Goal: Information Seeking & Learning: Learn about a topic

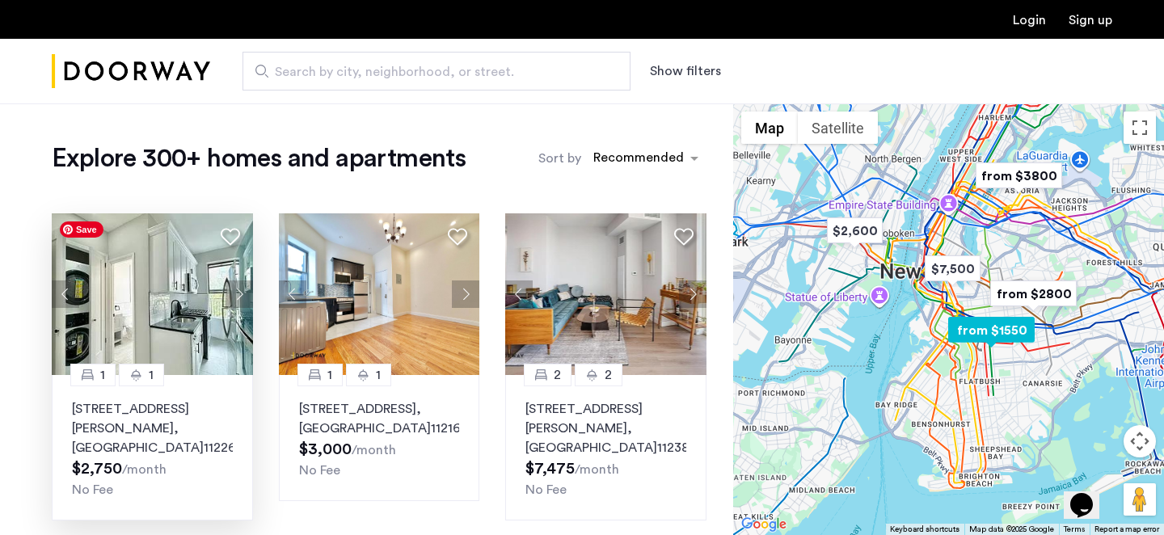
click at [181, 315] on img at bounding box center [152, 294] width 201 height 162
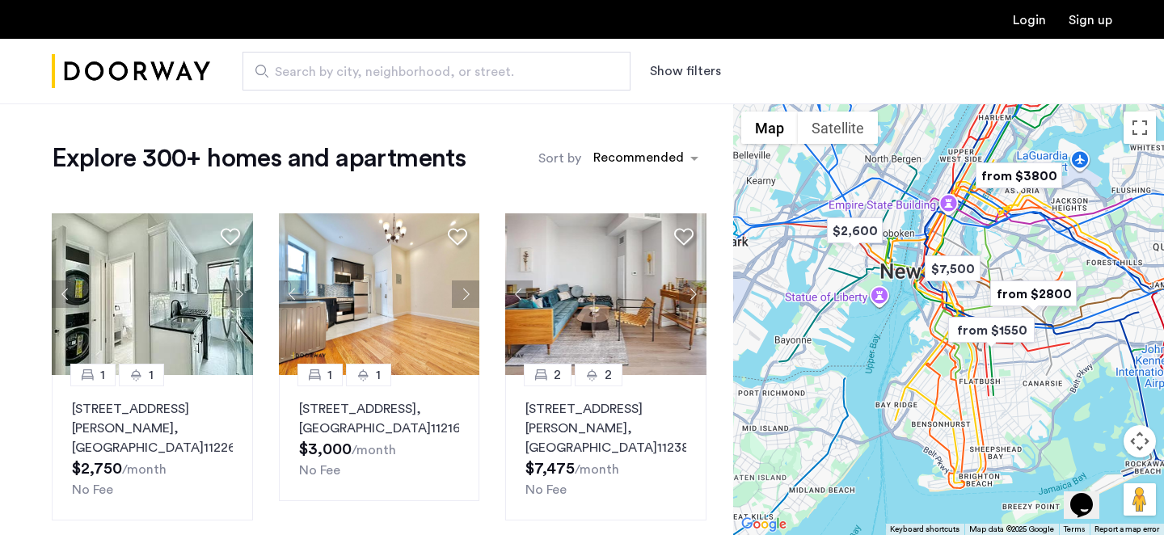
click at [1133, 444] on button "Map camera controls" at bounding box center [1139, 441] width 32 height 32
click at [1092, 393] on button "Zoom in" at bounding box center [1099, 401] width 32 height 32
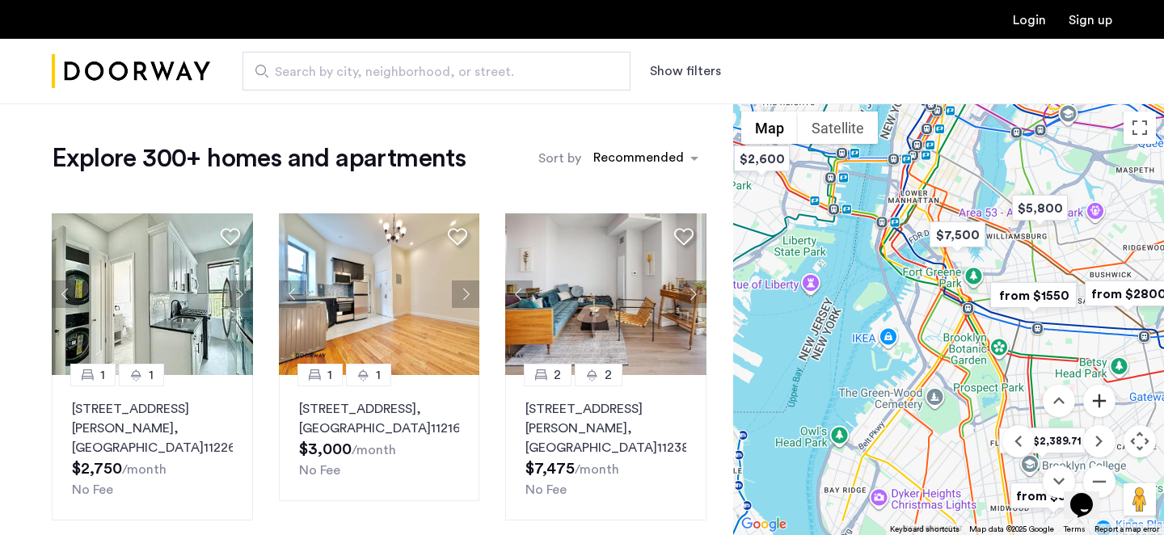
click at [1092, 393] on button "Zoom in" at bounding box center [1099, 401] width 32 height 32
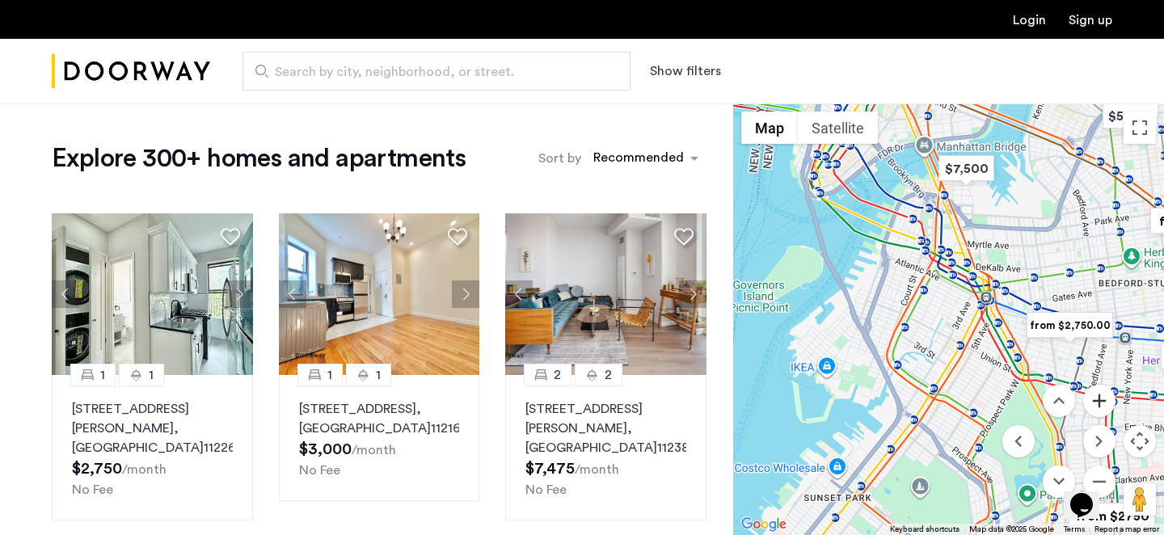
click at [1092, 393] on button "Zoom in" at bounding box center [1099, 401] width 32 height 32
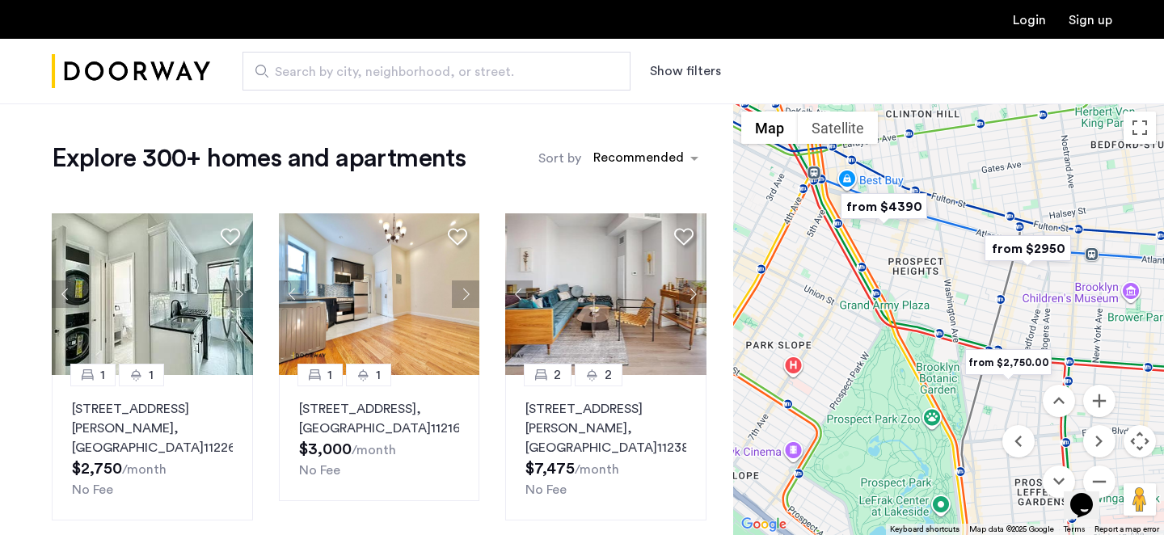
drag, startPoint x: 958, startPoint y: 314, endPoint x: 746, endPoint y: 209, distance: 237.1
click at [746, 209] on div at bounding box center [948, 319] width 431 height 432
click at [1009, 361] on img "from $2,750.00" at bounding box center [1007, 362] width 99 height 36
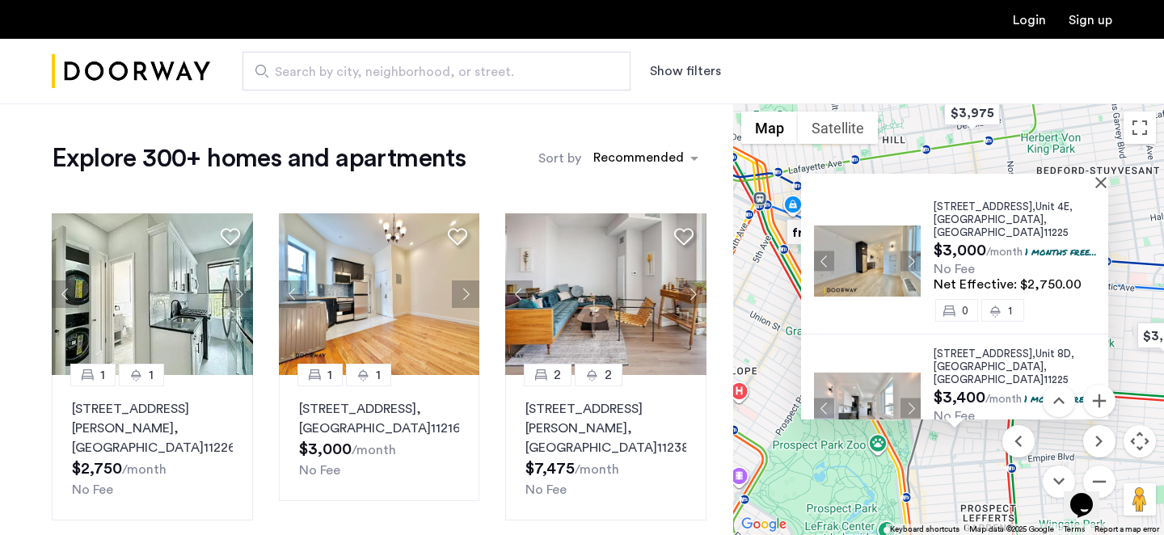
click at [961, 207] on span "1042 President Street," at bounding box center [984, 206] width 102 height 11
click at [1097, 179] on div at bounding box center [949, 181] width 296 height 14
click at [1107, 183] on button "Close" at bounding box center [1103, 181] width 11 height 11
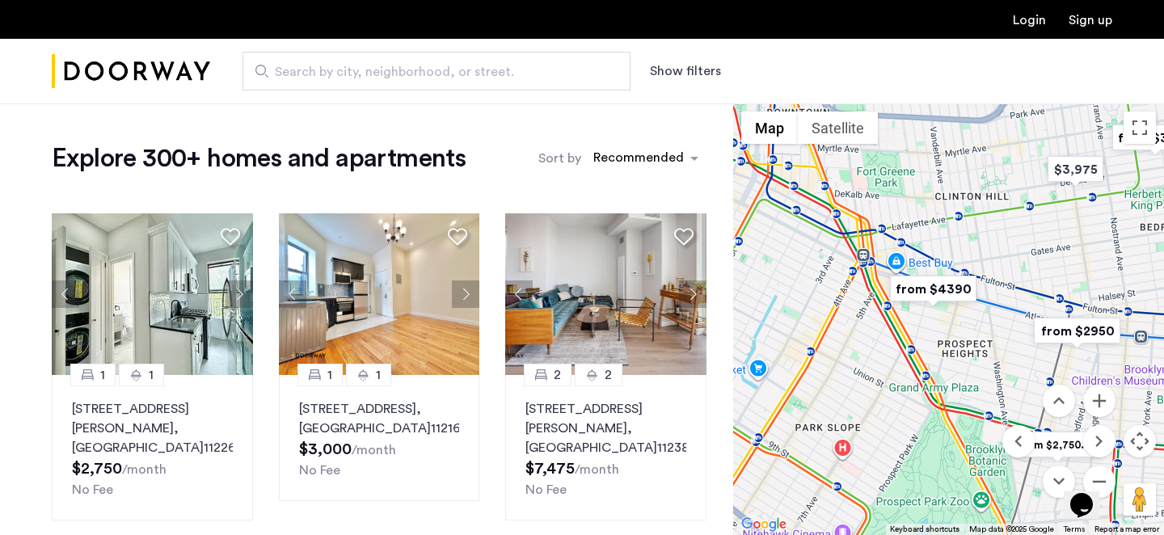
drag, startPoint x: 882, startPoint y: 292, endPoint x: 992, endPoint y: 348, distance: 123.6
click at [992, 348] on div at bounding box center [948, 319] width 431 height 432
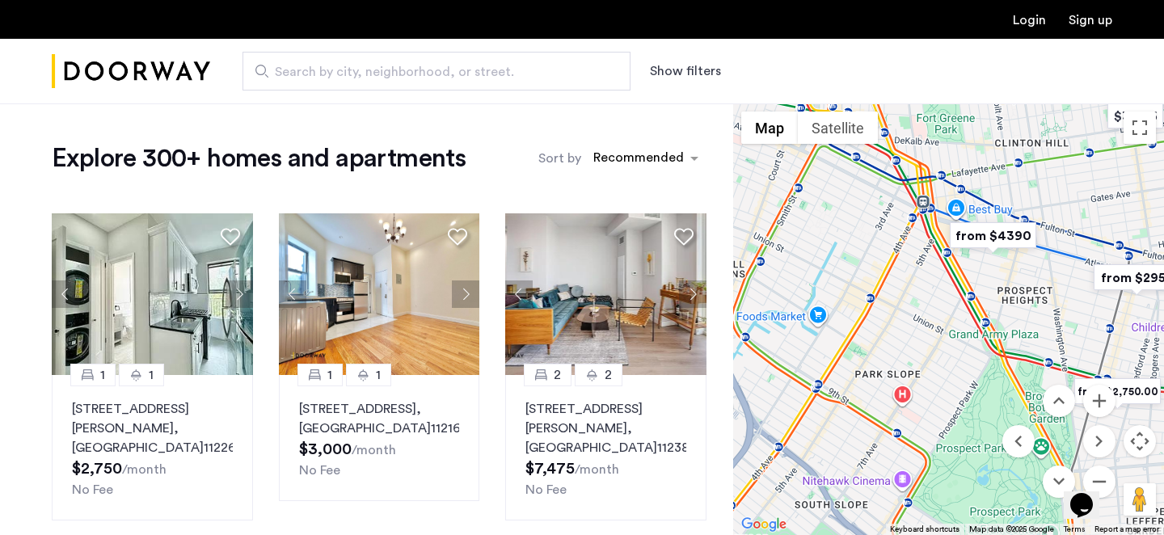
drag, startPoint x: 887, startPoint y: 359, endPoint x: 946, endPoint y: 301, distance: 82.9
click at [946, 301] on div at bounding box center [948, 319] width 431 height 432
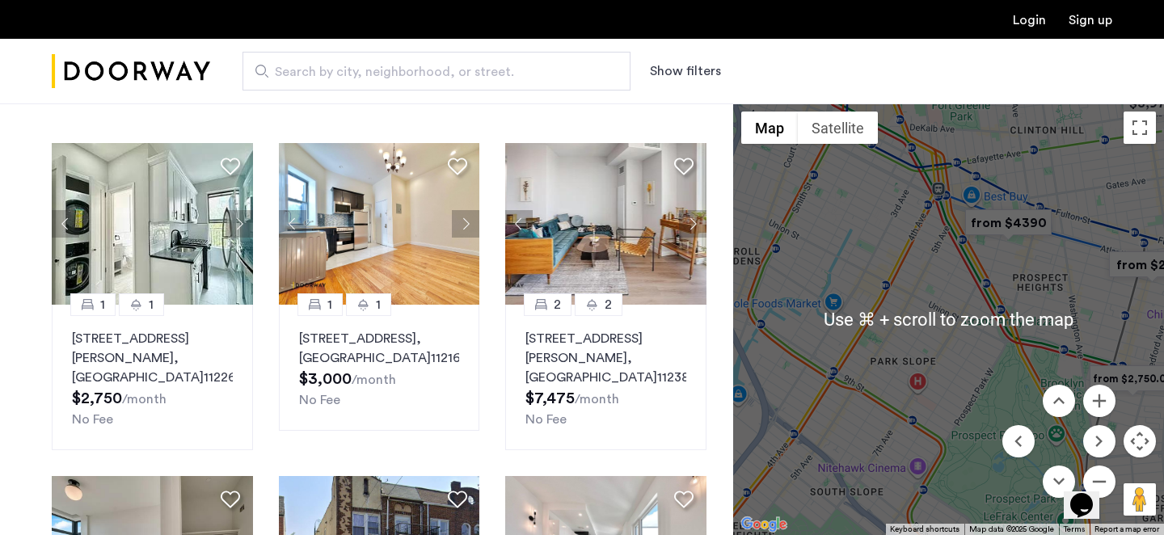
scroll to position [75, 0]
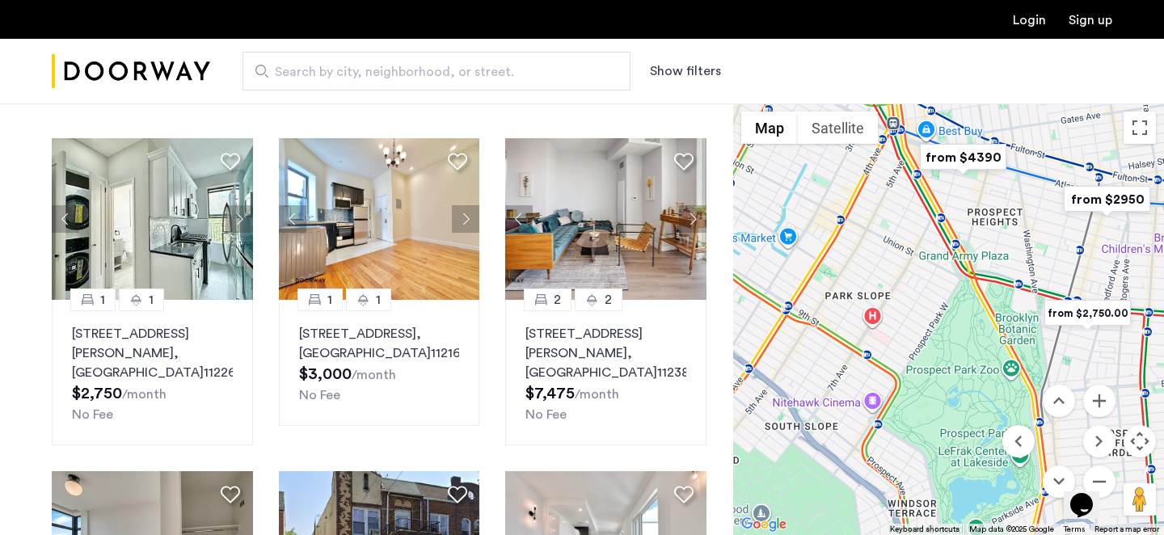
drag, startPoint x: 1073, startPoint y: 304, endPoint x: 1026, endPoint y: 230, distance: 87.2
click at [1026, 230] on div at bounding box center [948, 319] width 431 height 432
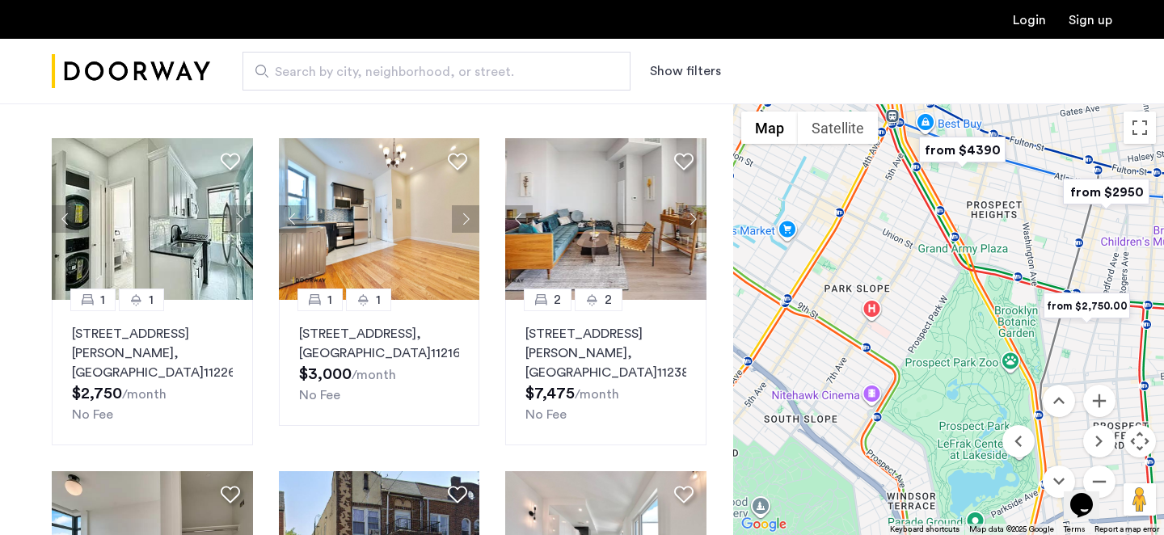
drag, startPoint x: 1072, startPoint y: 453, endPoint x: 1034, endPoint y: 381, distance: 81.3
click at [1034, 381] on div "$2,600 $7,500 $5,800 $3,600 $4,115 $3,800 $3,400 $2,700 $3,150 $3,975 $5,000 fr…" at bounding box center [948, 319] width 431 height 432
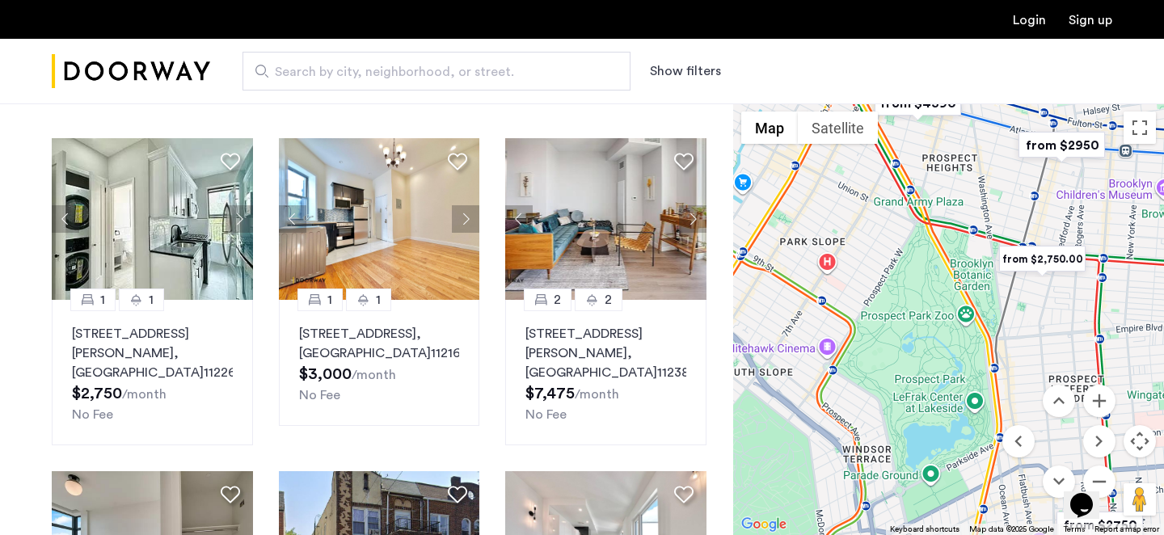
drag, startPoint x: 1033, startPoint y: 361, endPoint x: 991, endPoint y: 315, distance: 62.4
click at [989, 315] on div at bounding box center [948, 319] width 431 height 432
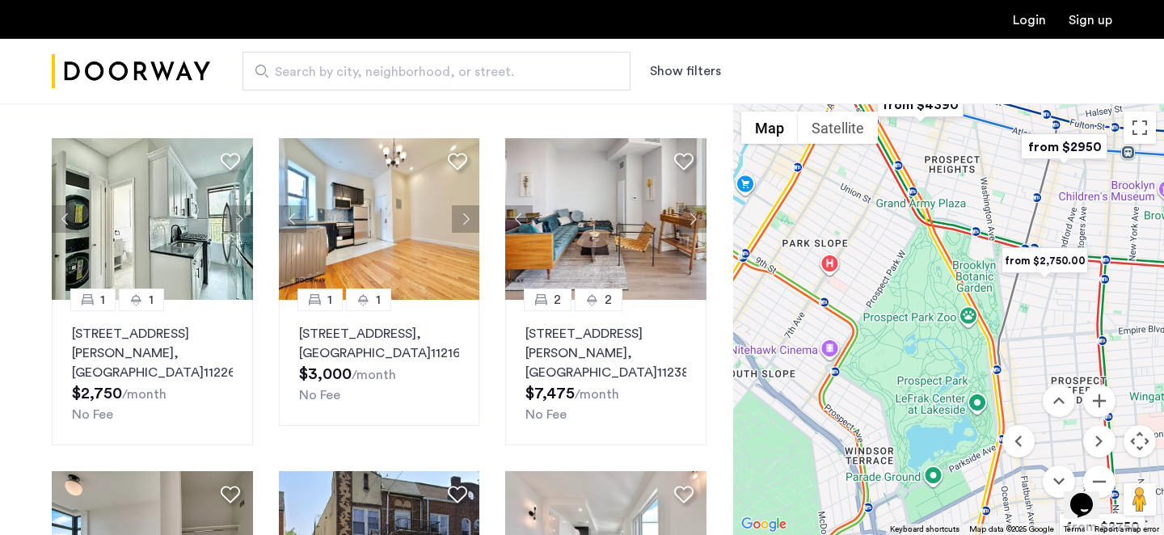
click at [1107, 477] on div "Opens Chat This icon Opens the chat window." at bounding box center [1089, 477] width 39 height 0
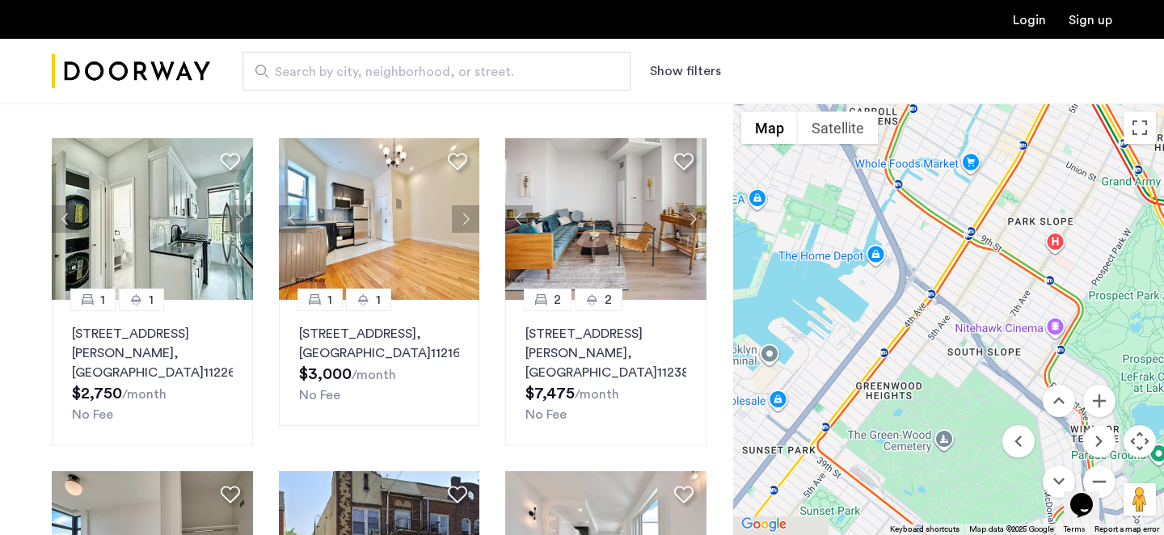
drag, startPoint x: 911, startPoint y: 431, endPoint x: 1138, endPoint y: 407, distance: 228.4
click at [1138, 407] on div at bounding box center [948, 319] width 431 height 432
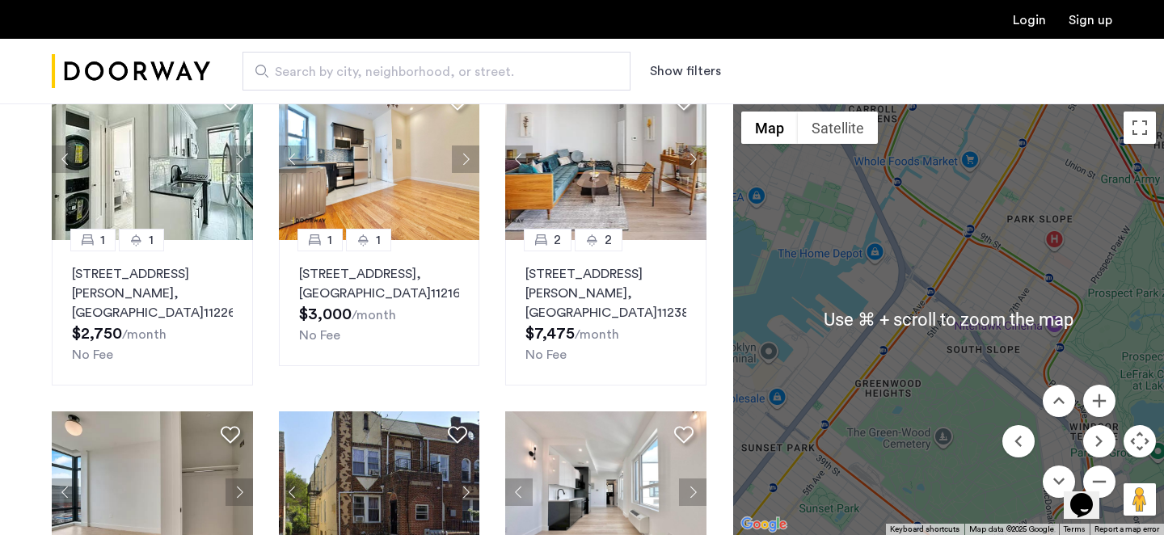
scroll to position [168, 0]
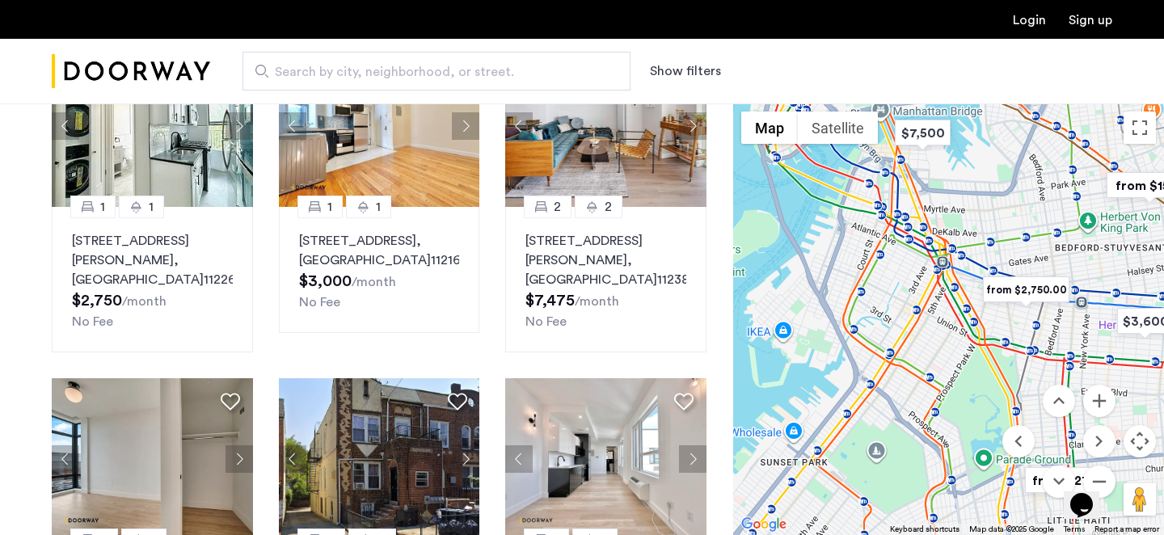
drag, startPoint x: 1034, startPoint y: 303, endPoint x: 978, endPoint y: 397, distance: 109.1
click at [978, 397] on div at bounding box center [948, 319] width 431 height 432
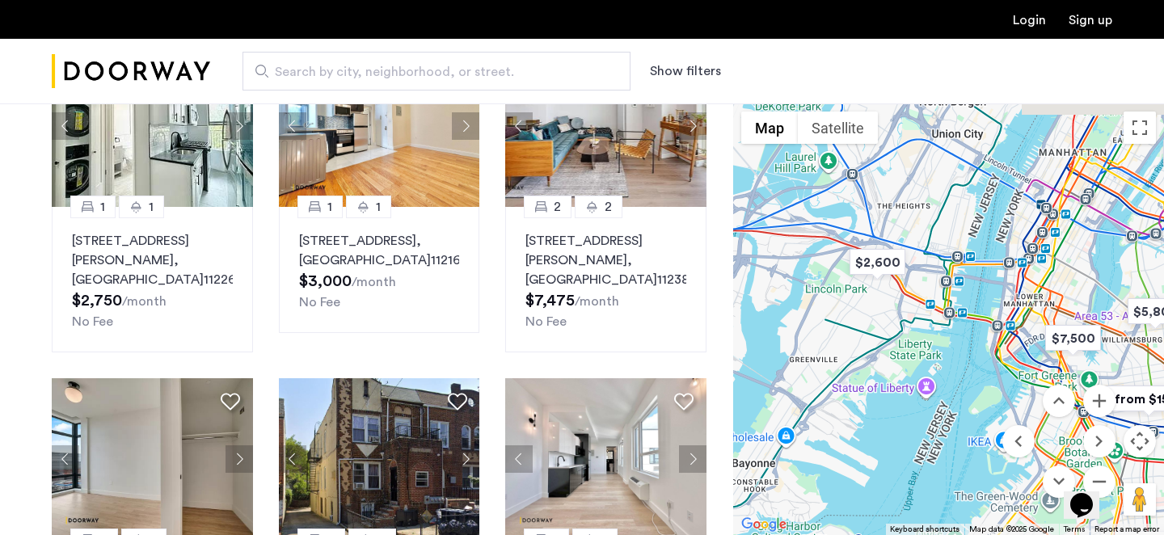
drag, startPoint x: 854, startPoint y: 212, endPoint x: 979, endPoint y: 296, distance: 150.2
click at [979, 296] on div at bounding box center [948, 319] width 431 height 432
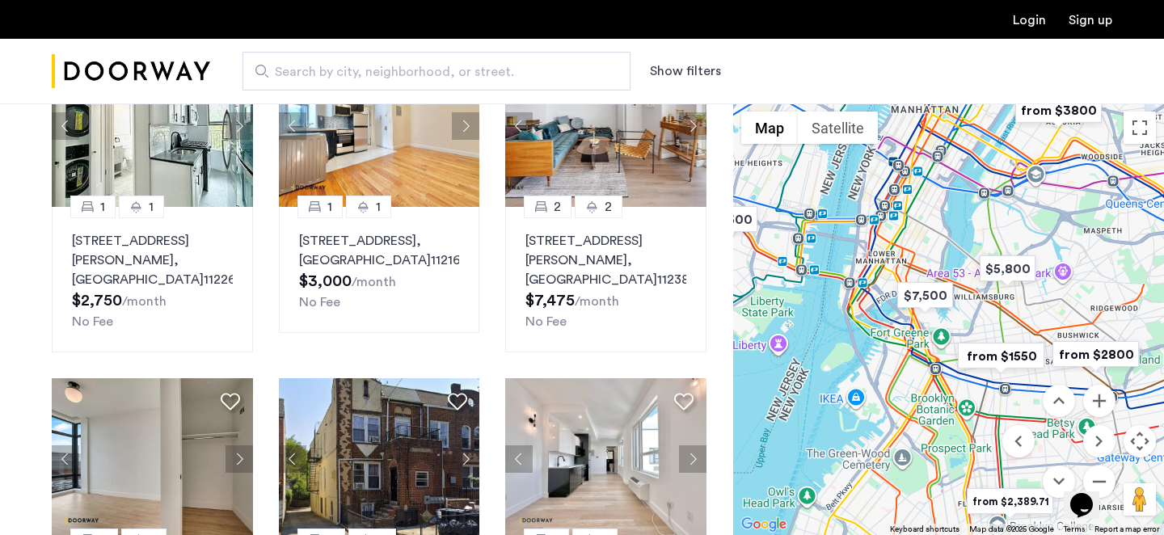
drag, startPoint x: 1009, startPoint y: 295, endPoint x: 858, endPoint y: 252, distance: 156.3
click at [858, 252] on div at bounding box center [948, 319] width 431 height 432
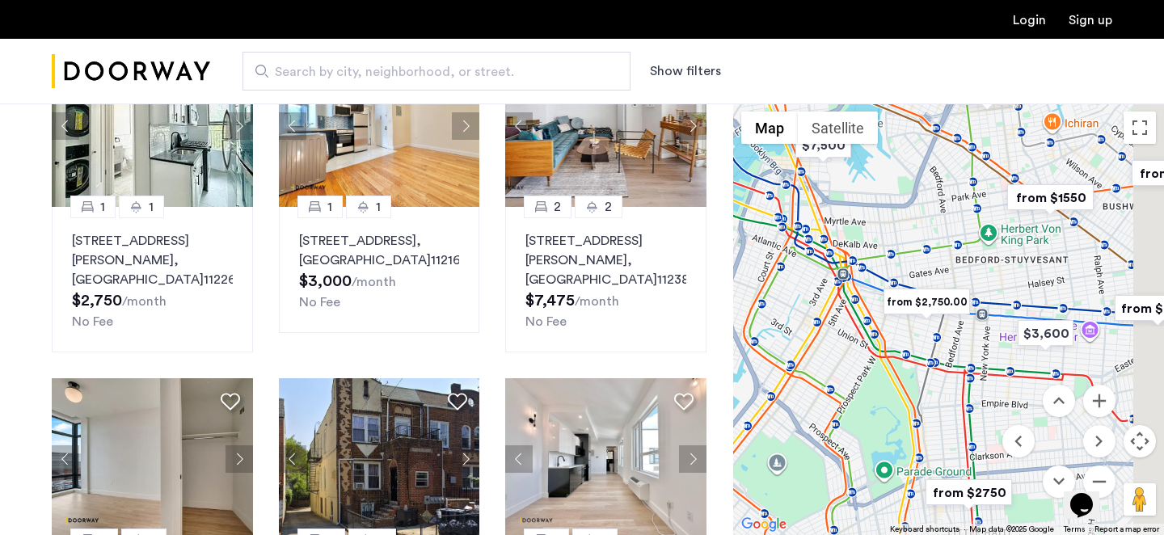
drag, startPoint x: 905, startPoint y: 354, endPoint x: 736, endPoint y: 134, distance: 277.2
click at [736, 134] on div at bounding box center [948, 319] width 431 height 432
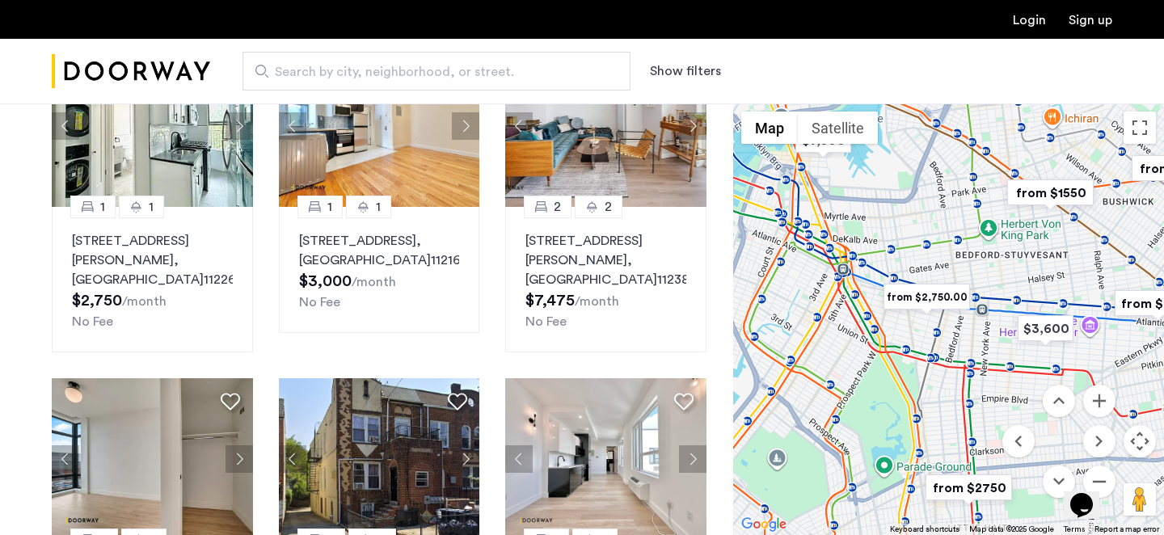
click at [920, 299] on img "from $2,750.00" at bounding box center [926, 297] width 99 height 36
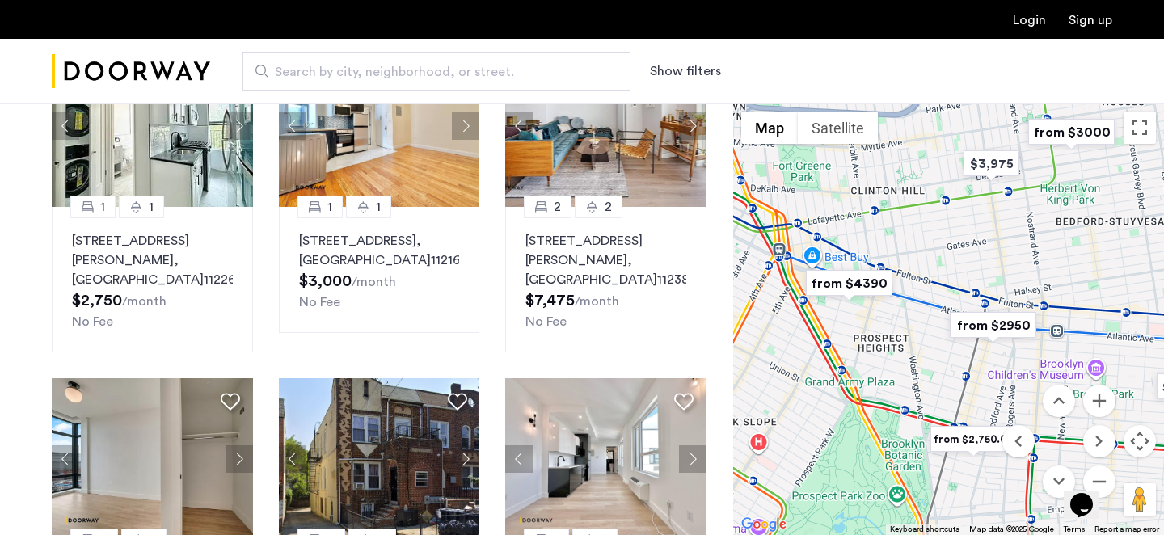
click at [979, 332] on img "from $2950" at bounding box center [992, 325] width 99 height 36
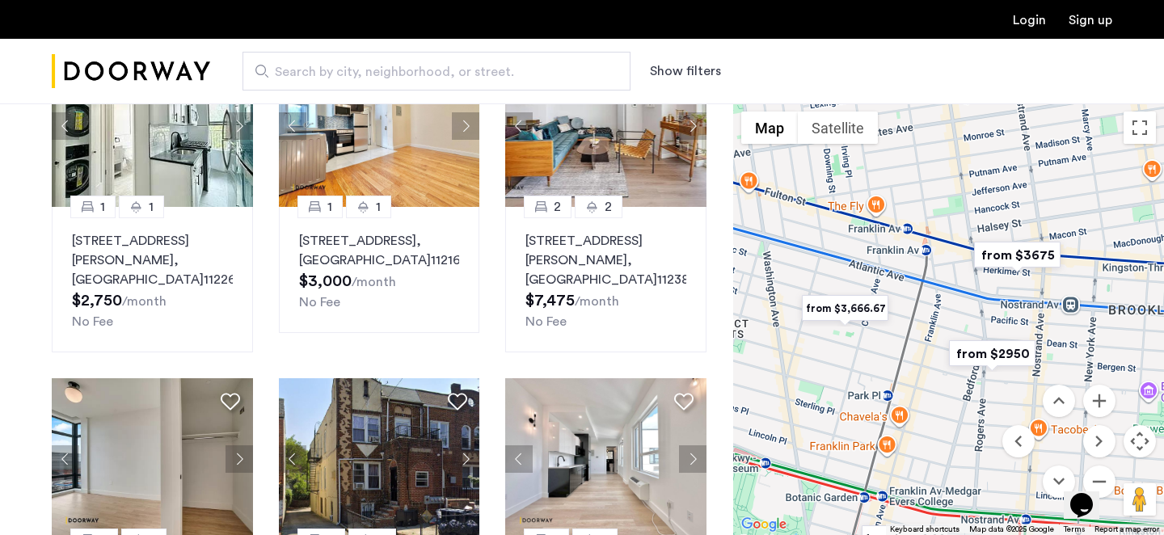
click at [985, 352] on img "from $2950" at bounding box center [991, 353] width 99 height 36
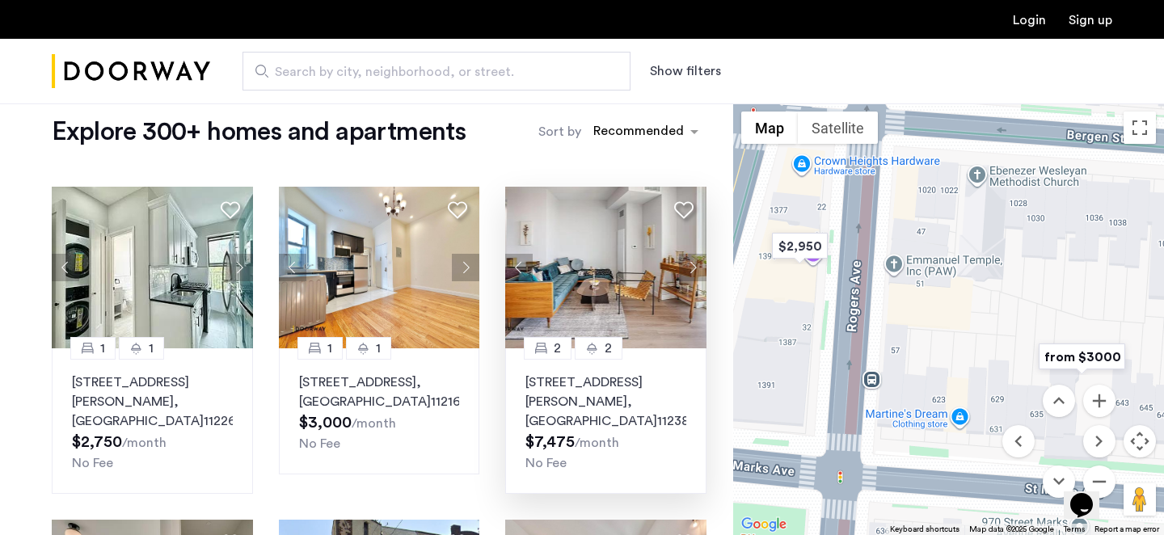
scroll to position [24, 0]
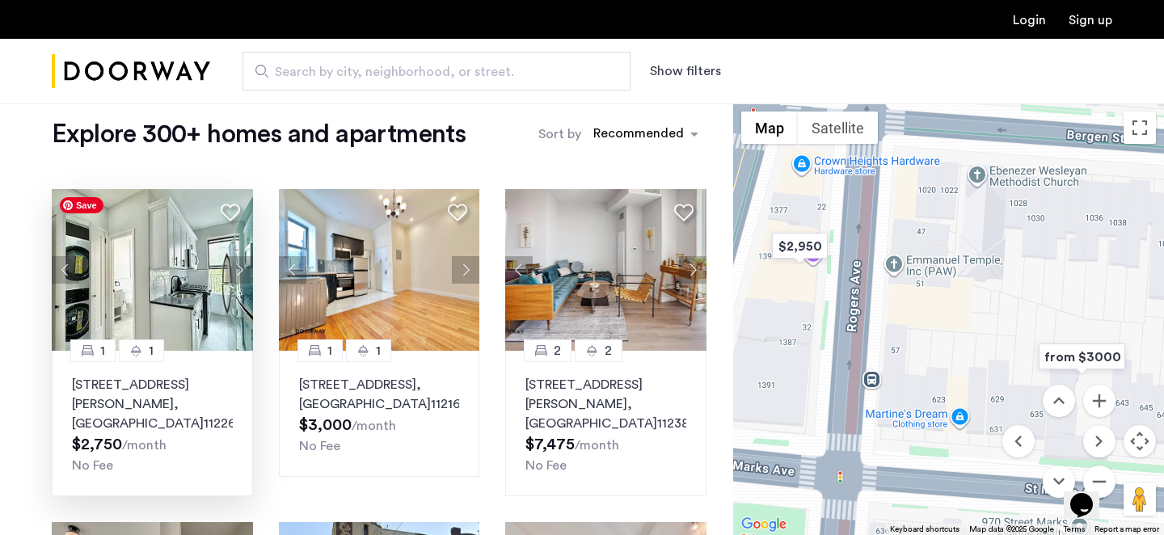
click at [182, 297] on img at bounding box center [152, 270] width 201 height 162
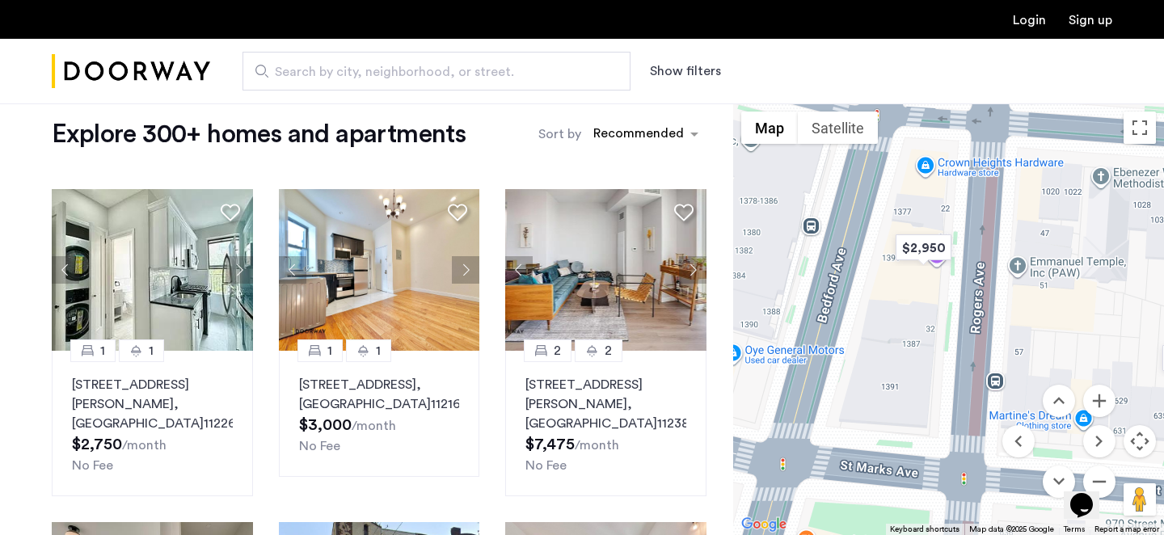
drag, startPoint x: 786, startPoint y: 369, endPoint x: 913, endPoint y: 370, distance: 127.7
click at [913, 370] on div "To navigate, press the arrow keys." at bounding box center [948, 319] width 431 height 432
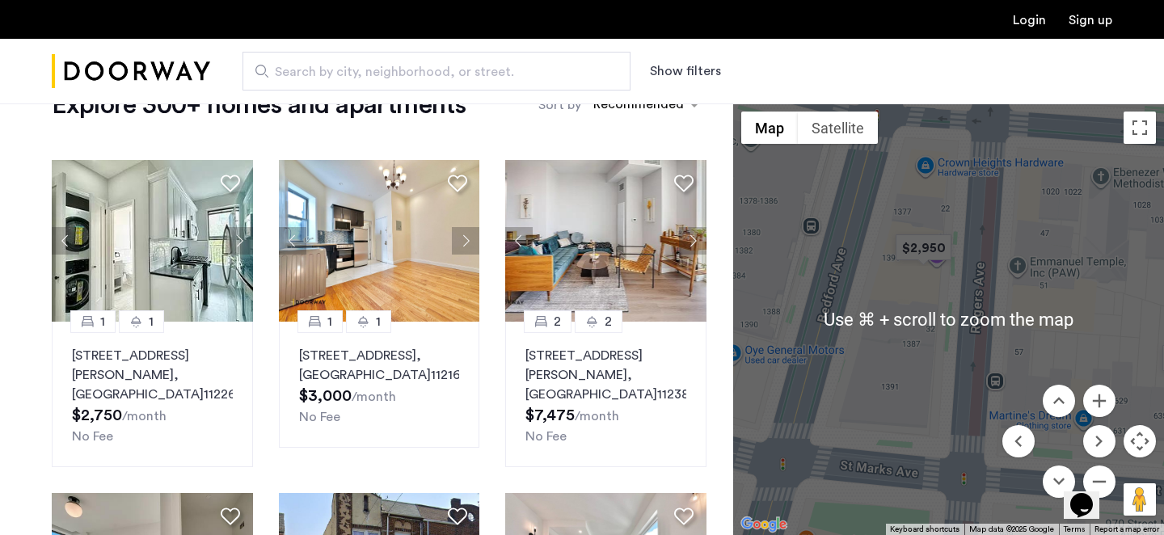
scroll to position [64, 0]
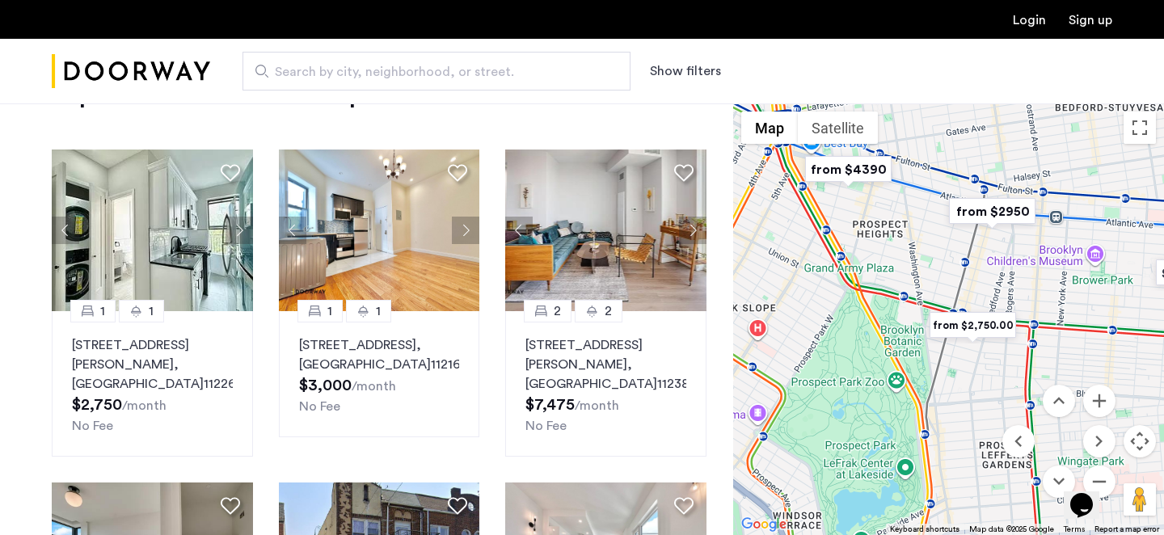
drag, startPoint x: 805, startPoint y: 373, endPoint x: 842, endPoint y: 349, distance: 43.9
click at [846, 349] on div "To navigate, press the arrow keys." at bounding box center [948, 319] width 431 height 432
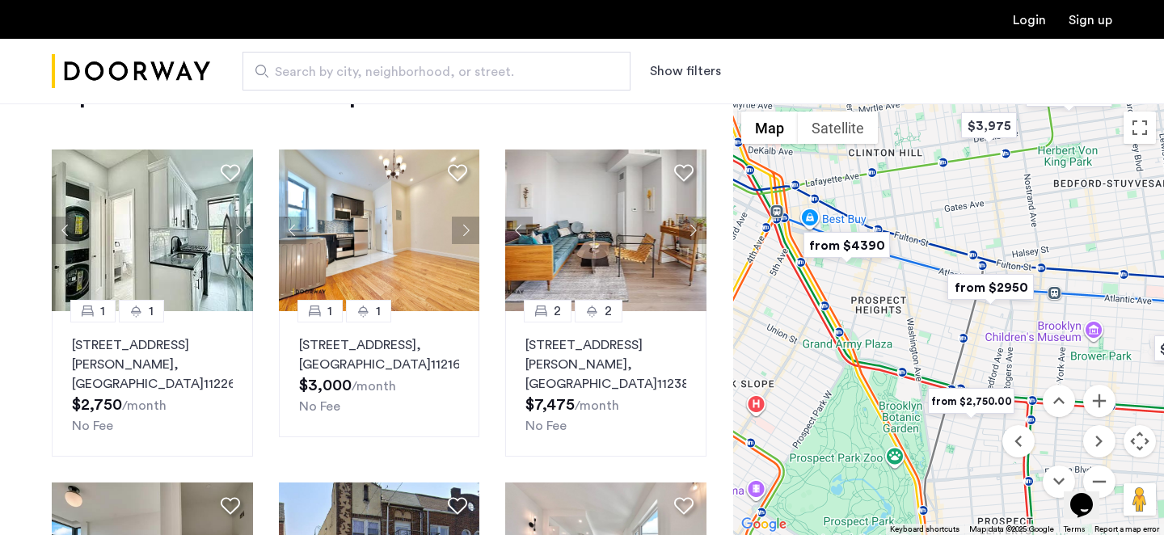
click at [979, 293] on img "from $2950" at bounding box center [990, 287] width 99 height 36
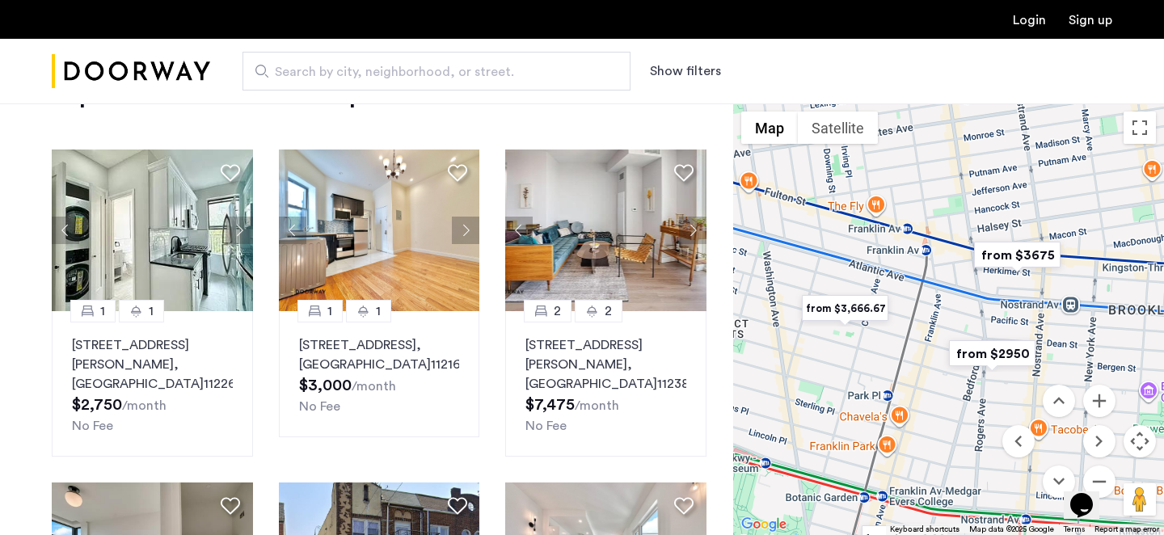
click at [977, 356] on img "from $2950" at bounding box center [991, 353] width 99 height 36
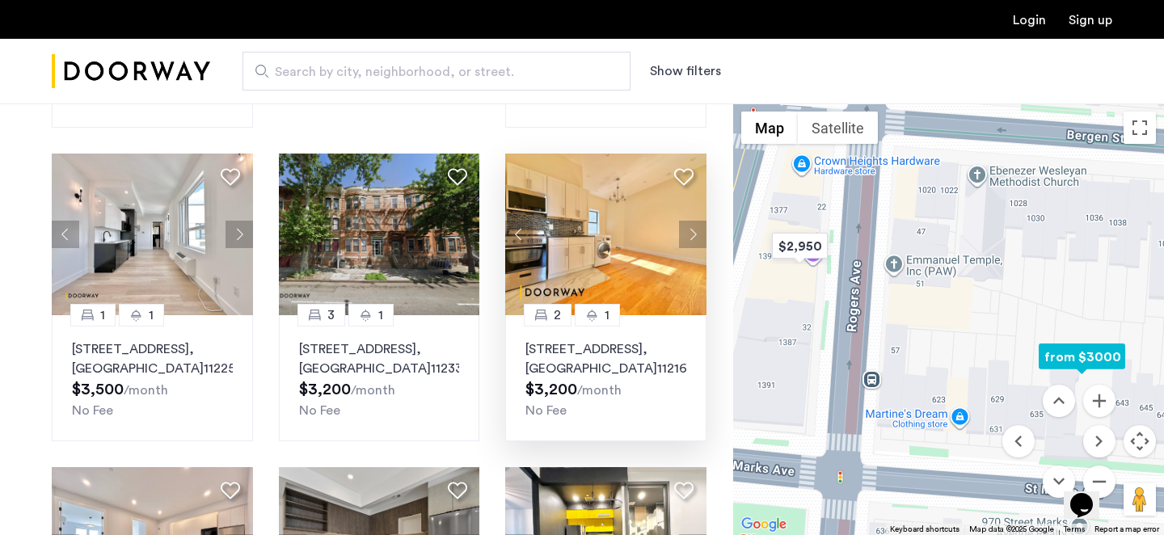
scroll to position [0, 0]
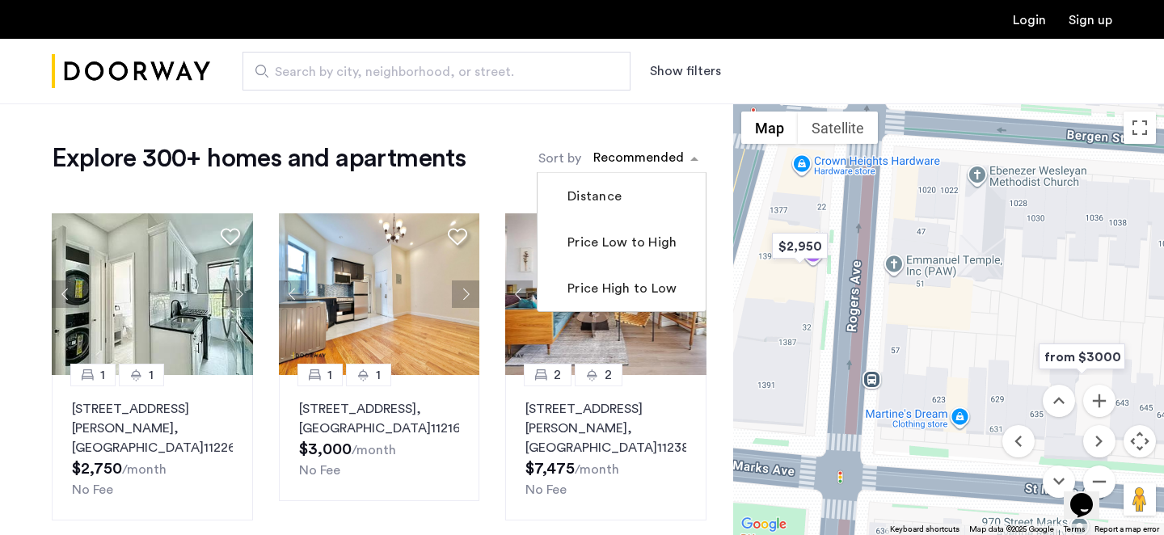
click at [654, 158] on div "sort-apartment" at bounding box center [638, 161] width 95 height 22
click at [620, 242] on label "Price Low to High" at bounding box center [620, 242] width 112 height 19
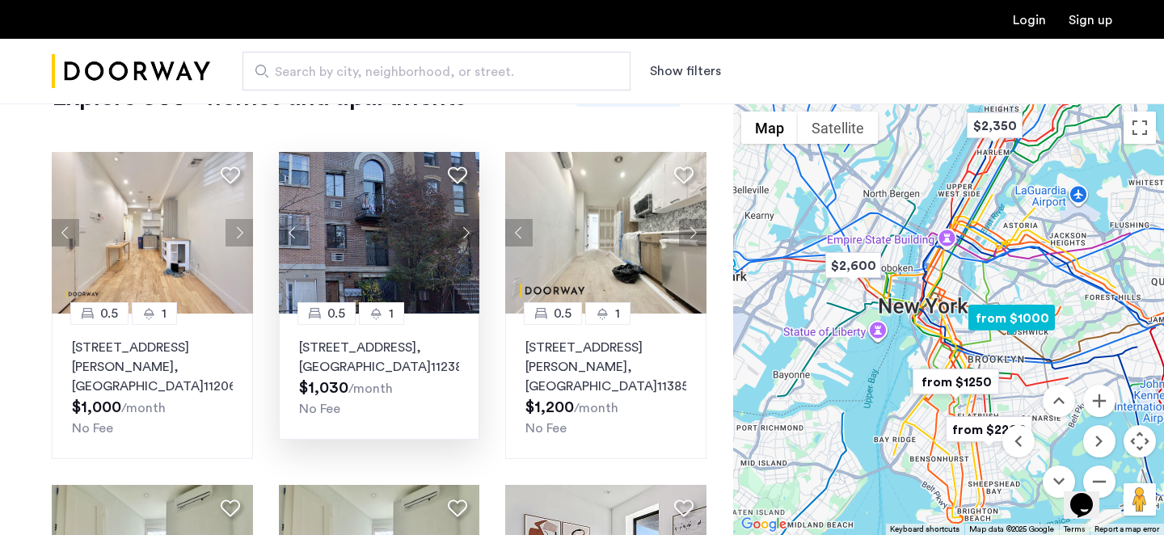
scroll to position [65, 0]
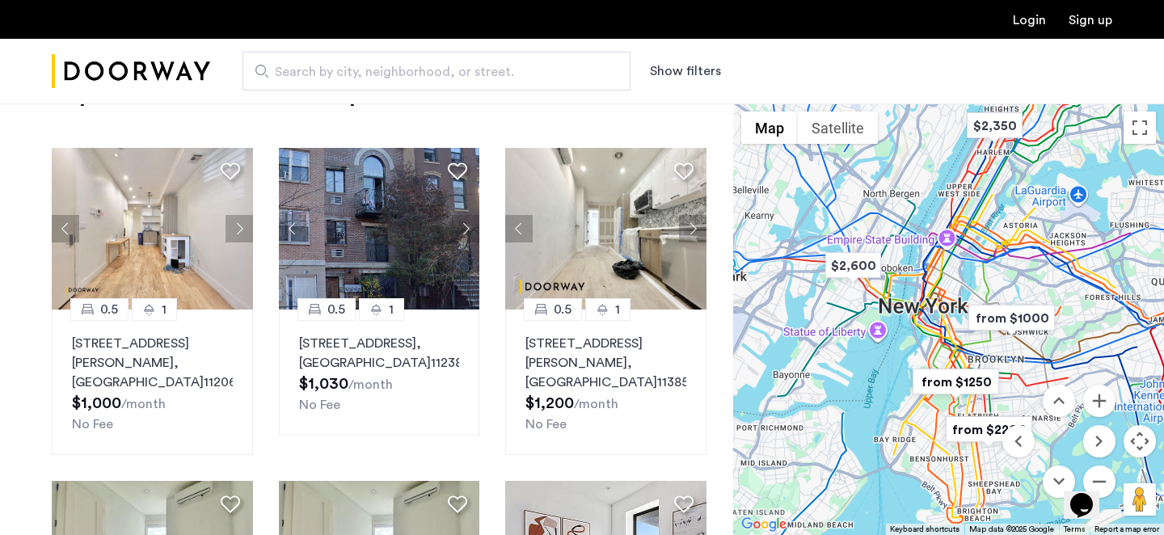
click at [1018, 322] on img "from $1000" at bounding box center [1011, 318] width 99 height 36
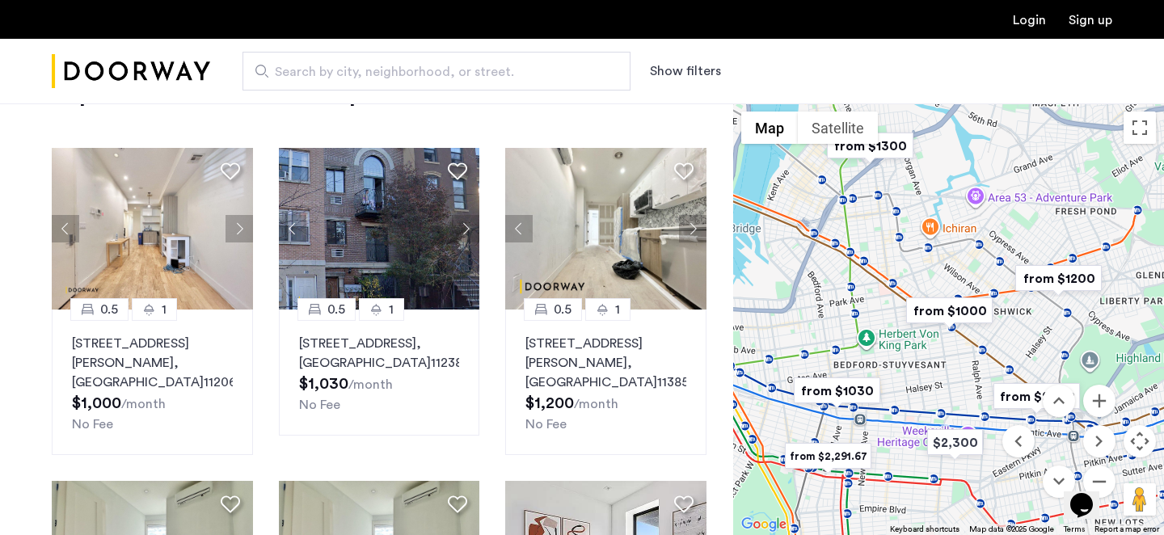
click at [854, 400] on img "from $1030" at bounding box center [836, 391] width 99 height 36
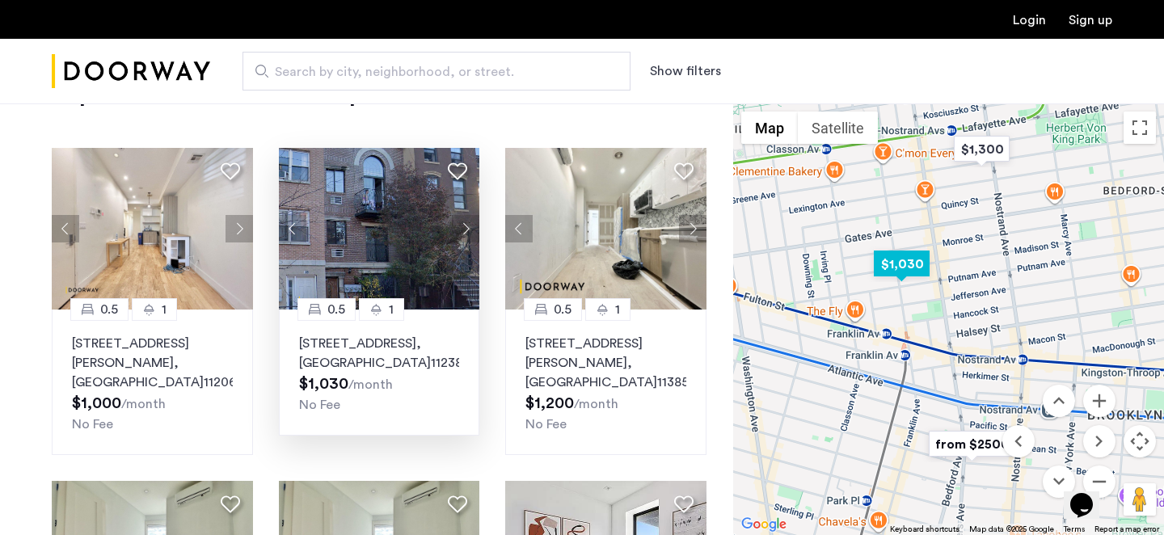
click at [465, 227] on button "Next apartment" at bounding box center [465, 228] width 27 height 27
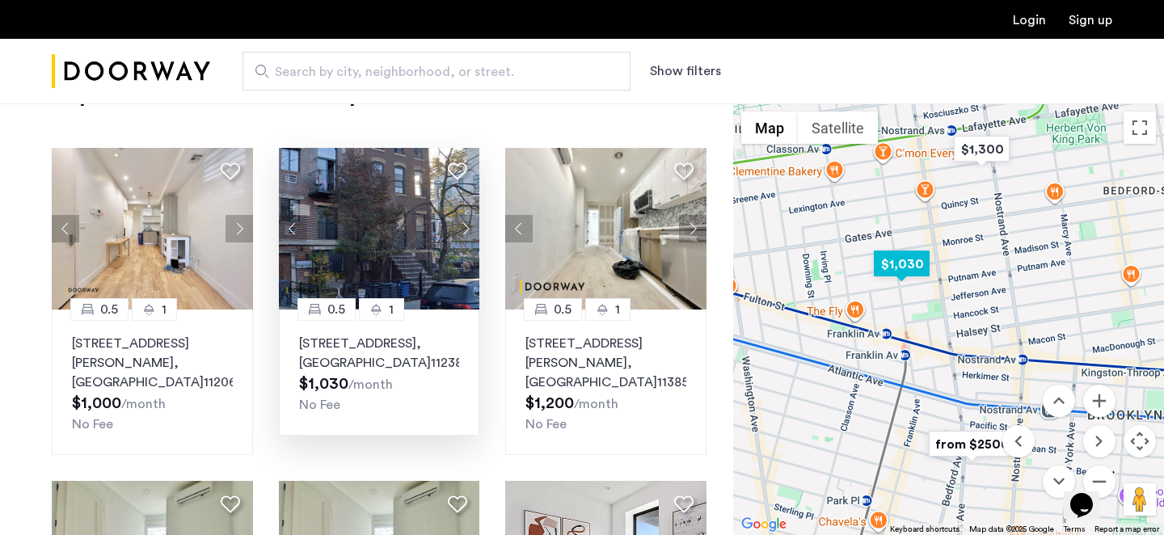
click at [465, 228] on button "Next apartment" at bounding box center [465, 228] width 27 height 27
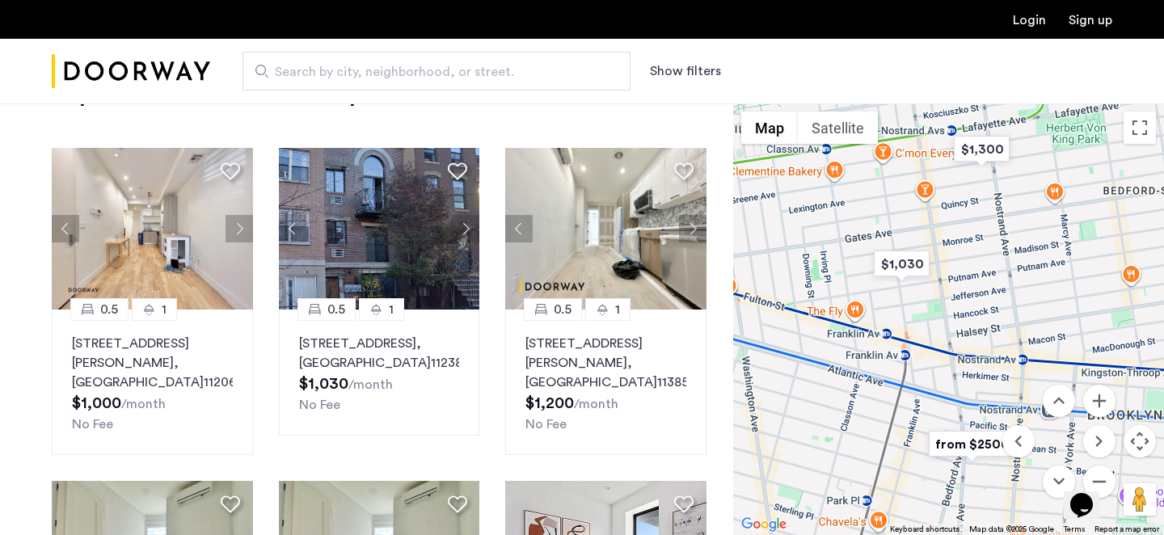
scroll to position [0, 0]
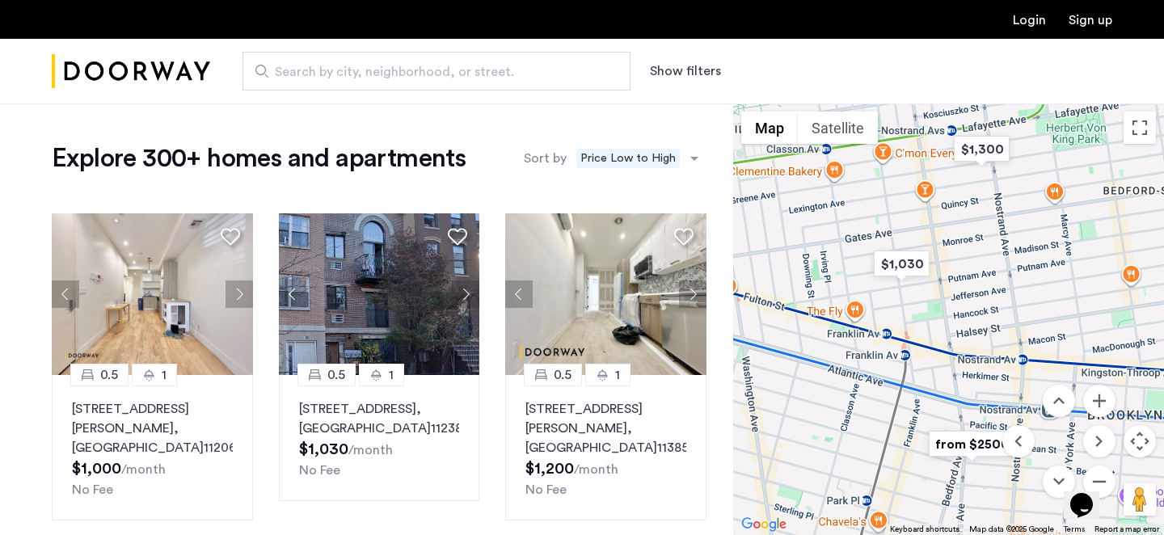
click at [697, 74] on button "Show filters" at bounding box center [685, 70] width 71 height 19
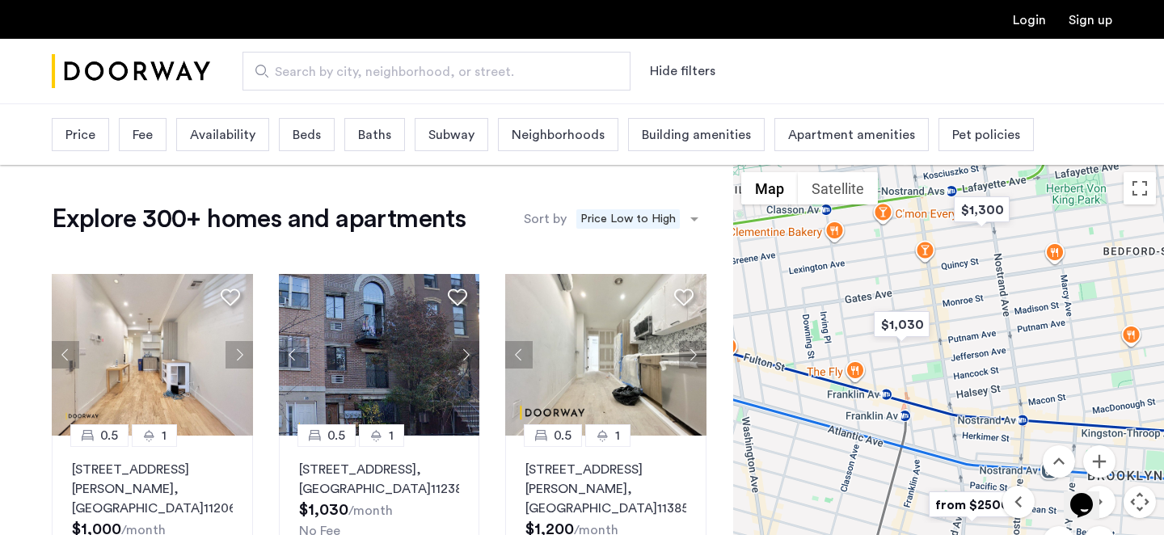
click at [685, 70] on button "Hide filters" at bounding box center [682, 70] width 65 height 19
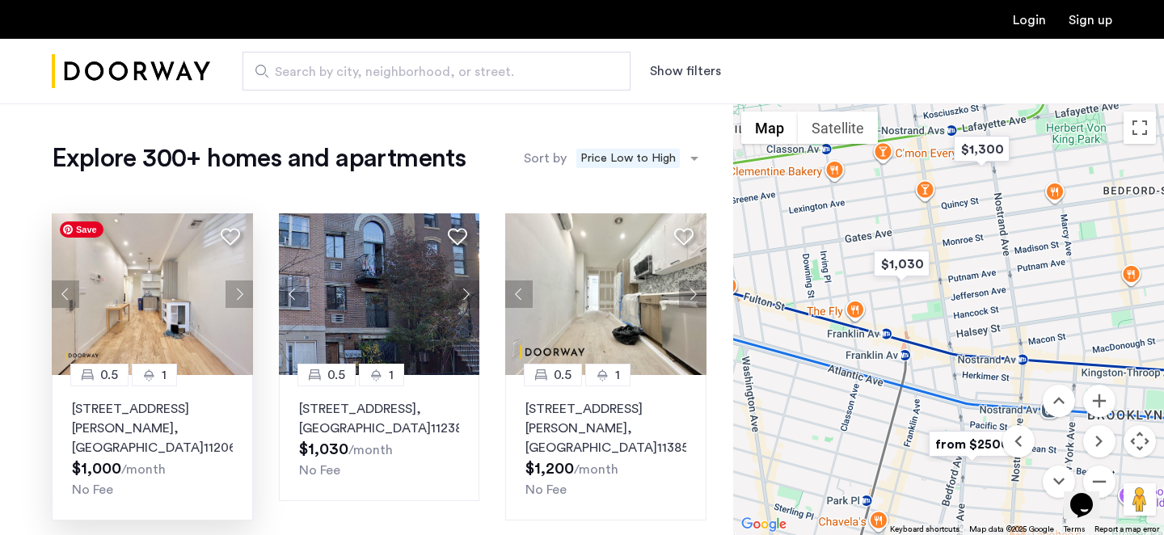
click at [160, 322] on img at bounding box center [152, 294] width 201 height 162
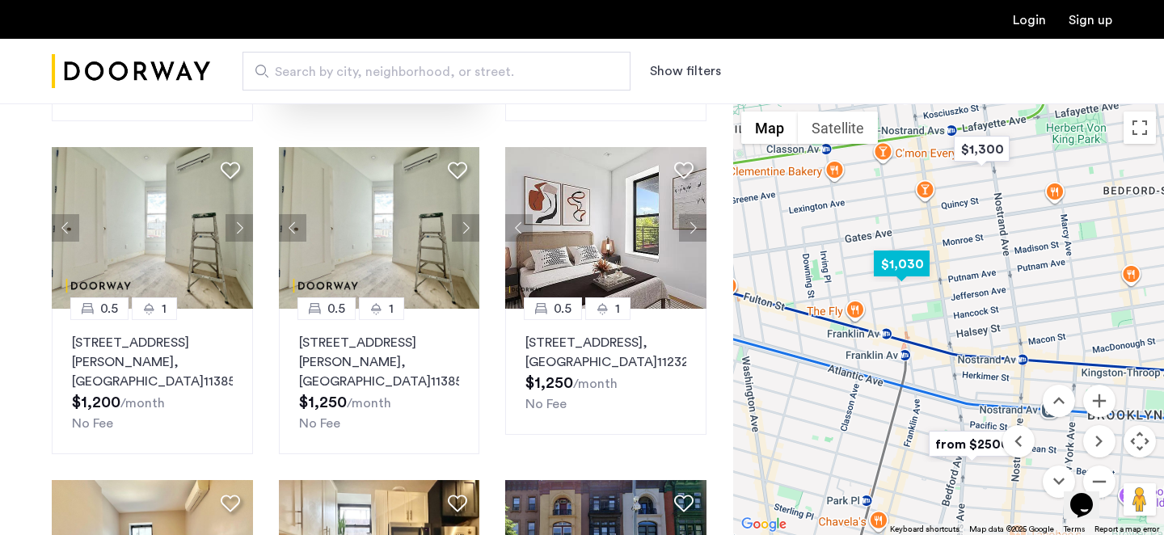
scroll to position [453, 0]
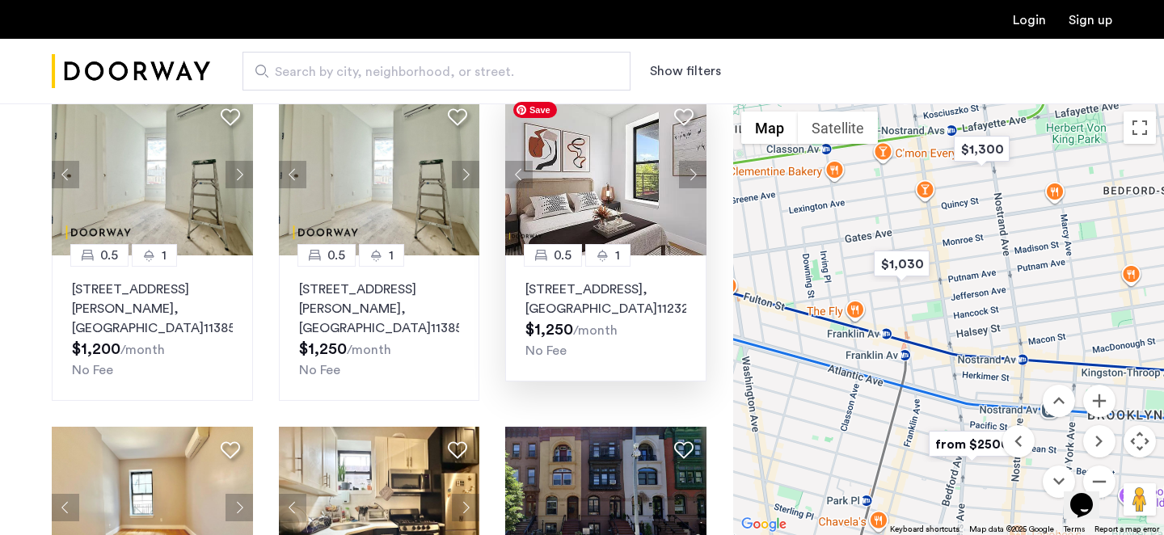
click at [615, 202] on img at bounding box center [605, 175] width 201 height 162
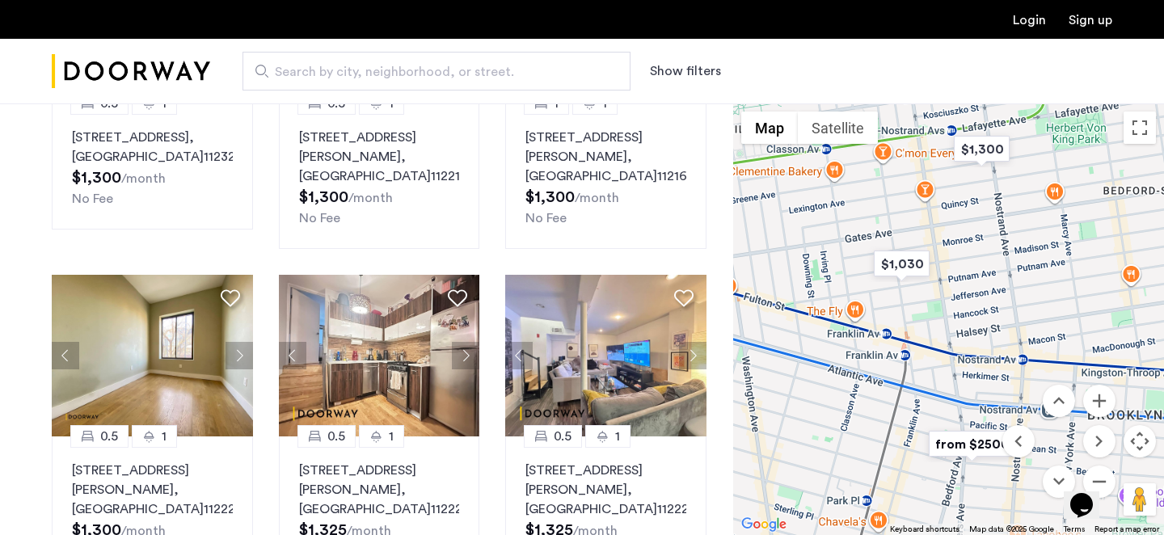
scroll to position [980, 0]
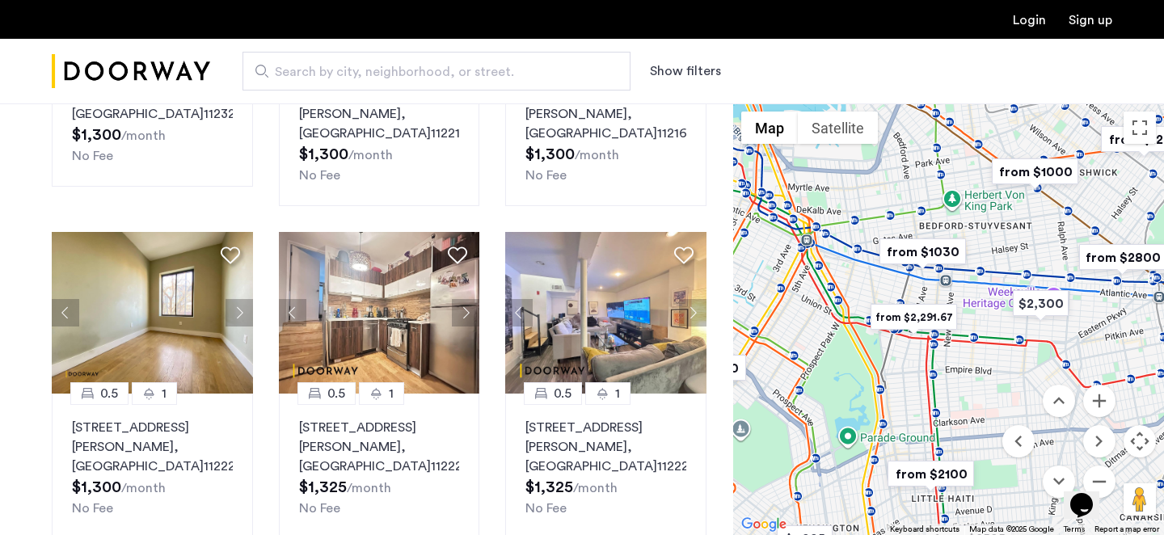
drag, startPoint x: 769, startPoint y: 407, endPoint x: 839, endPoint y: 291, distance: 135.5
click at [839, 291] on div "To navigate, press the arrow keys." at bounding box center [948, 319] width 431 height 432
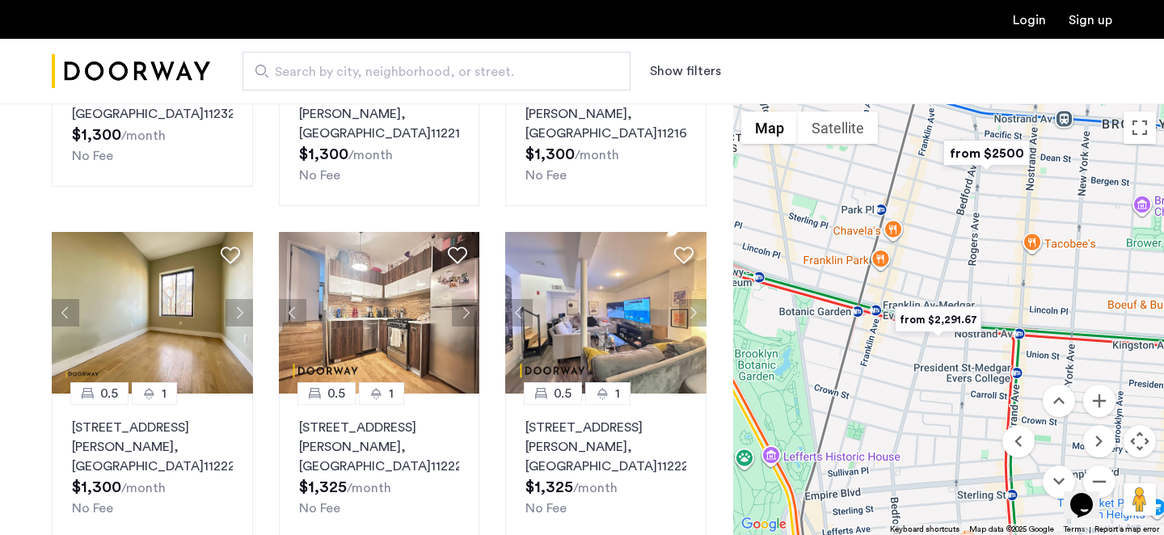
click at [929, 320] on img "from $2,291.67" at bounding box center [937, 319] width 99 height 36
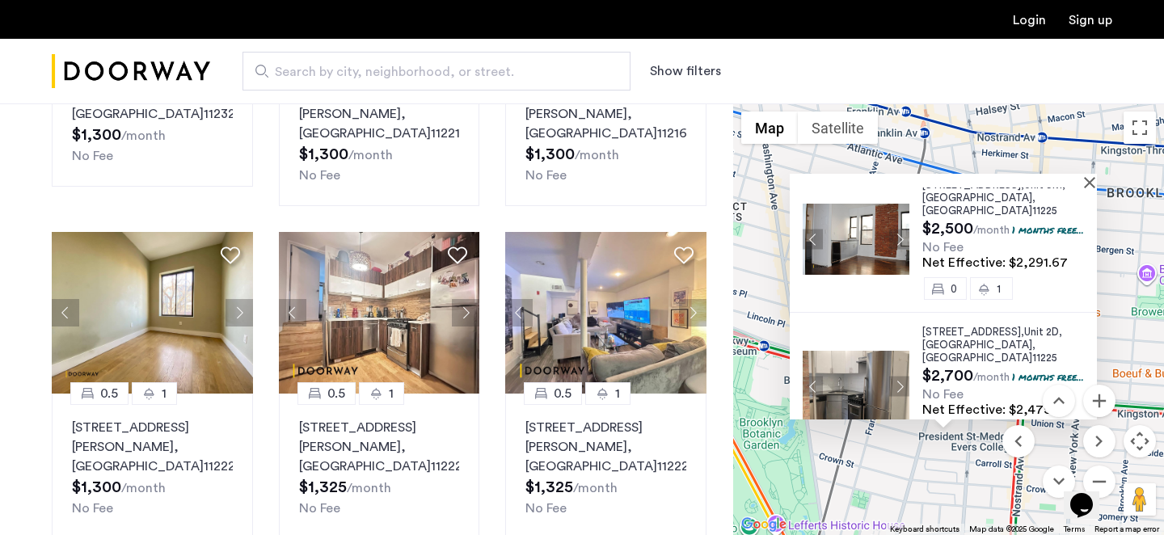
scroll to position [42, 0]
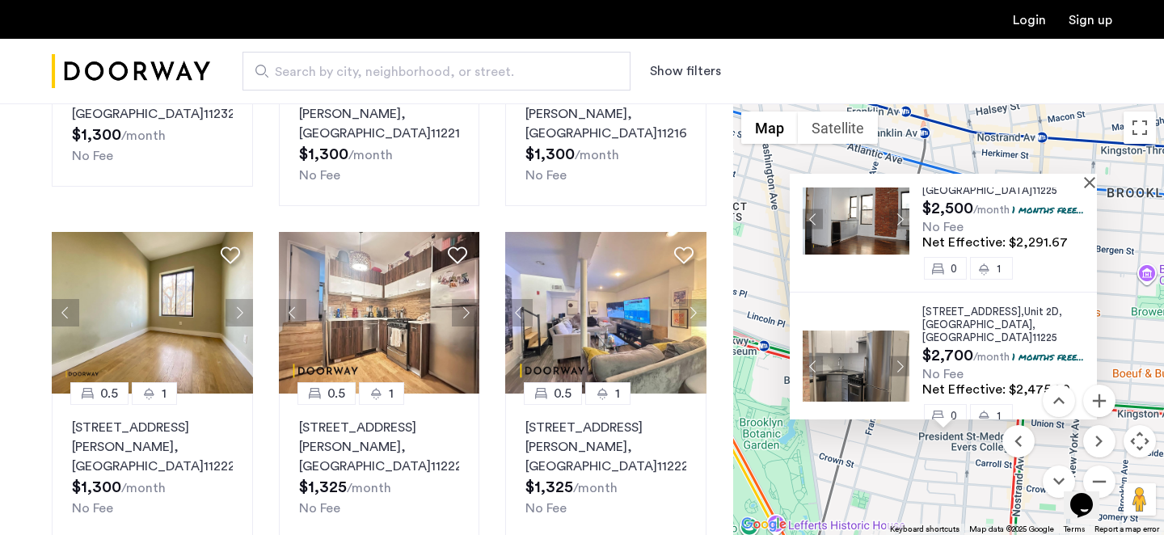
click at [975, 306] on span "410 Eastern Parkway," at bounding box center [973, 311] width 102 height 11
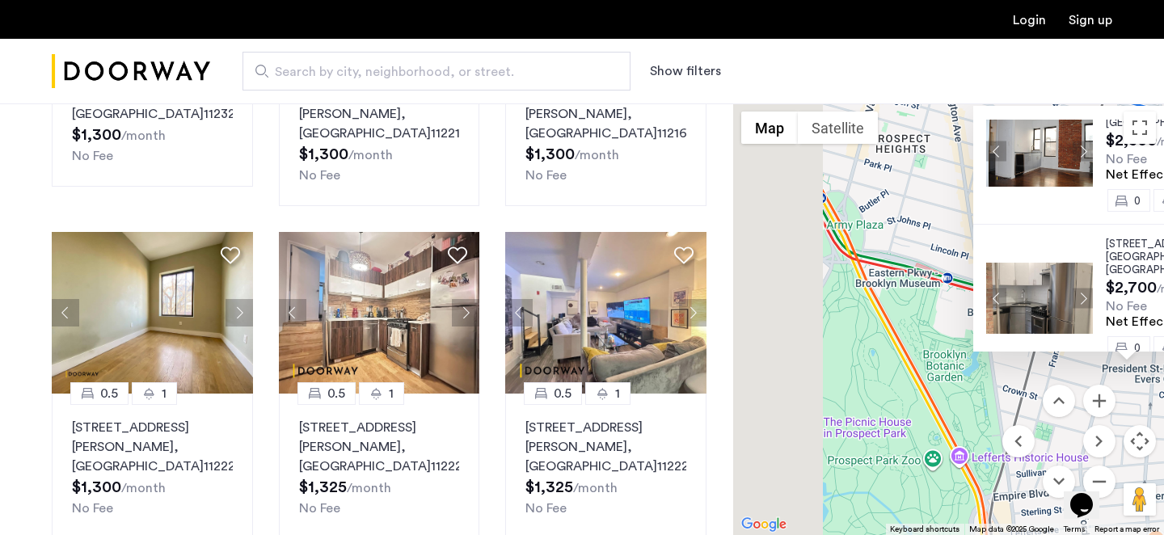
drag, startPoint x: 789, startPoint y: 476, endPoint x: 1015, endPoint y: 402, distance: 238.2
click at [1015, 402] on div "$2,350 $2,600 $1,995 $2,200 $2,300 $1,000 $1,030 $1,300 $1,450 $2,100 $2,600 $2…" at bounding box center [948, 319] width 431 height 432
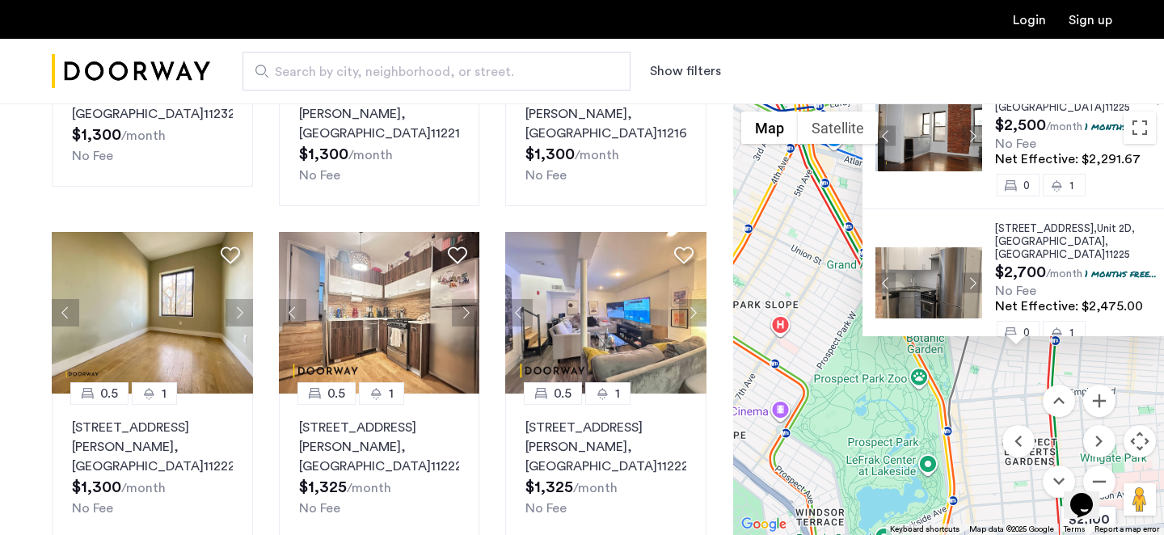
drag, startPoint x: 748, startPoint y: 346, endPoint x: 919, endPoint y: 289, distance: 180.4
click at [917, 290] on div "410 Eastern Parkway, Unit 3M, Brooklyn , NY 11225 $2,500 /month 1 months free..…" at bounding box center [948, 319] width 431 height 432
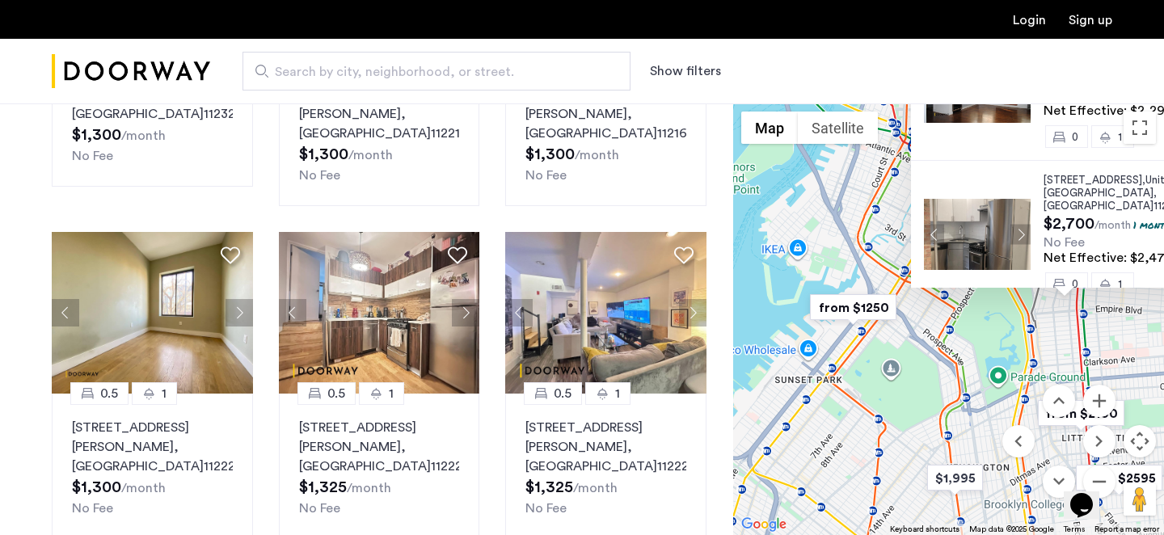
click at [851, 312] on img "from $1250" at bounding box center [852, 307] width 99 height 36
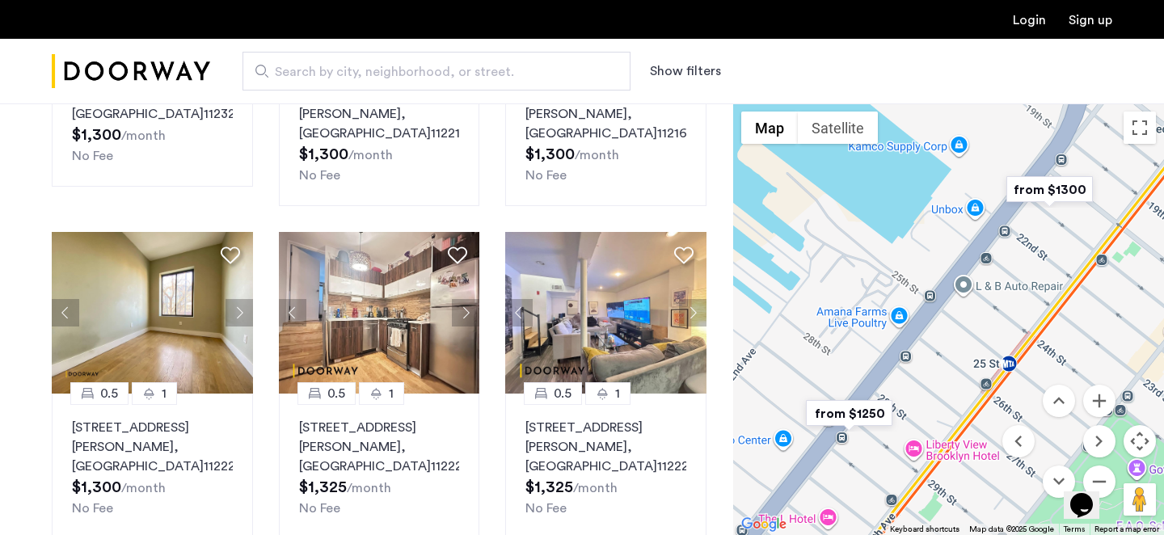
click at [858, 419] on img "from $1250" at bounding box center [848, 413] width 99 height 36
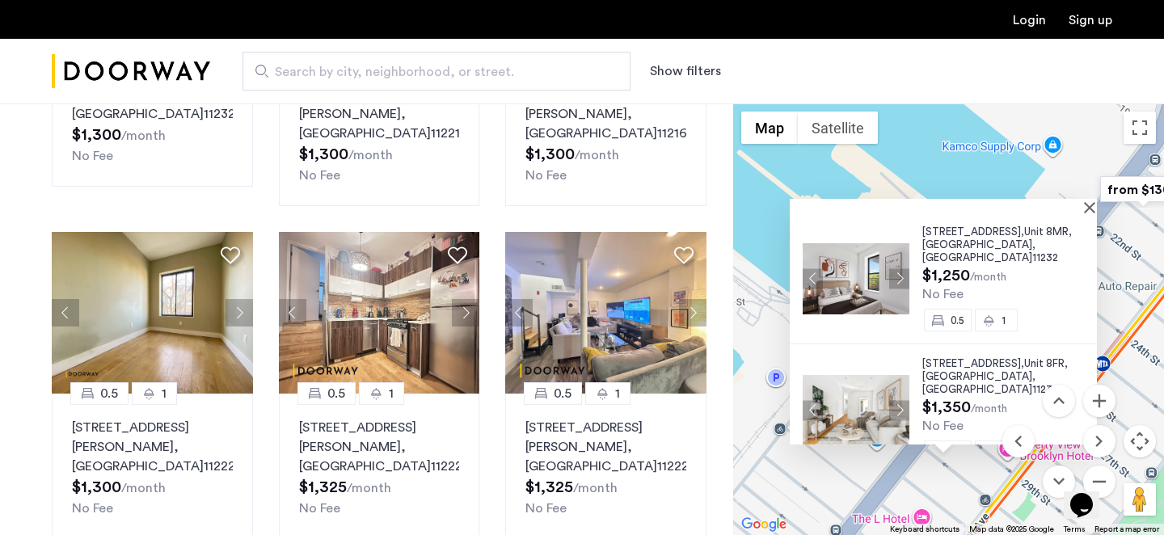
click at [1017, 251] on div "122 29th Street, Unit 8MR, Brooklyn , NY 11232" at bounding box center [1009, 244] width 175 height 39
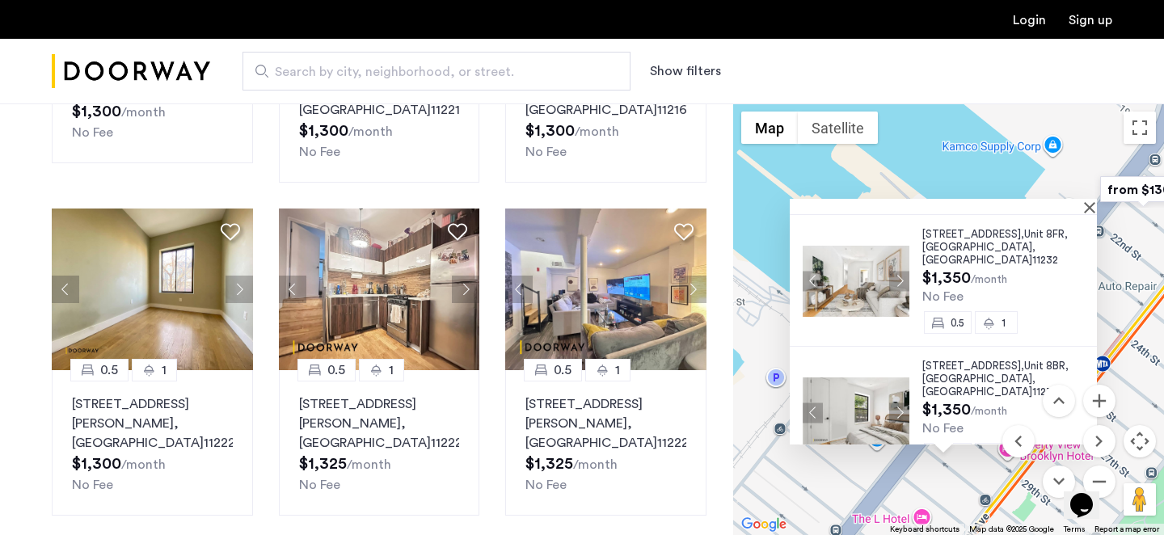
scroll to position [1005, 0]
click at [998, 363] on div "122 29th Street, Unit 8BR, Brooklyn , NY 11232" at bounding box center [1009, 379] width 175 height 39
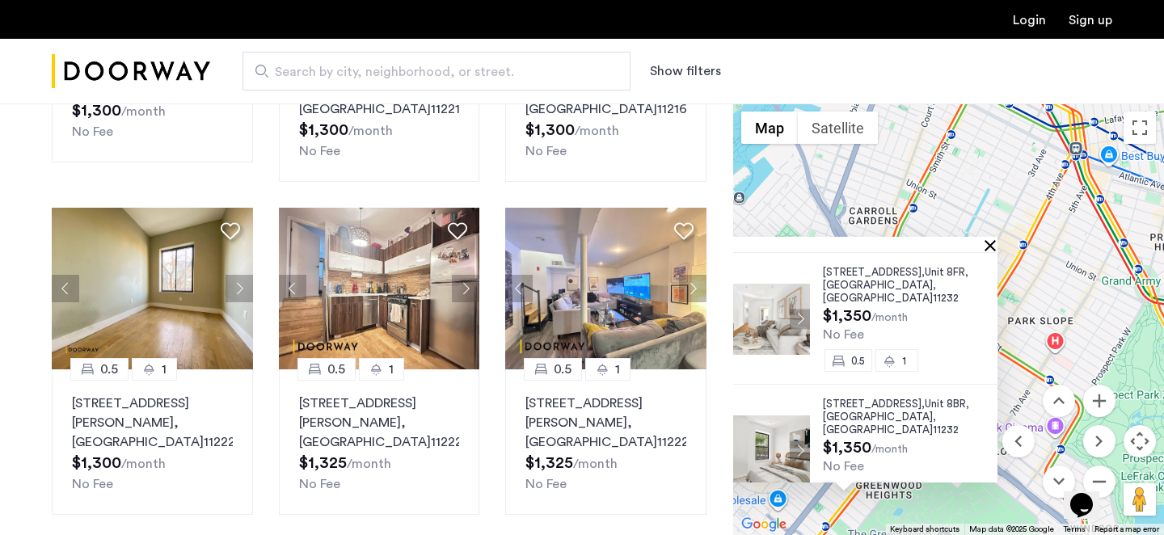
click at [998, 246] on button "Close" at bounding box center [993, 244] width 11 height 11
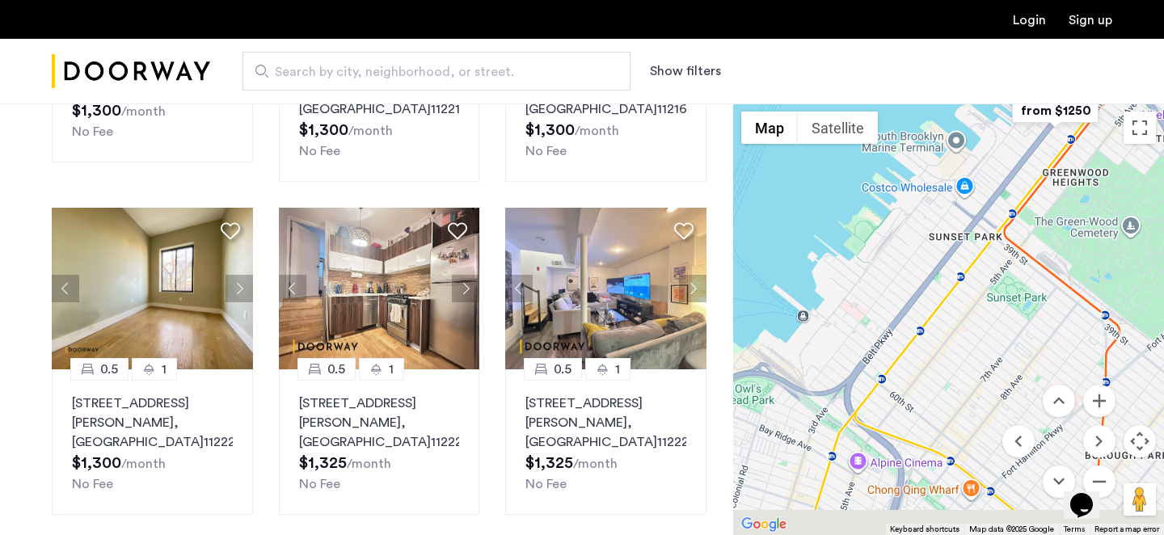
drag, startPoint x: 780, startPoint y: 405, endPoint x: 970, endPoint y: 84, distance: 372.8
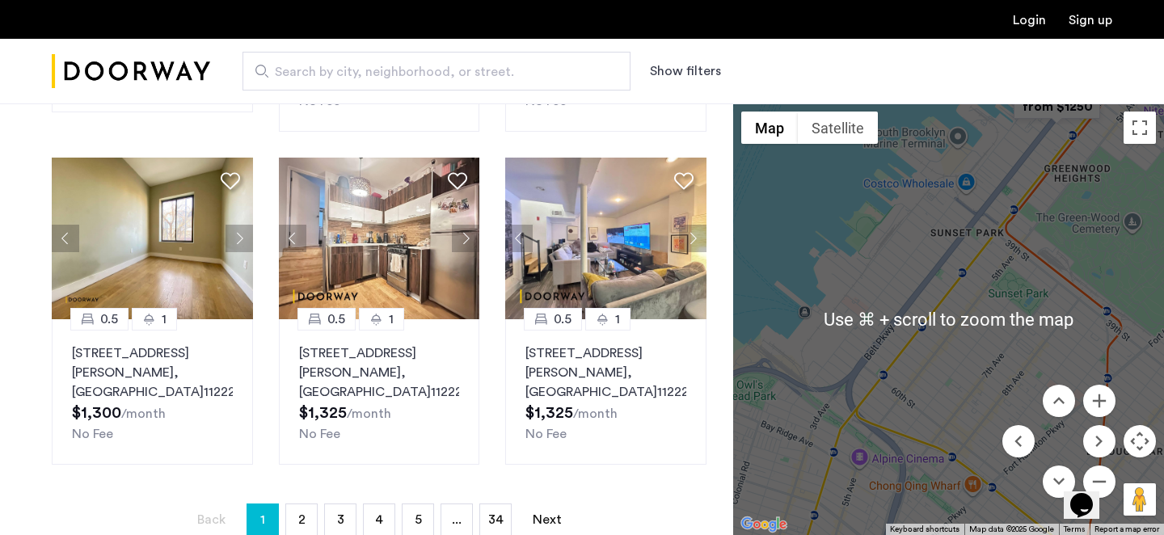
scroll to position [1120, 0]
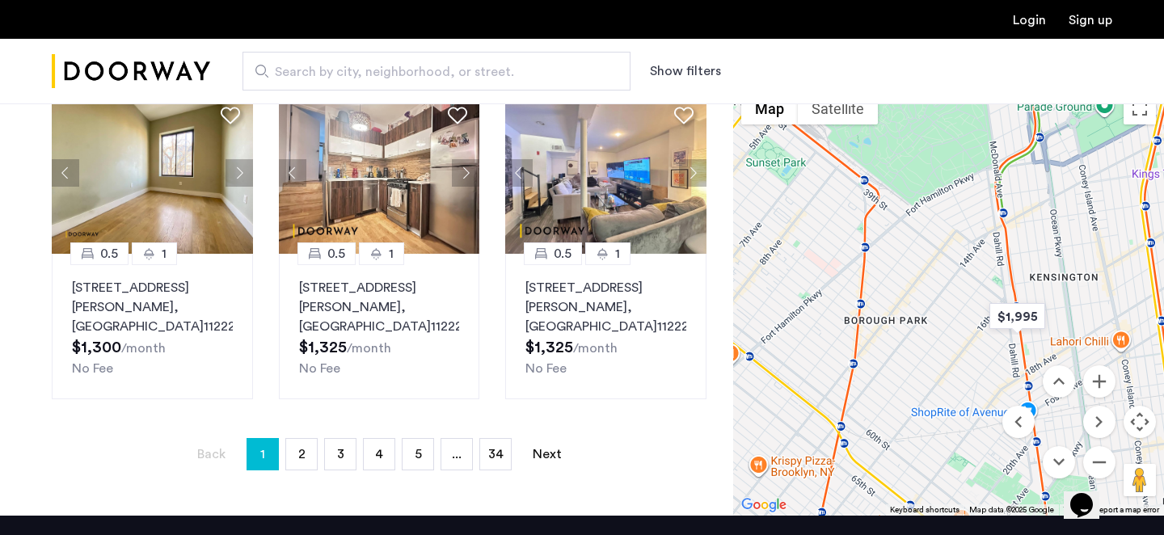
drag, startPoint x: 997, startPoint y: 277, endPoint x: 775, endPoint y: 155, distance: 253.5
click at [775, 155] on div at bounding box center [948, 300] width 431 height 432
click at [1009, 314] on img "$1,995" at bounding box center [1017, 316] width 69 height 36
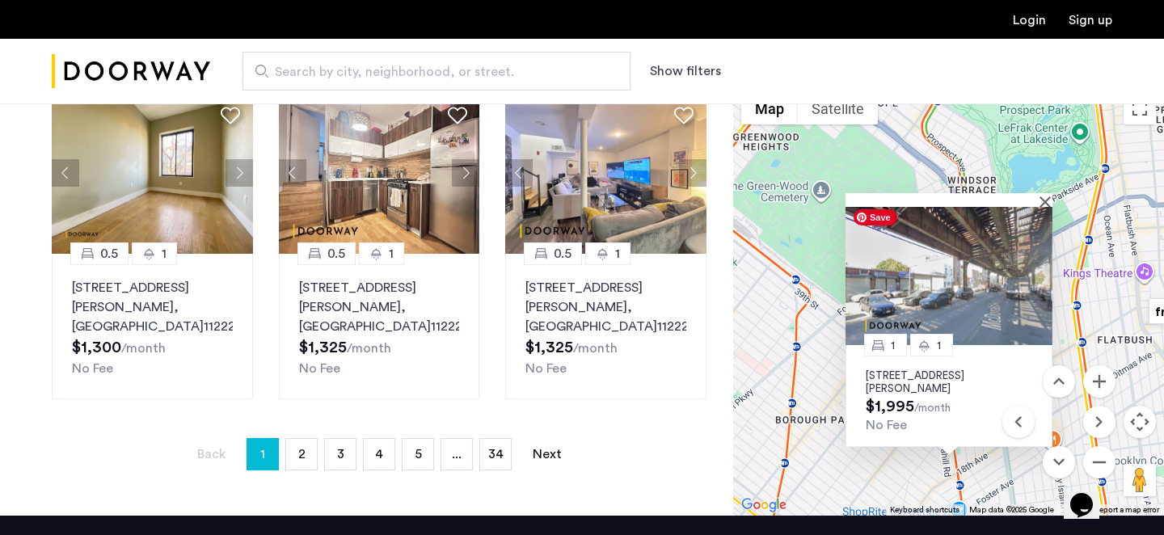
click at [985, 306] on img at bounding box center [948, 276] width 207 height 138
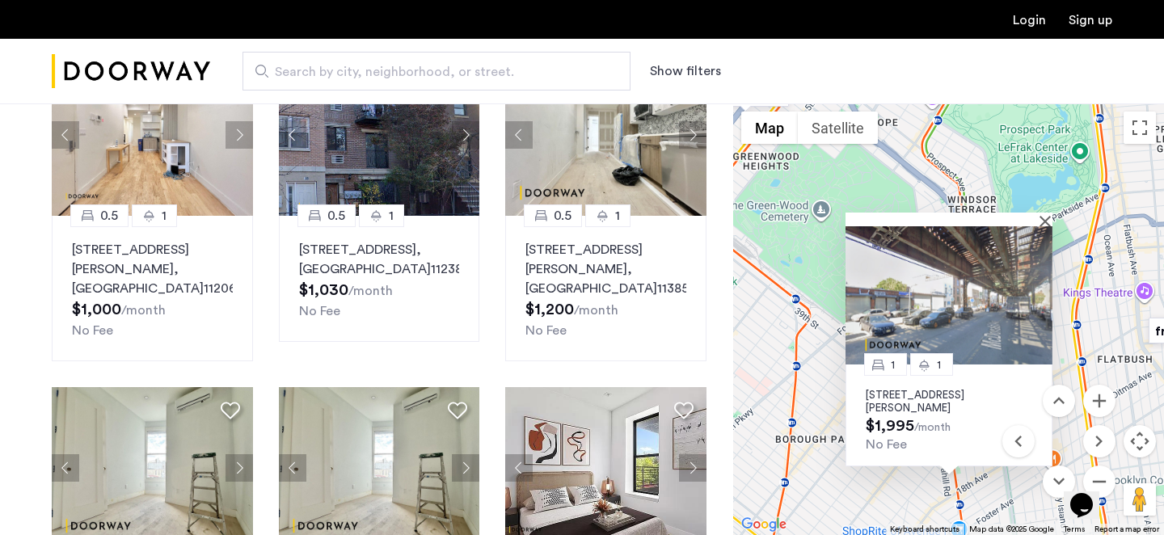
scroll to position [0, 0]
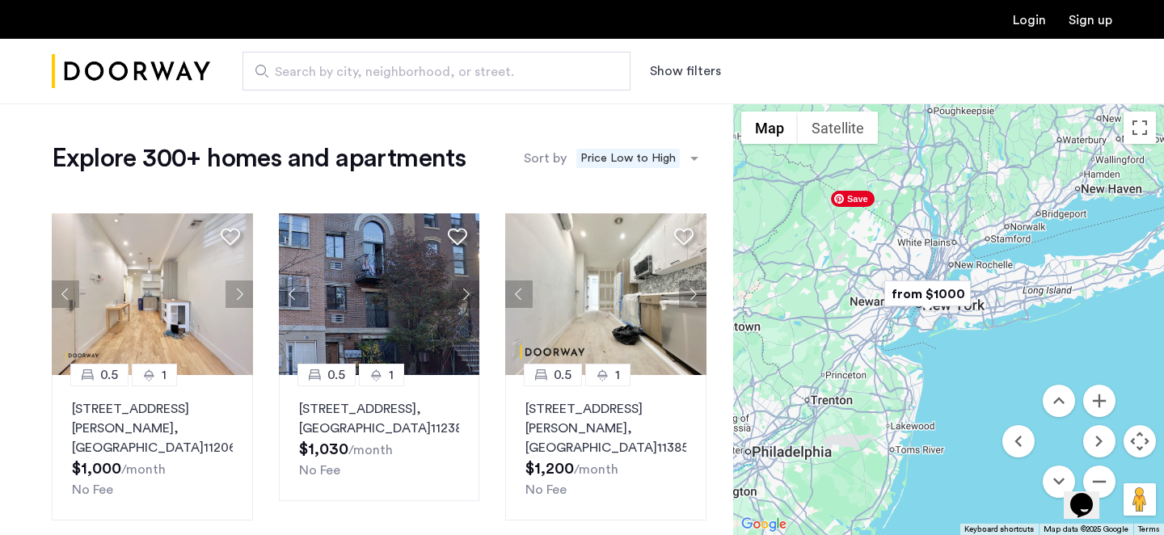
drag, startPoint x: 966, startPoint y: 235, endPoint x: 868, endPoint y: 221, distance: 98.9
click at [866, 221] on div at bounding box center [948, 319] width 431 height 432
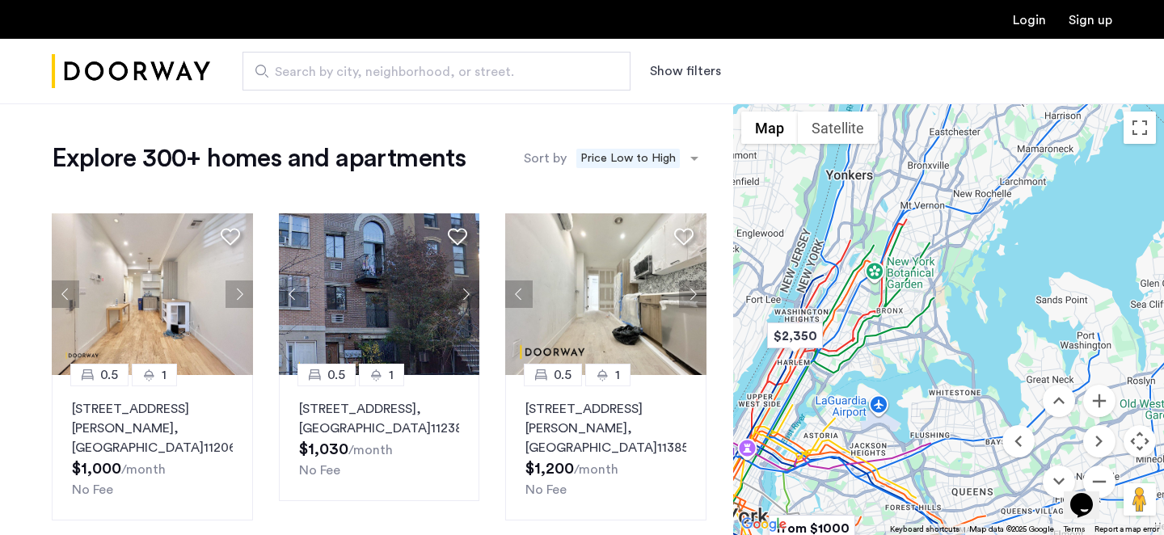
drag, startPoint x: 828, startPoint y: 248, endPoint x: 936, endPoint y: 354, distance: 150.9
click at [935, 355] on div at bounding box center [948, 319] width 431 height 432
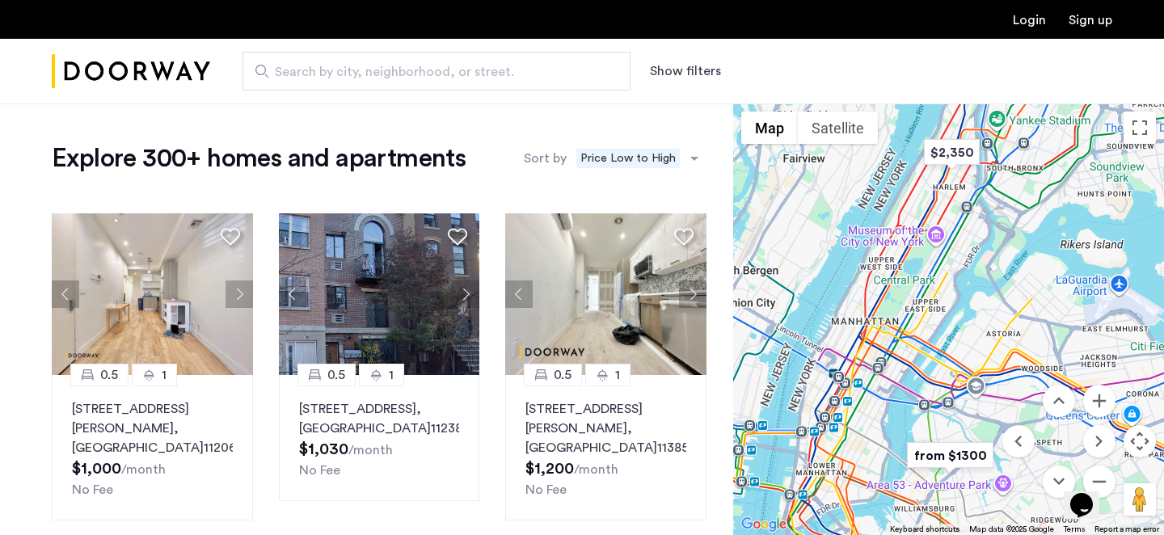
drag, startPoint x: 854, startPoint y: 399, endPoint x: 996, endPoint y: 225, distance: 224.7
click at [995, 225] on div at bounding box center [948, 319] width 431 height 432
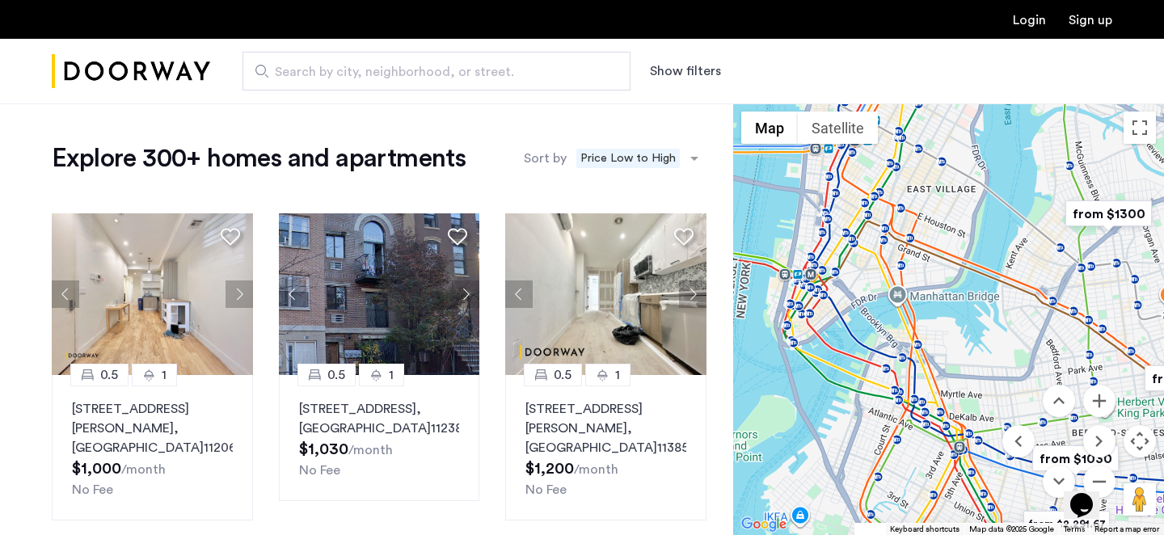
drag, startPoint x: 861, startPoint y: 449, endPoint x: 926, endPoint y: 492, distance: 78.0
click at [931, 490] on div "1 1 824 McDonald Avenue, Unit 2F, Brooklyn, NY 11218 $1,995 /month No Fee" at bounding box center [948, 319] width 431 height 432
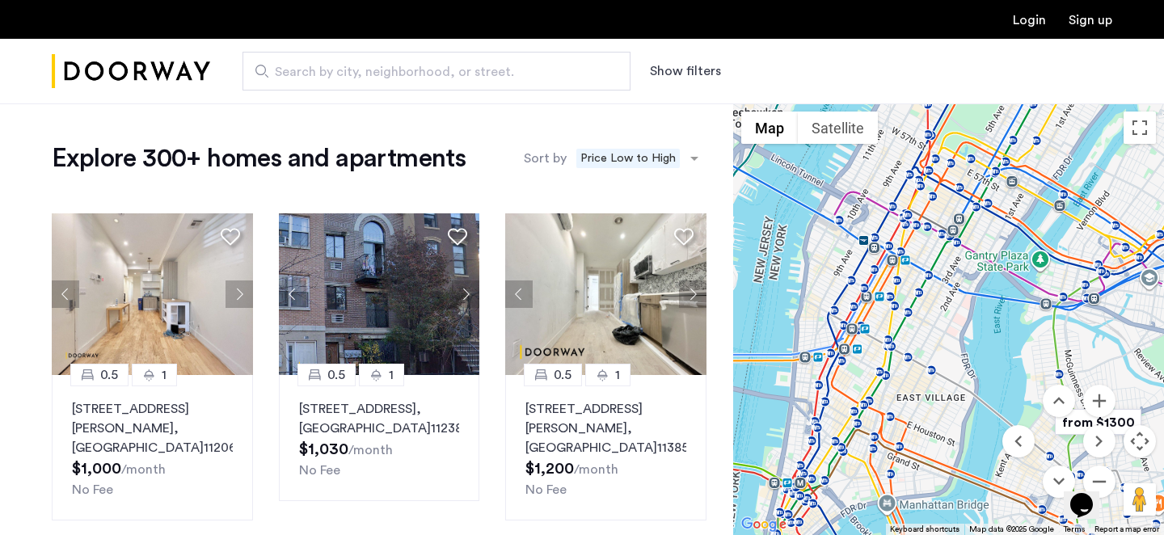
drag, startPoint x: 919, startPoint y: 195, endPoint x: 912, endPoint y: 394, distance: 198.9
click at [912, 394] on div "1 1 824 McDonald Avenue, Unit 2F, Brooklyn, NY 11218 $1,995 /month No Fee" at bounding box center [948, 319] width 431 height 432
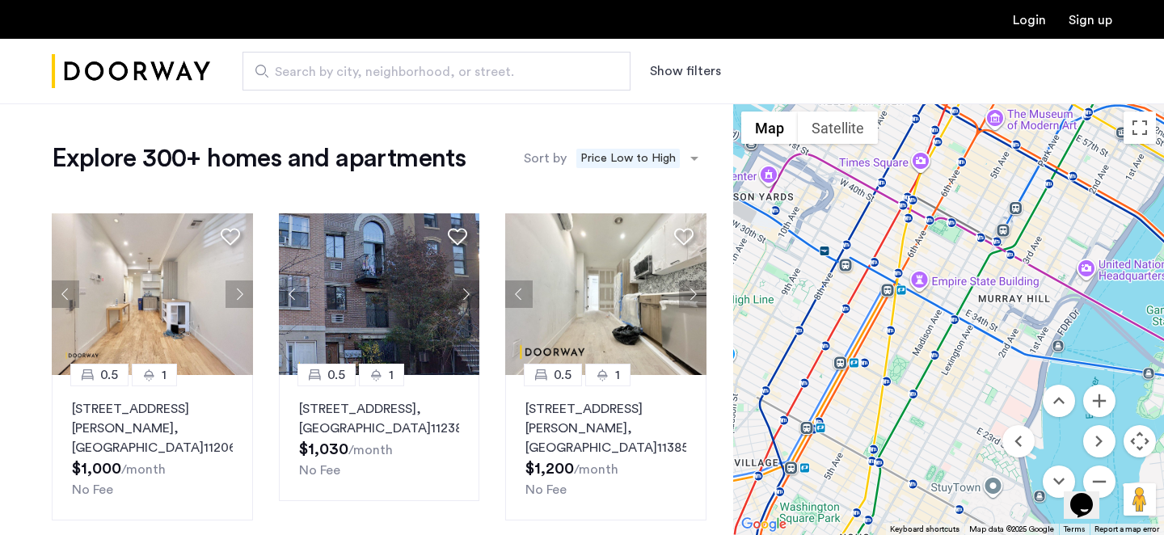
drag, startPoint x: 910, startPoint y: 273, endPoint x: 918, endPoint y: 433, distance: 160.2
click at [918, 433] on div "1 1 824 McDonald Avenue, Unit 2F, Brooklyn, NY 11218 $1,995 /month No Fee" at bounding box center [948, 319] width 431 height 432
click at [424, 338] on img at bounding box center [379, 294] width 201 height 162
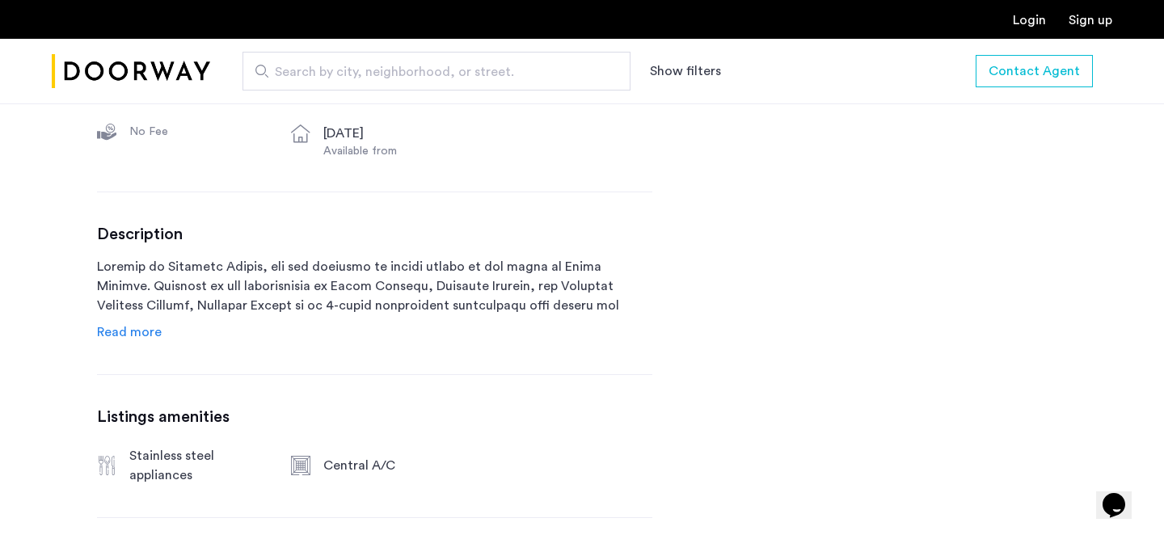
scroll to position [773, 0]
click at [137, 331] on span "Read more" at bounding box center [129, 331] width 65 height 13
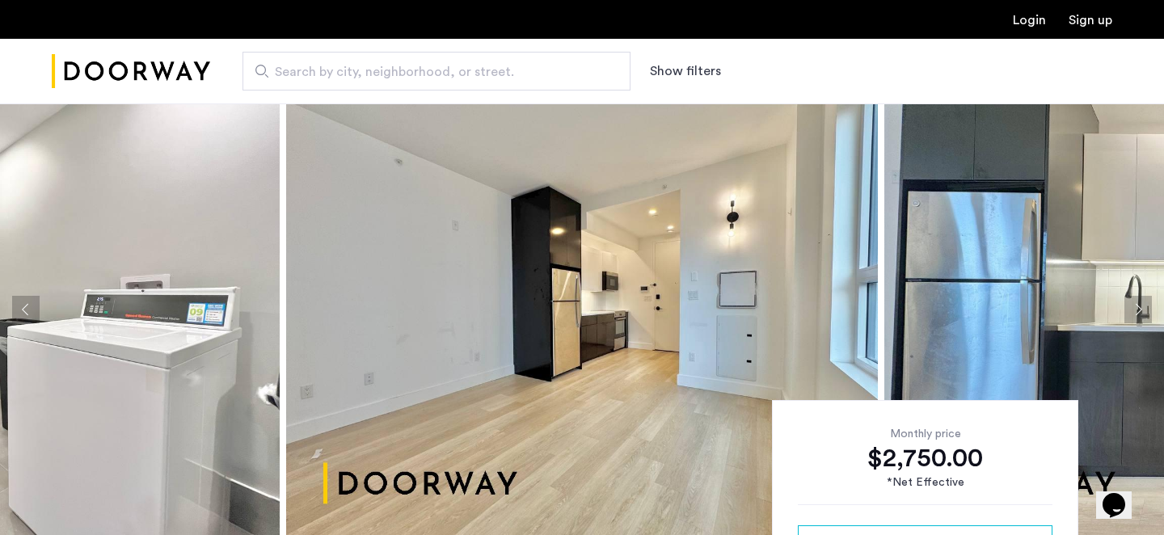
scroll to position [0, 0]
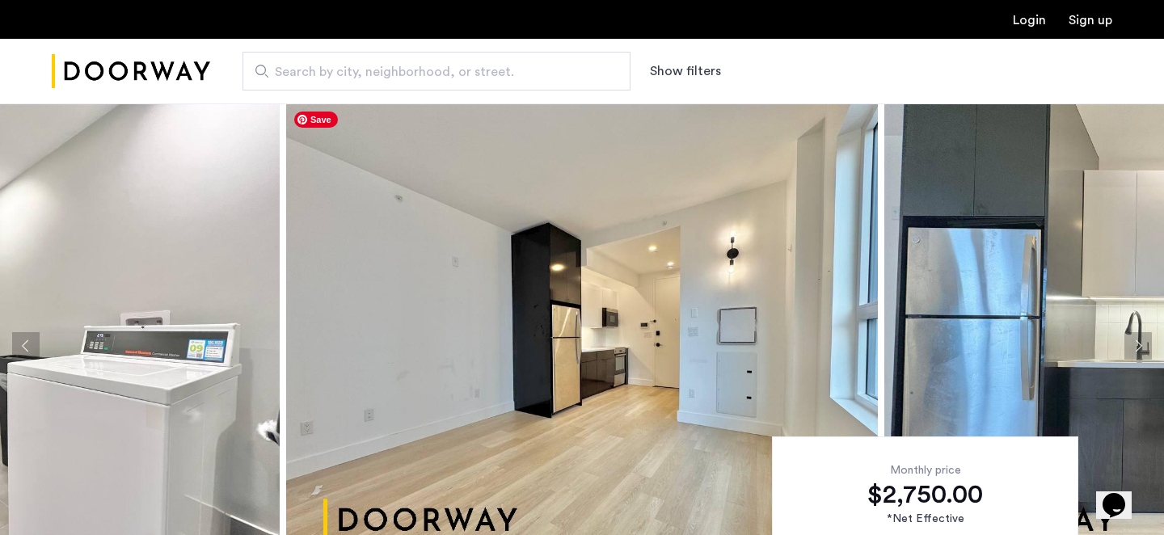
click at [478, 369] on img at bounding box center [582, 345] width 592 height 485
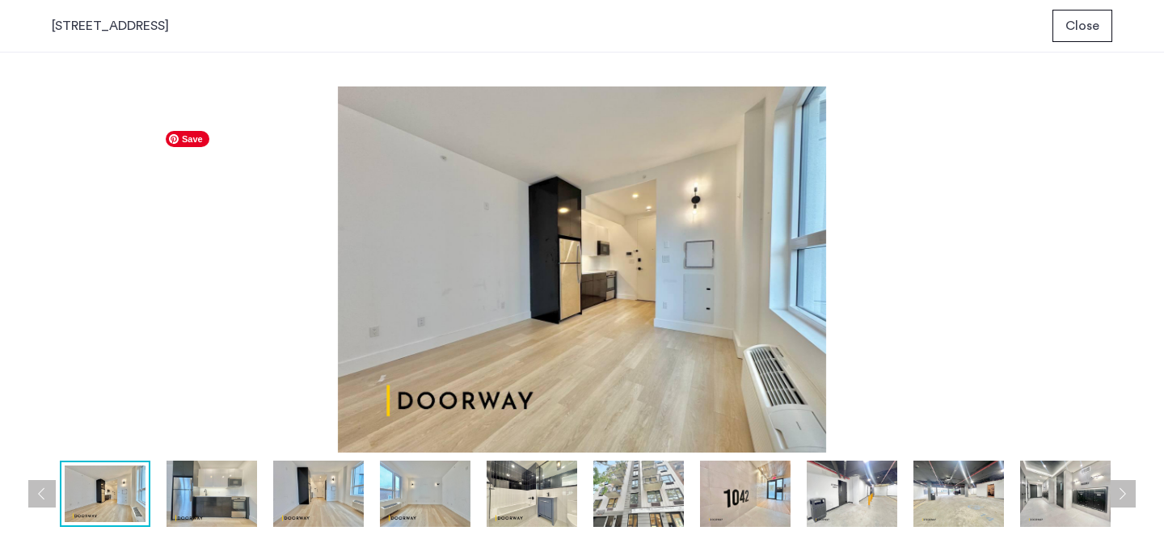
click at [893, 252] on img at bounding box center [582, 269] width 1060 height 366
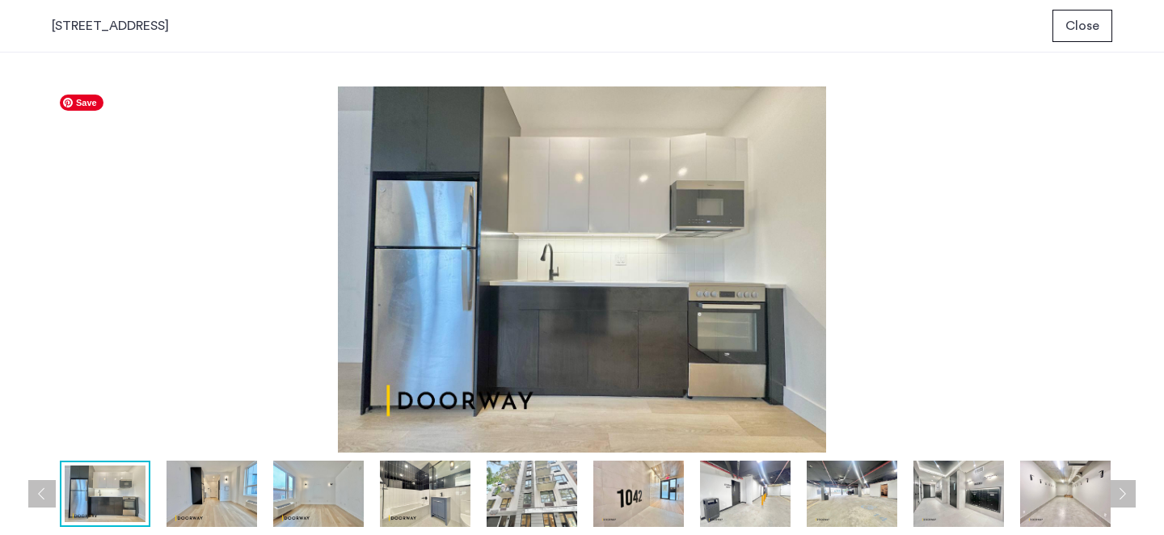
click at [186, 321] on img at bounding box center [582, 269] width 1060 height 366
drag, startPoint x: 49, startPoint y: 27, endPoint x: 175, endPoint y: 28, distance: 126.1
click at [175, 28] on div "1042 President Street, Unit 4E Close" at bounding box center [582, 26] width 1164 height 53
copy div "1042 President Street"
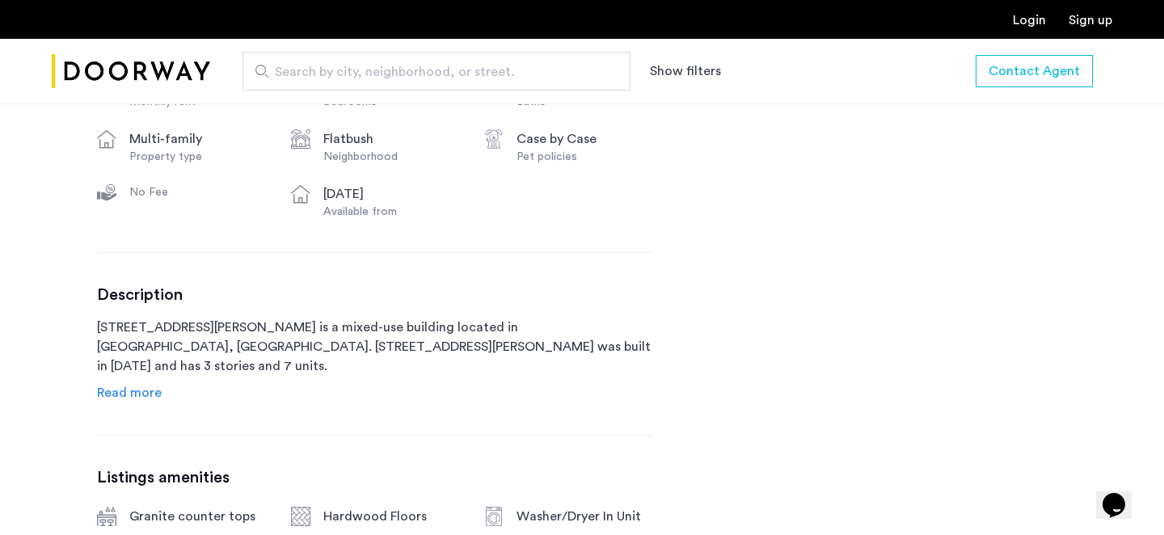
scroll to position [743, 0]
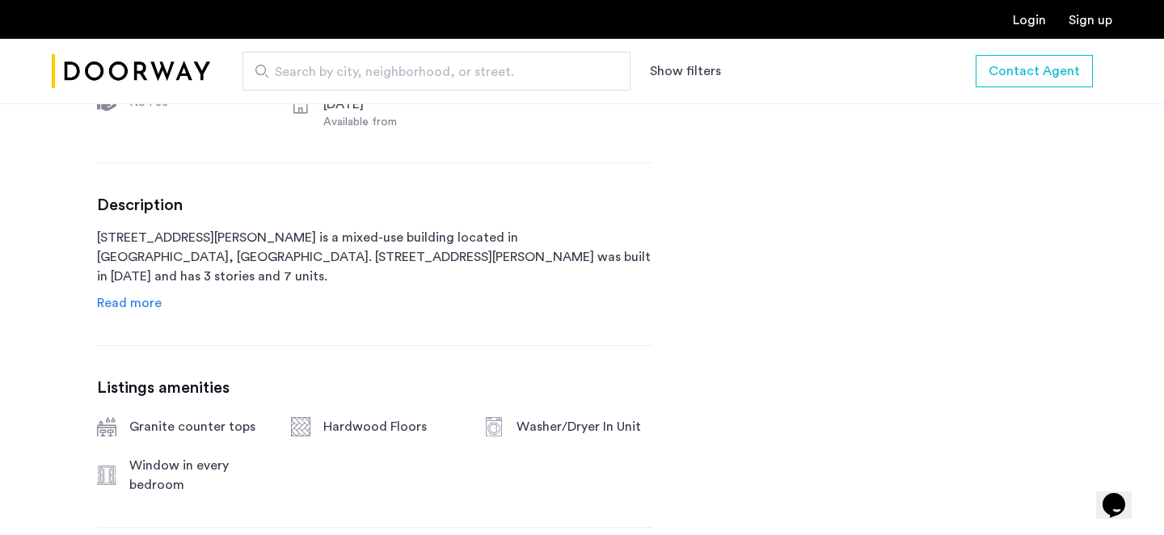
click at [124, 293] on link "Read more" at bounding box center [129, 302] width 65 height 19
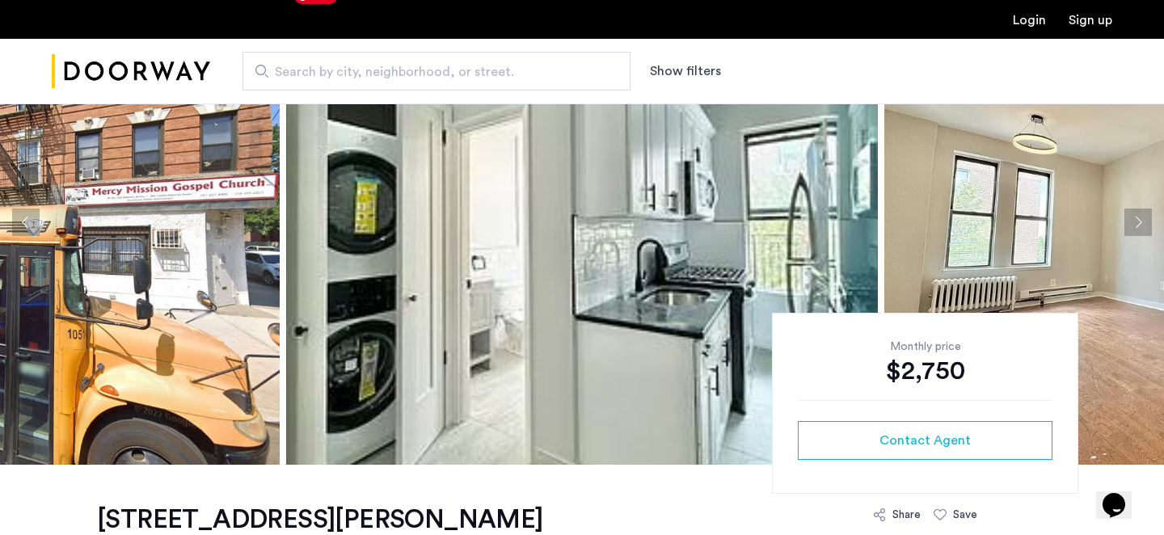
scroll to position [116, 0]
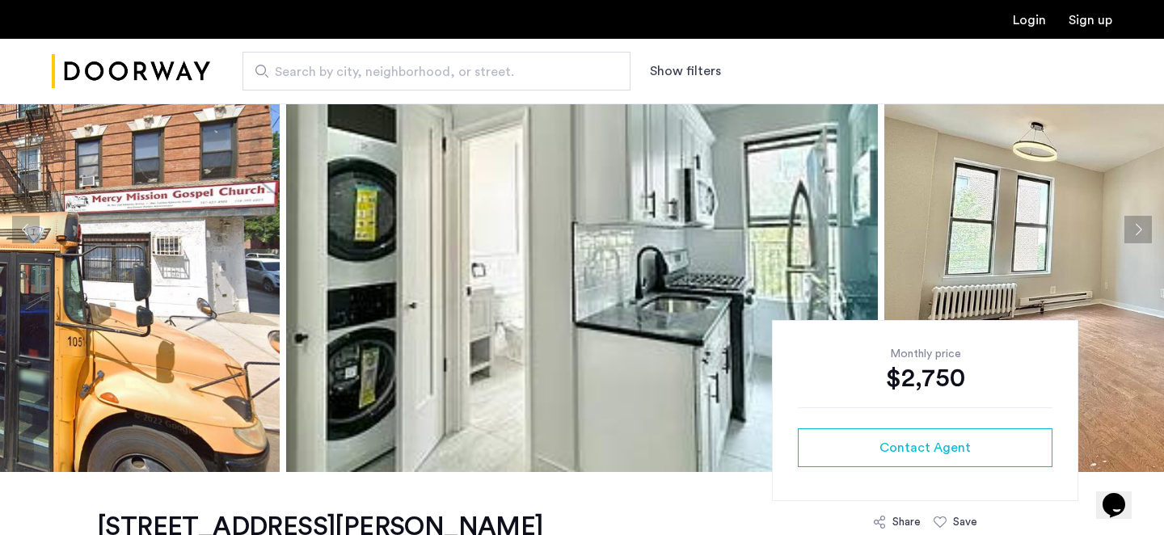
click at [1139, 233] on button "Next apartment" at bounding box center [1137, 229] width 27 height 27
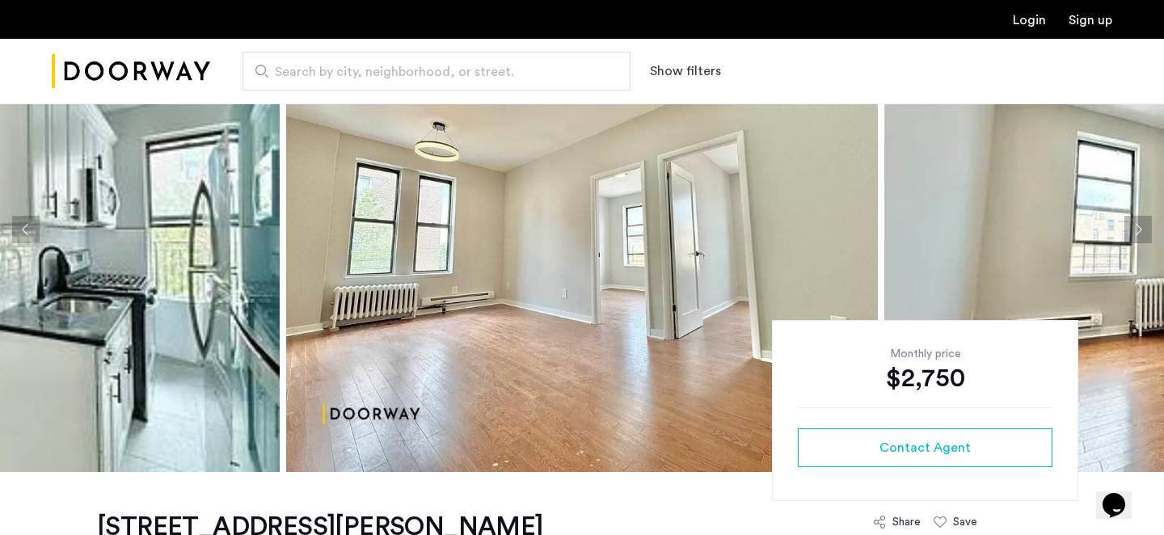
click at [1139, 233] on button "Next apartment" at bounding box center [1137, 229] width 27 height 27
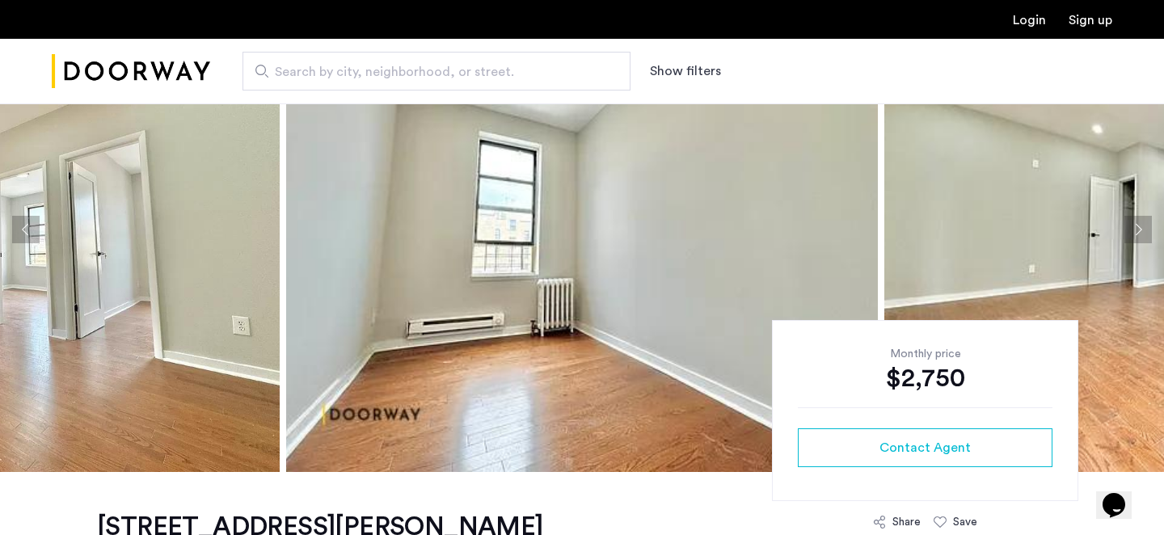
click at [1139, 233] on button "Next apartment" at bounding box center [1137, 229] width 27 height 27
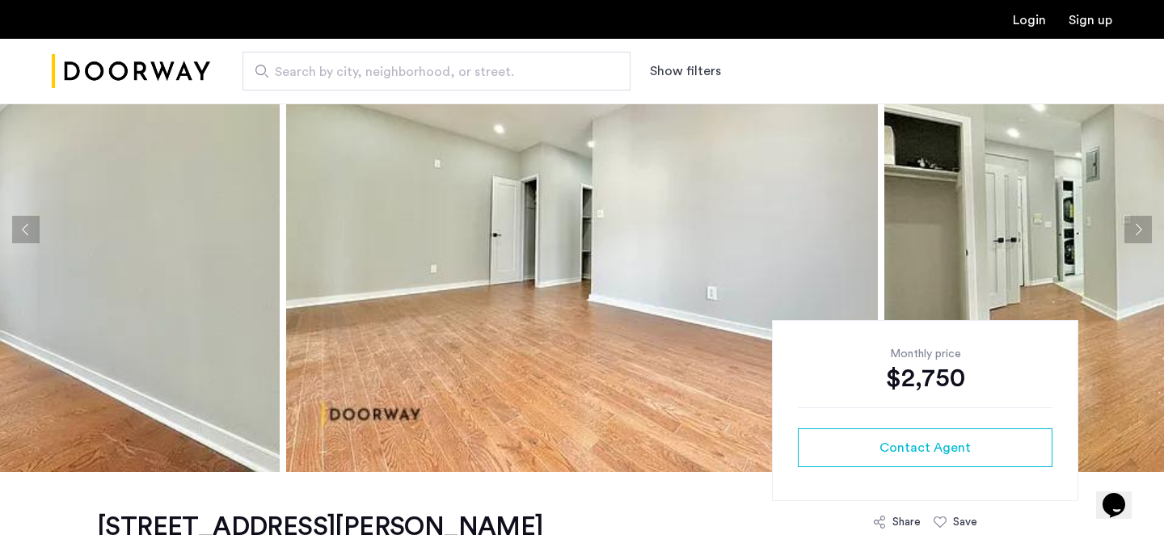
click at [1139, 233] on button "Next apartment" at bounding box center [1137, 229] width 27 height 27
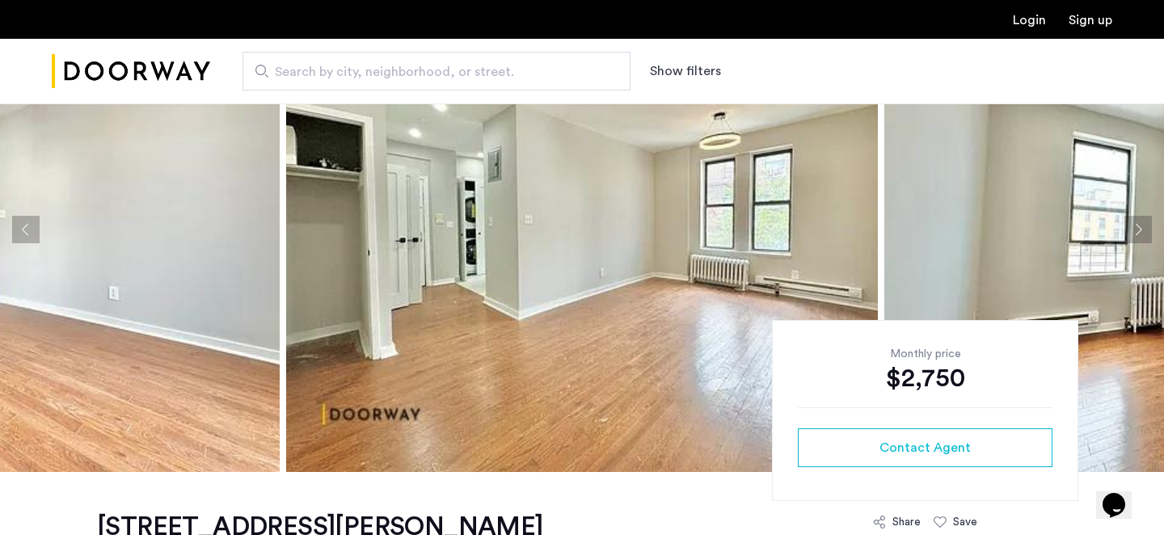
click at [1139, 233] on button "Next apartment" at bounding box center [1137, 229] width 27 height 27
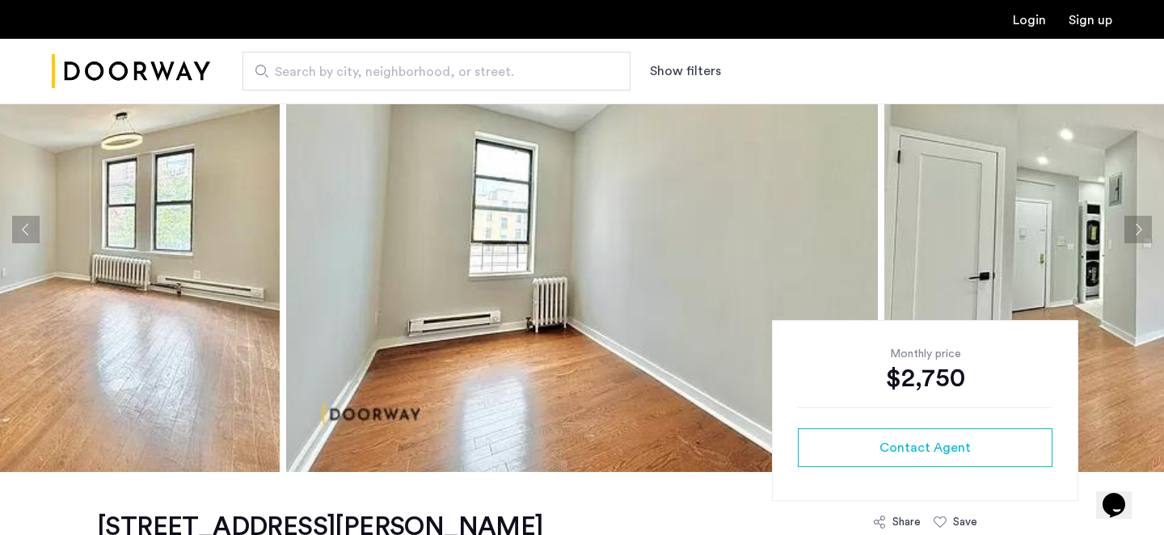
click at [1139, 233] on button "Next apartment" at bounding box center [1137, 229] width 27 height 27
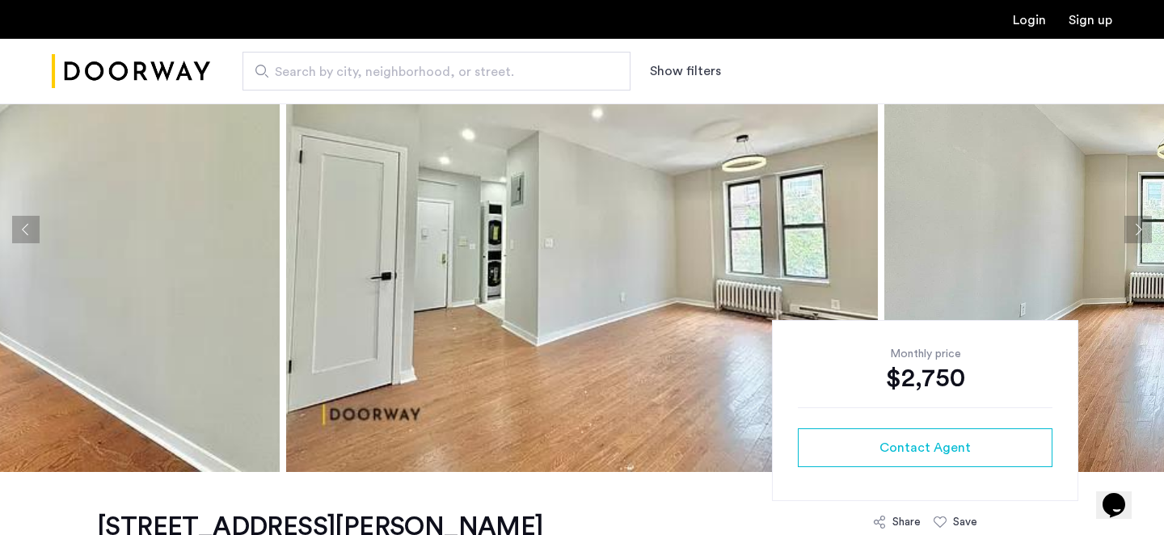
click at [1139, 233] on button "Next apartment" at bounding box center [1137, 229] width 27 height 27
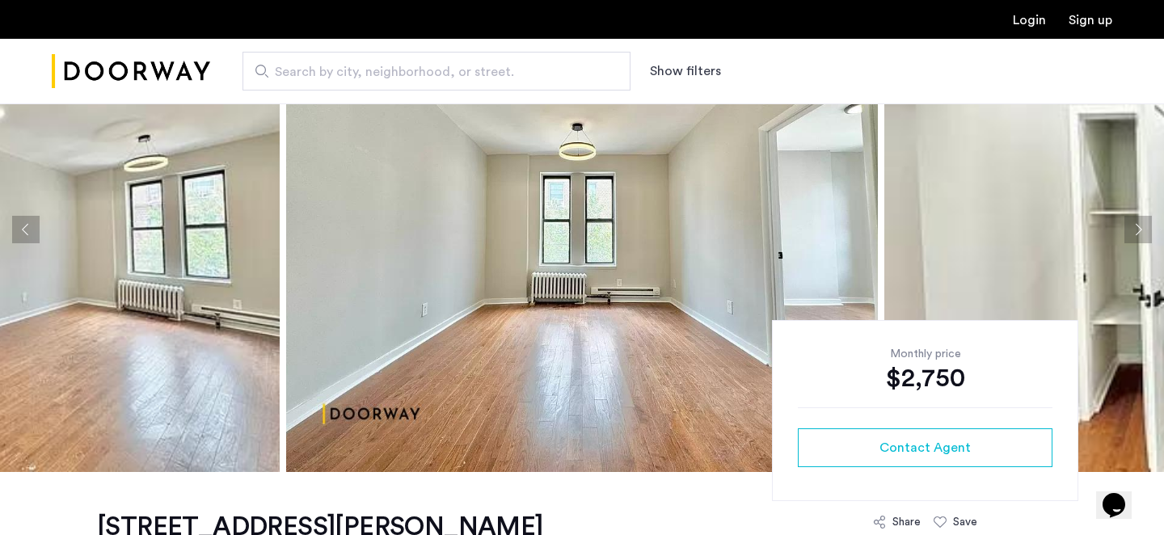
click at [1139, 233] on button "Next apartment" at bounding box center [1137, 229] width 27 height 27
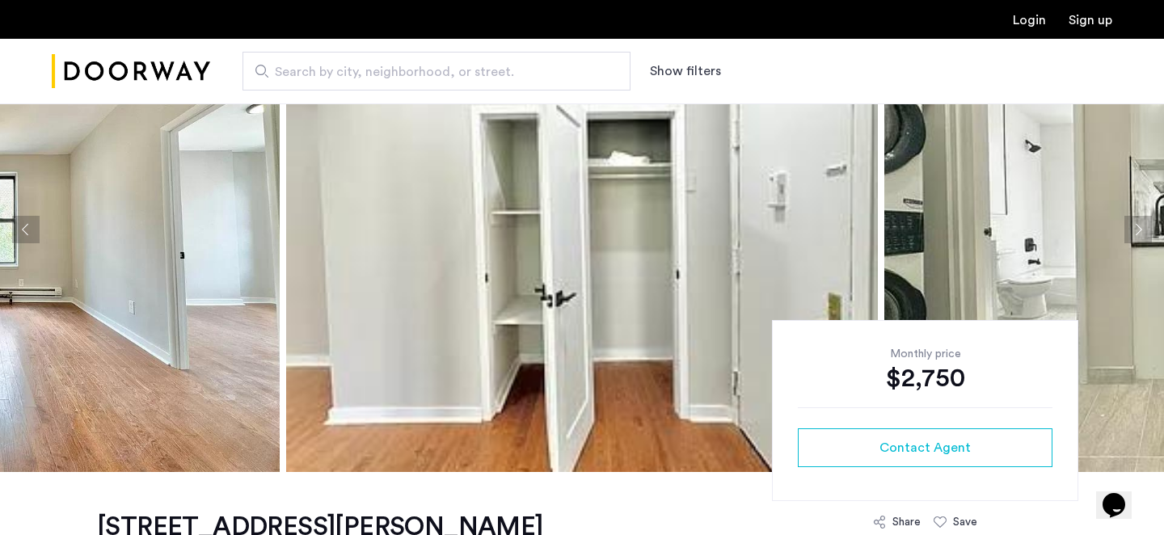
click at [1139, 233] on button "Next apartment" at bounding box center [1137, 229] width 27 height 27
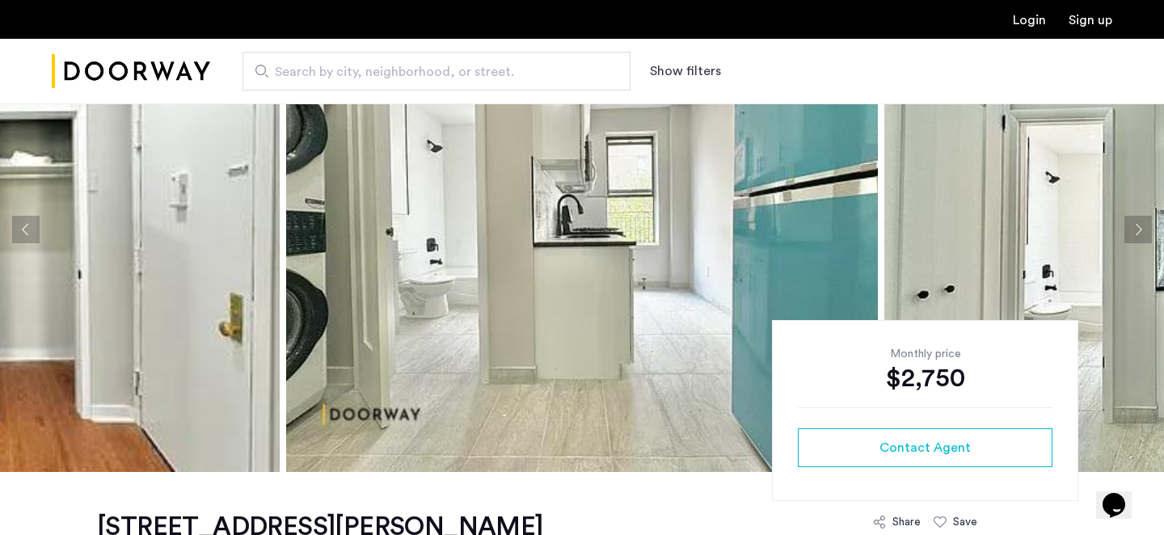
click at [1139, 233] on button "Next apartment" at bounding box center [1137, 229] width 27 height 27
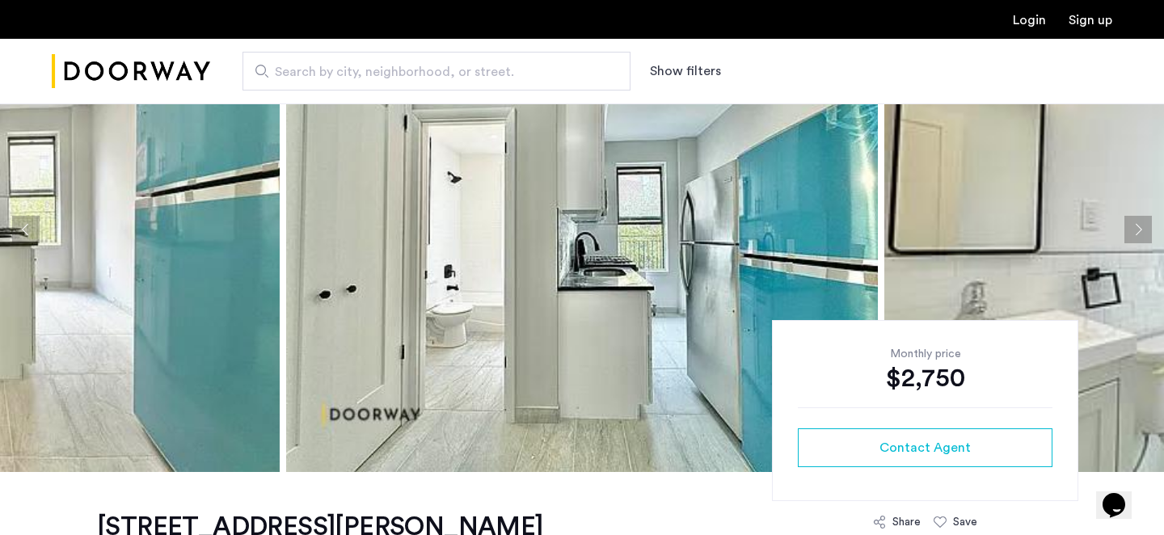
click at [1139, 233] on button "Next apartment" at bounding box center [1137, 229] width 27 height 27
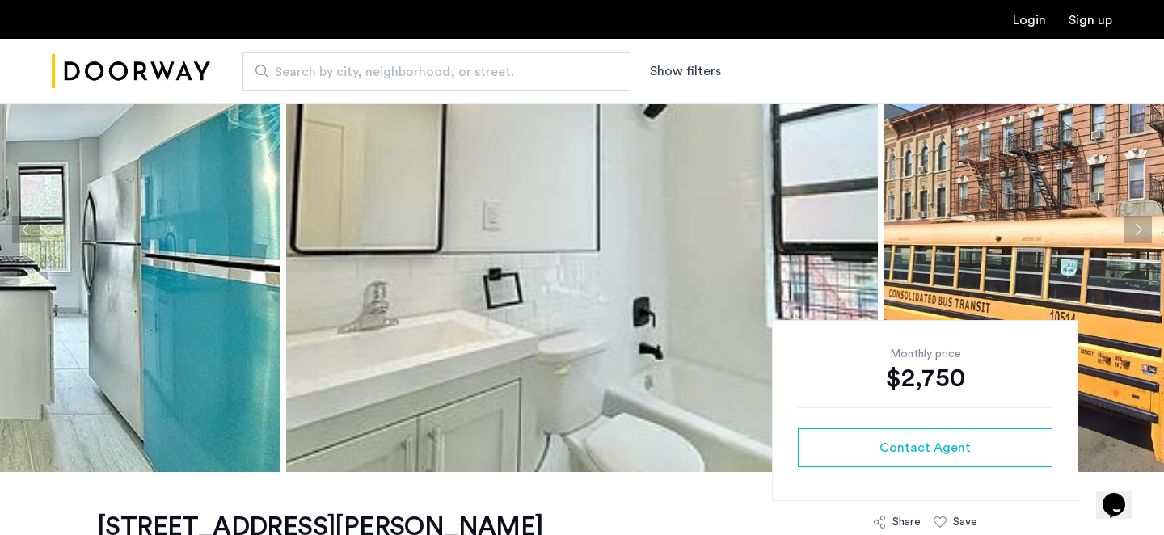
click at [1139, 233] on button "Next apartment" at bounding box center [1137, 229] width 27 height 27
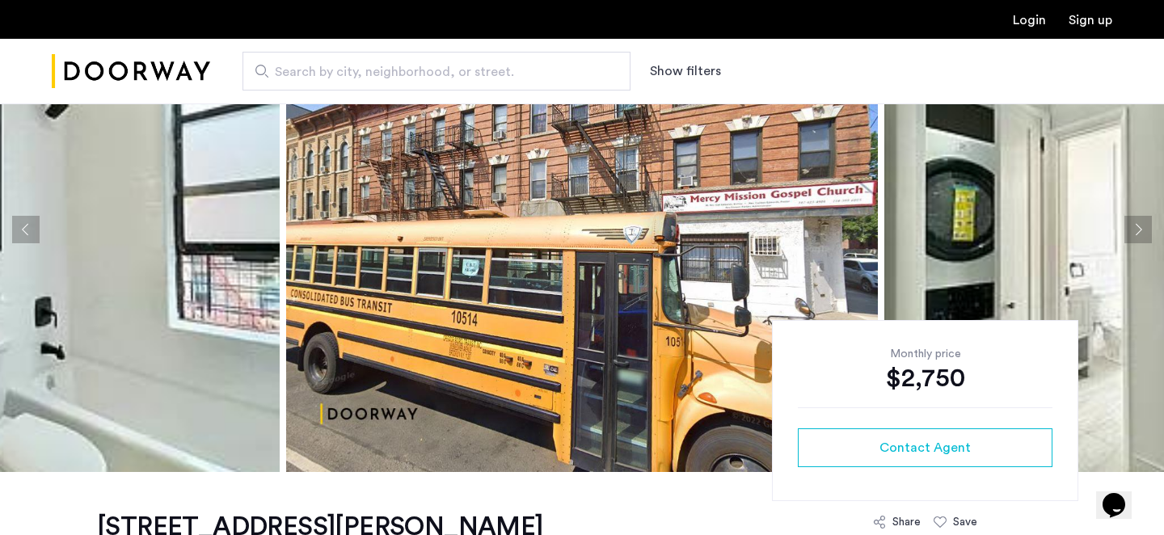
click at [1139, 233] on button "Next apartment" at bounding box center [1137, 229] width 27 height 27
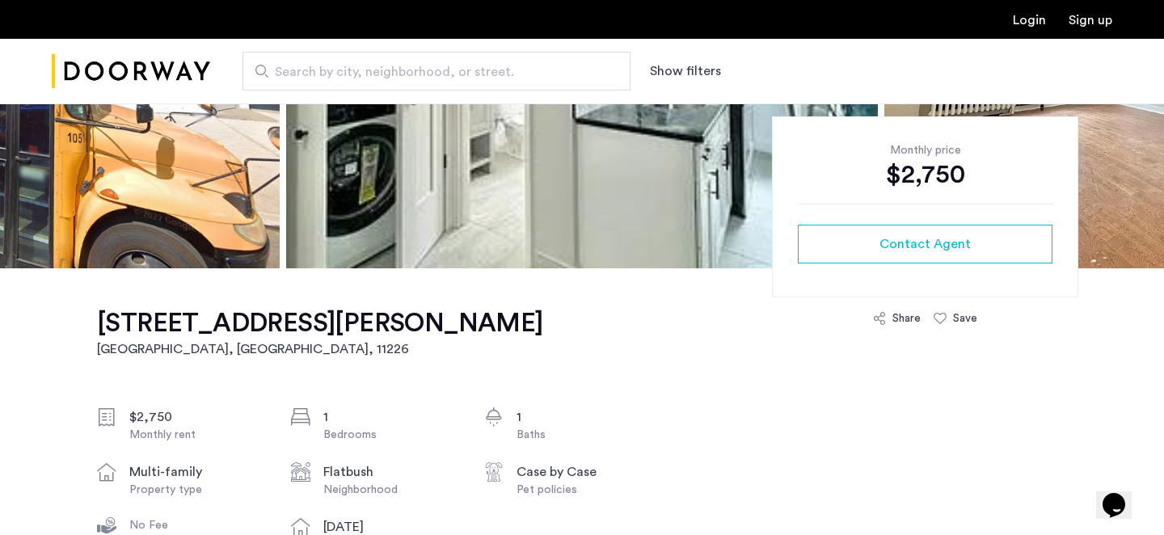
scroll to position [323, 0]
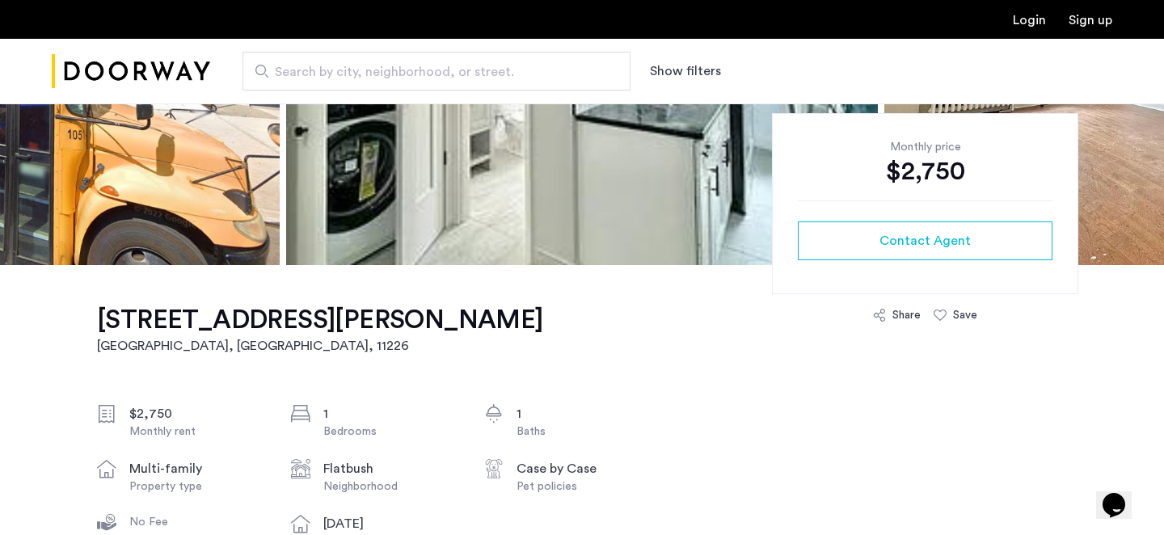
click at [274, 313] on h1 "1056 Rogers Avenue, Unit 3B" at bounding box center [320, 320] width 446 height 32
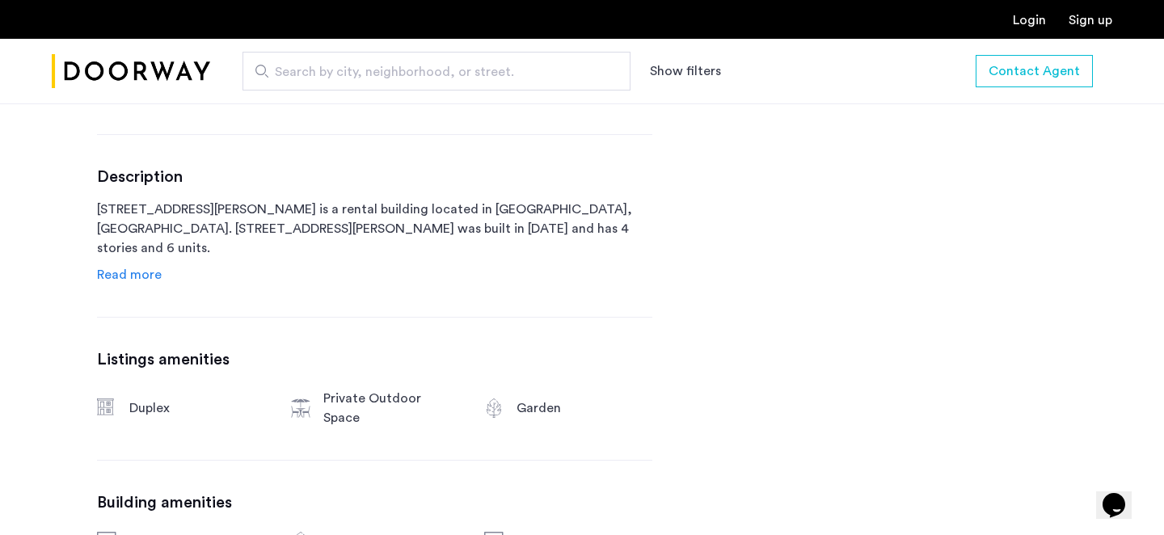
scroll to position [765, 0]
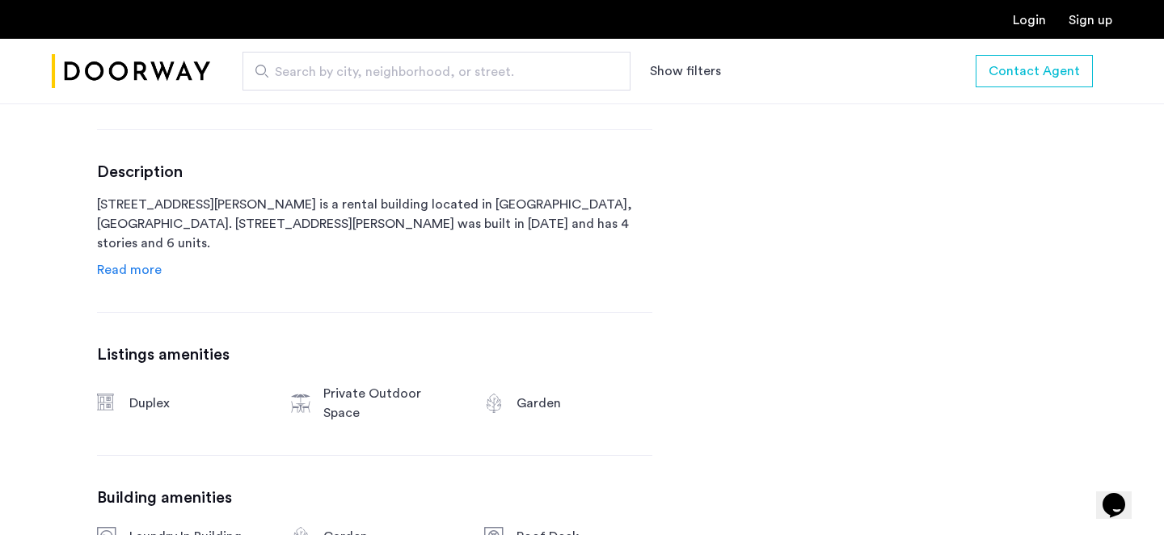
click at [154, 270] on span "Read more" at bounding box center [129, 269] width 65 height 13
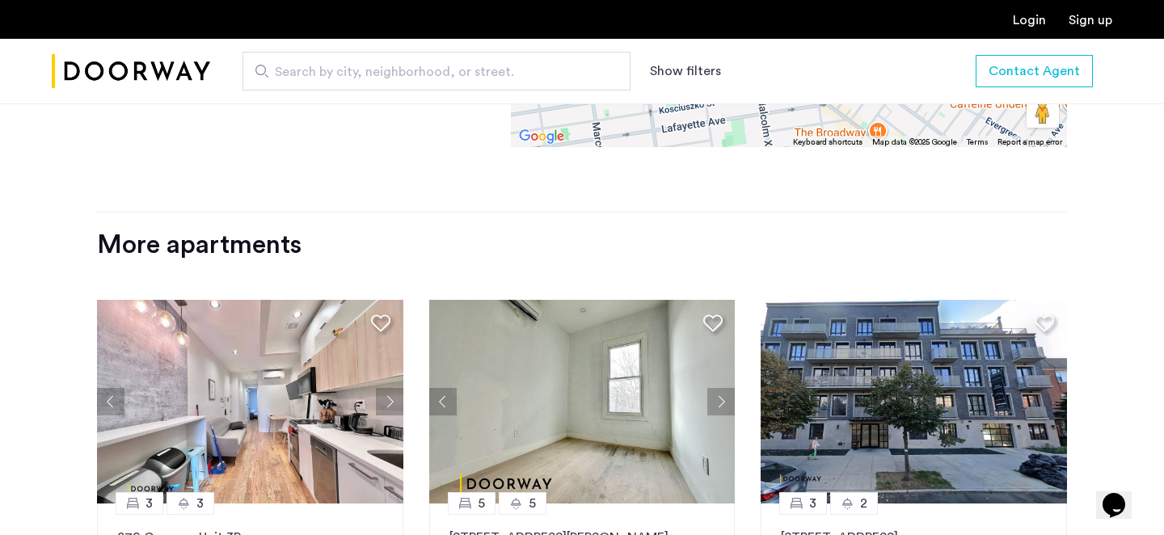
scroll to position [2235, 0]
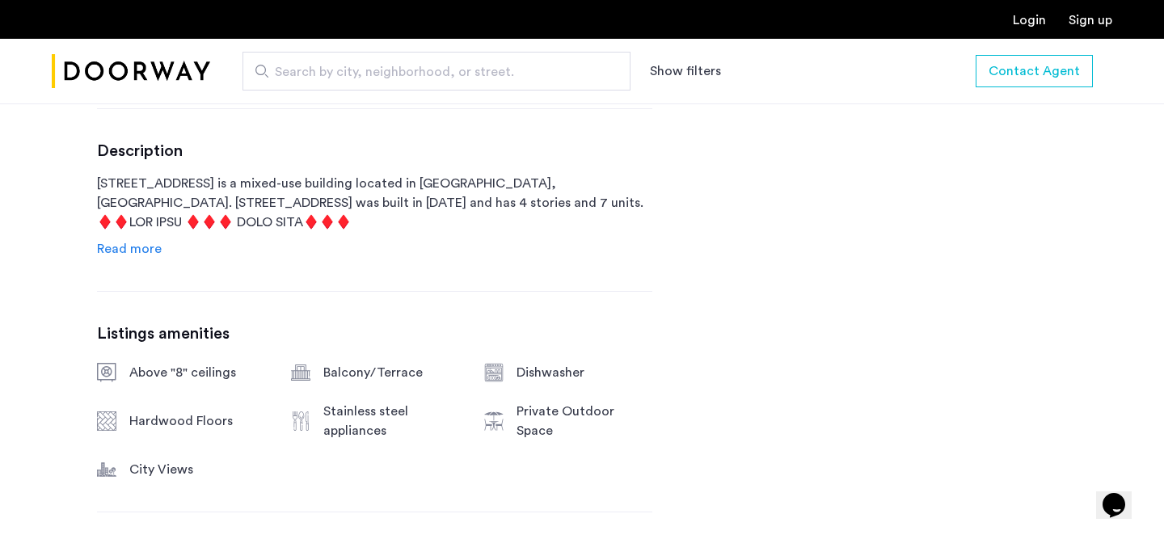
scroll to position [800, 0]
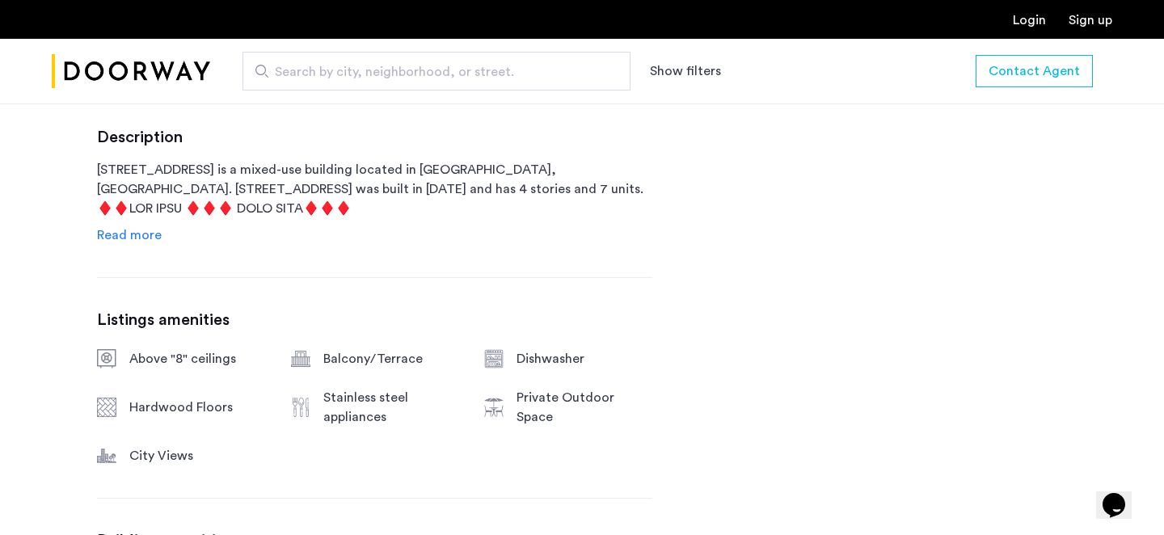
click at [147, 232] on span "Read more" at bounding box center [129, 235] width 65 height 13
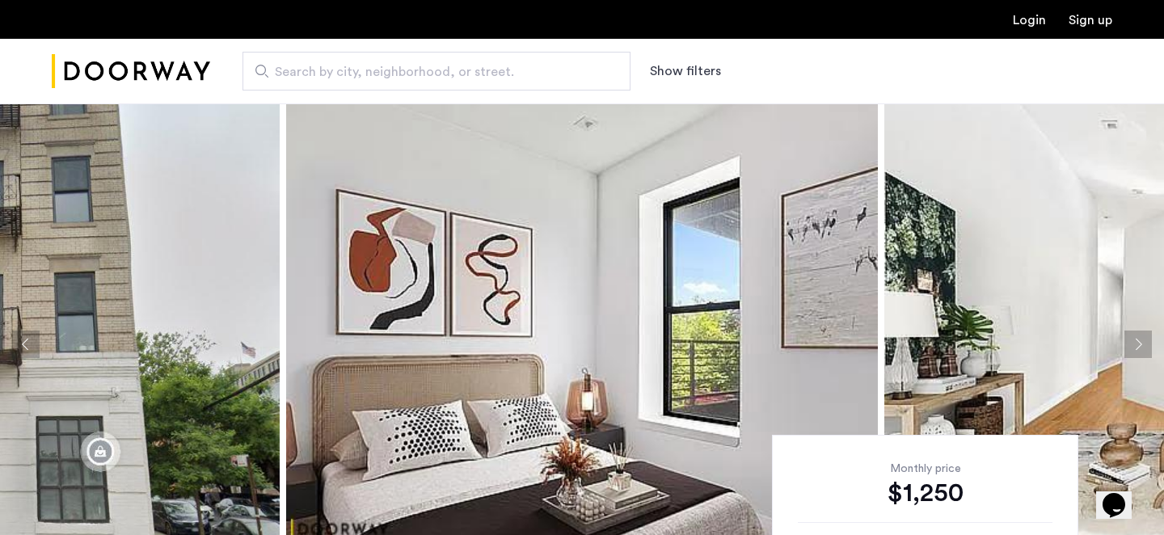
scroll to position [0, 0]
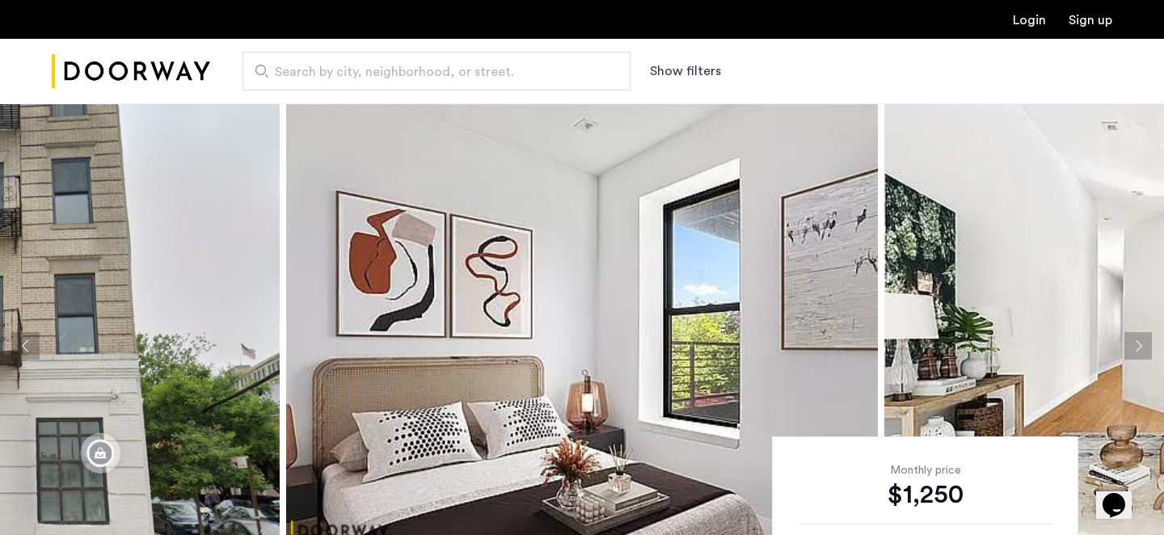
click at [685, 66] on button "Show filters" at bounding box center [685, 70] width 71 height 19
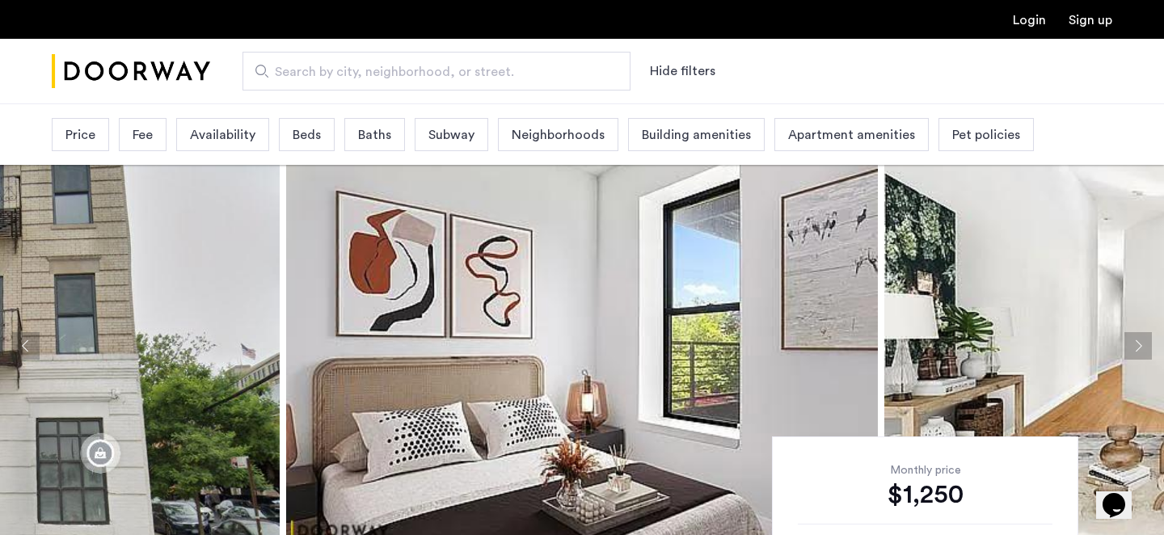
click at [729, 144] on span "Building amenities" at bounding box center [696, 134] width 109 height 19
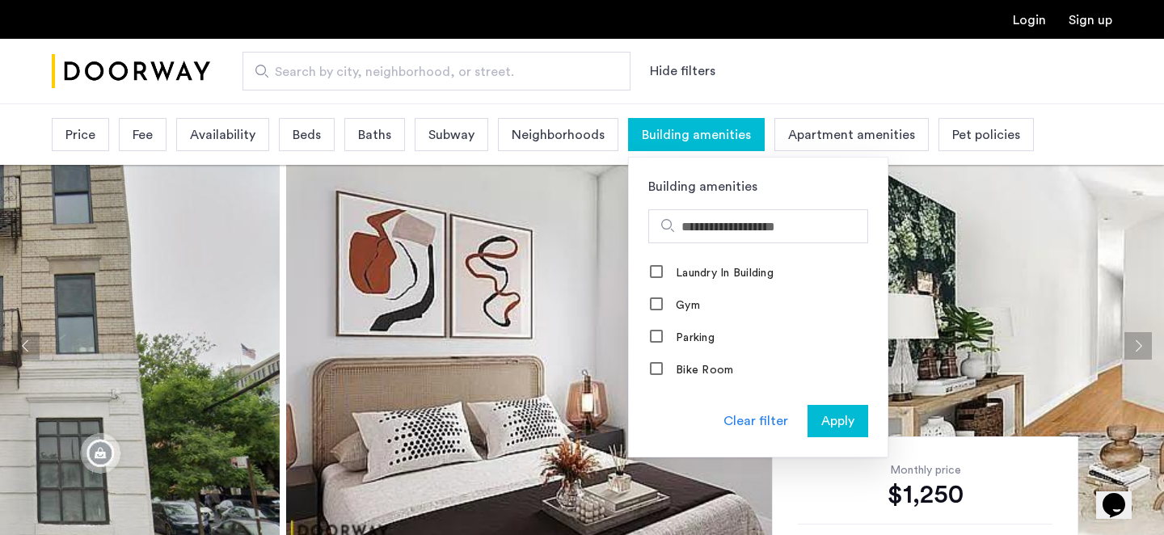
click at [729, 145] on div "Building amenities" at bounding box center [696, 134] width 137 height 33
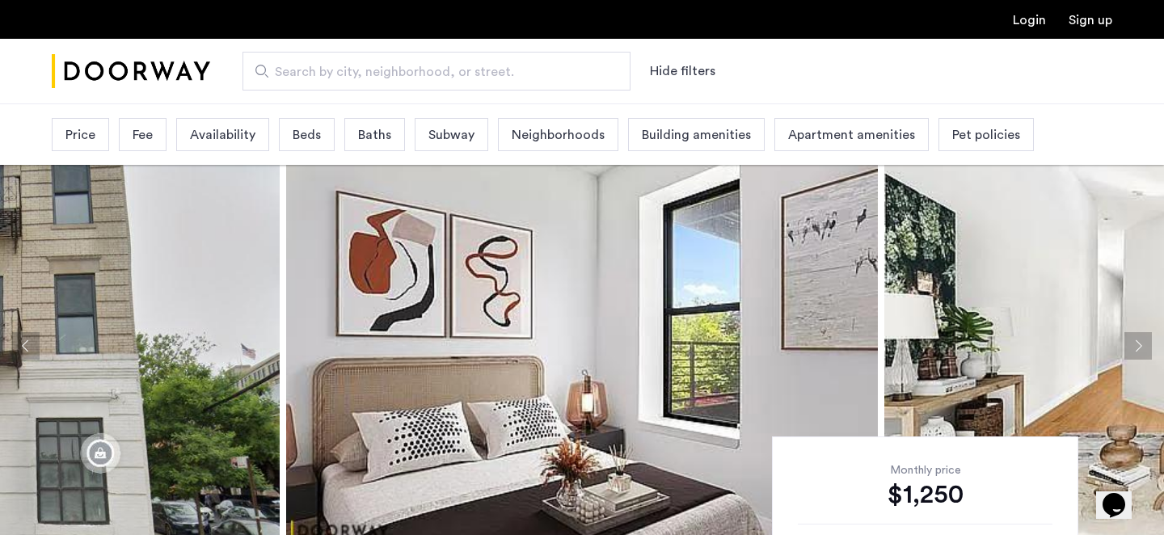
click at [814, 141] on span "Apartment amenities" at bounding box center [851, 134] width 127 height 19
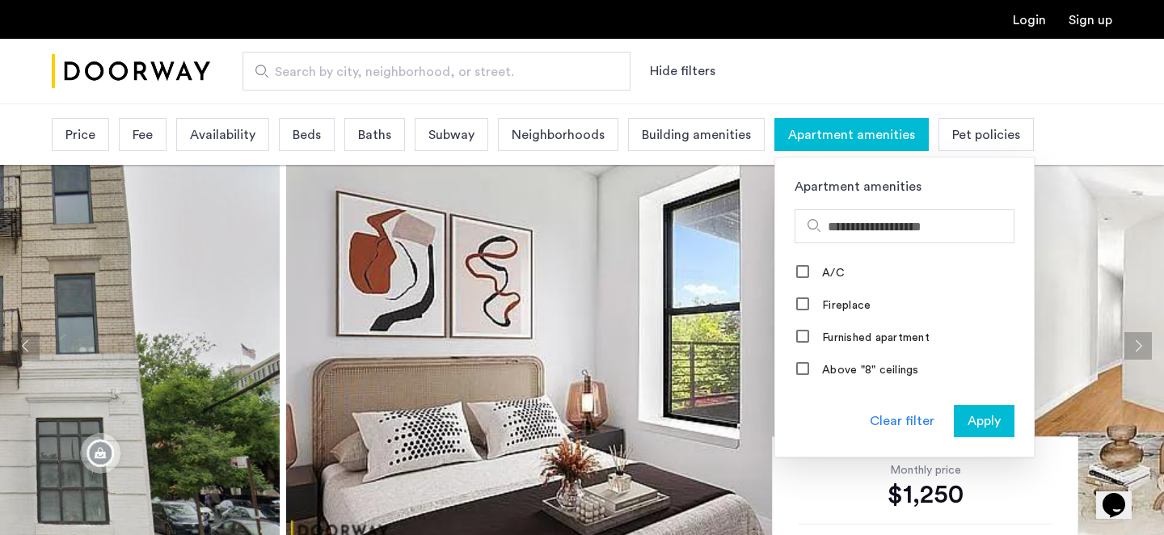
click at [814, 141] on span "Apartment amenities" at bounding box center [851, 134] width 127 height 19
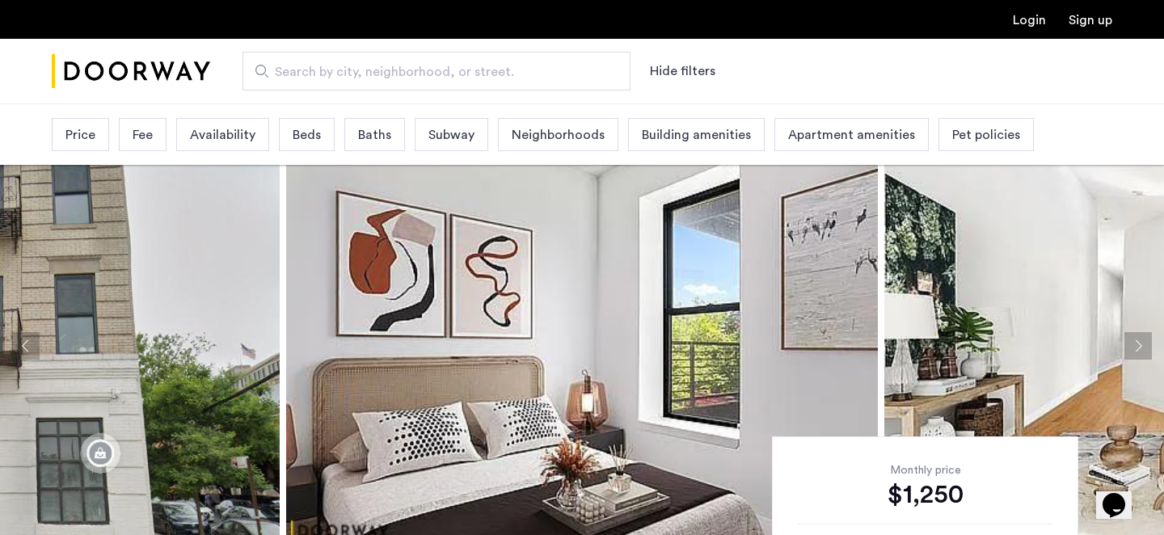
click at [441, 131] on span "Subway" at bounding box center [451, 134] width 46 height 19
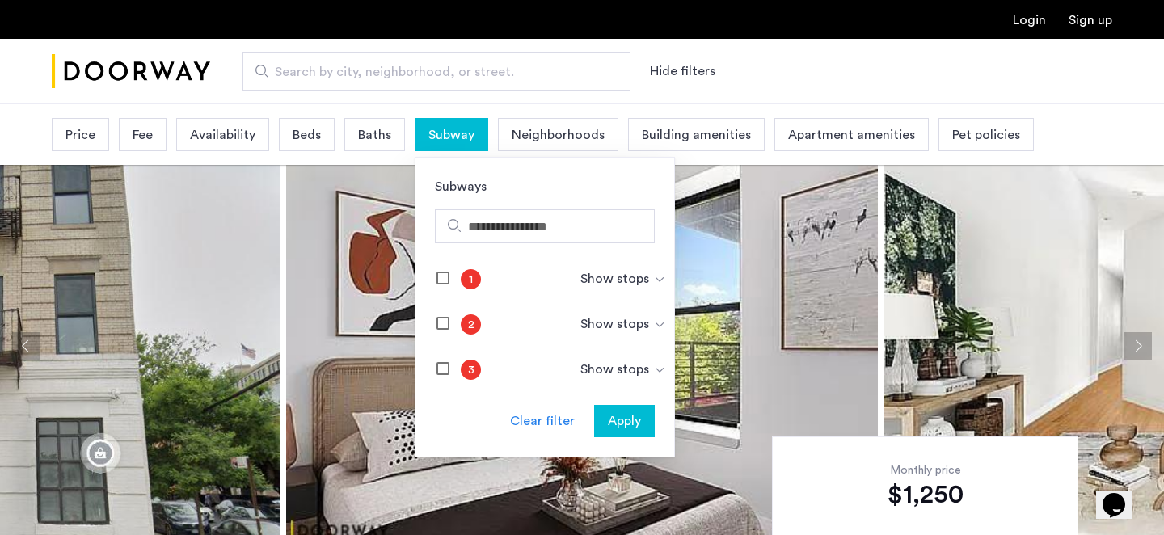
click at [441, 131] on span "Subway" at bounding box center [451, 134] width 46 height 19
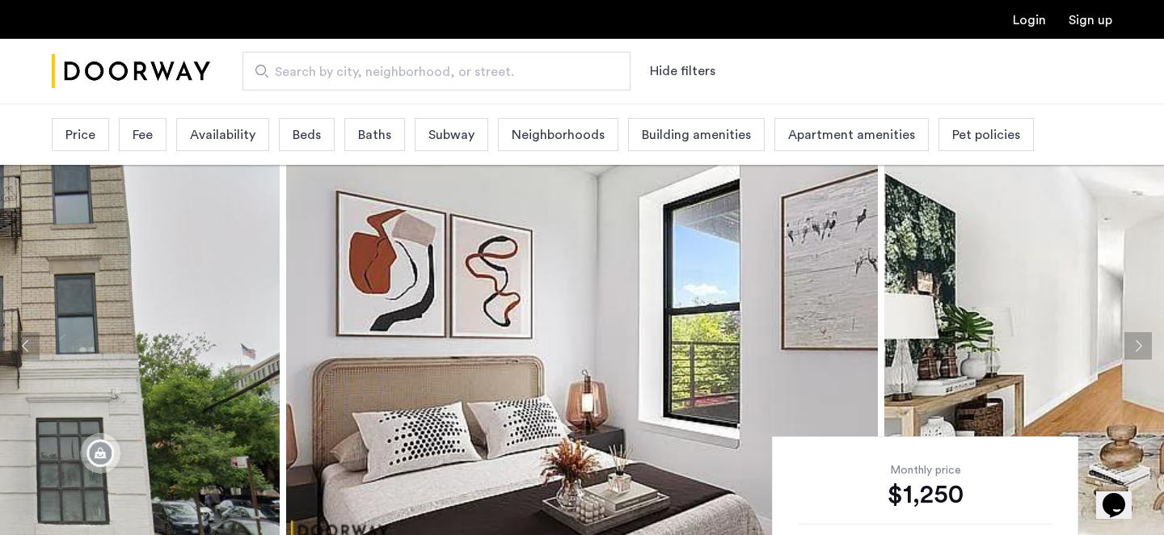
click at [387, 132] on span "Baths" at bounding box center [374, 134] width 33 height 19
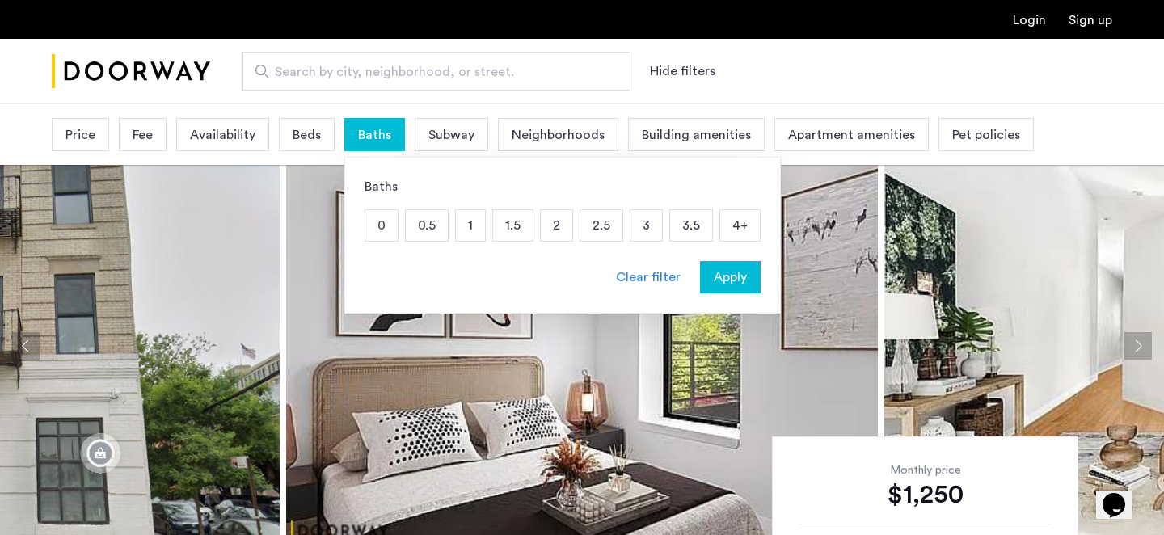
click at [387, 132] on span "Baths" at bounding box center [374, 134] width 33 height 19
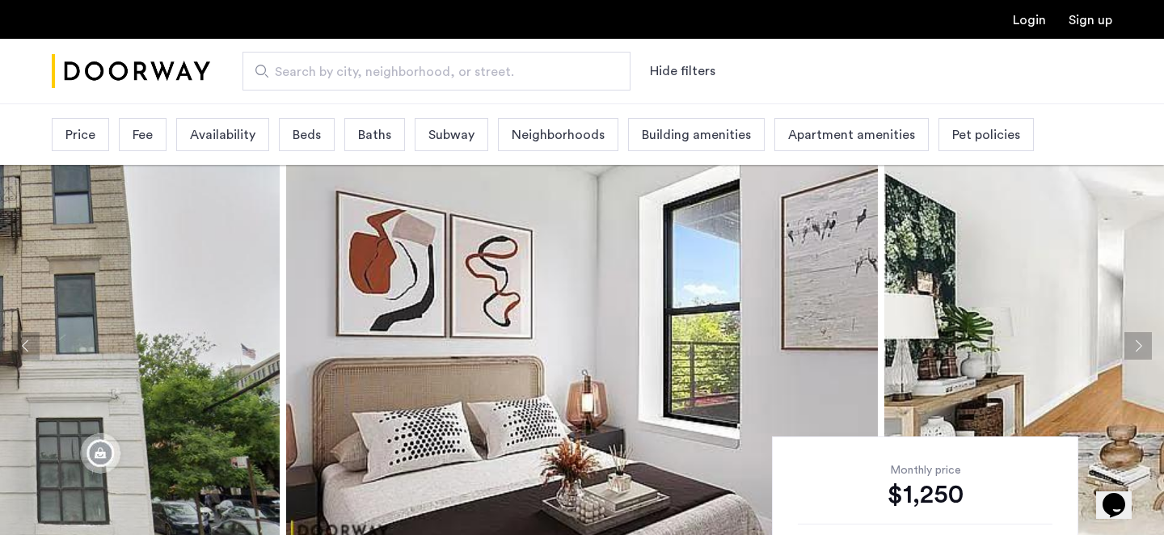
click at [311, 133] on span "Beds" at bounding box center [307, 134] width 28 height 19
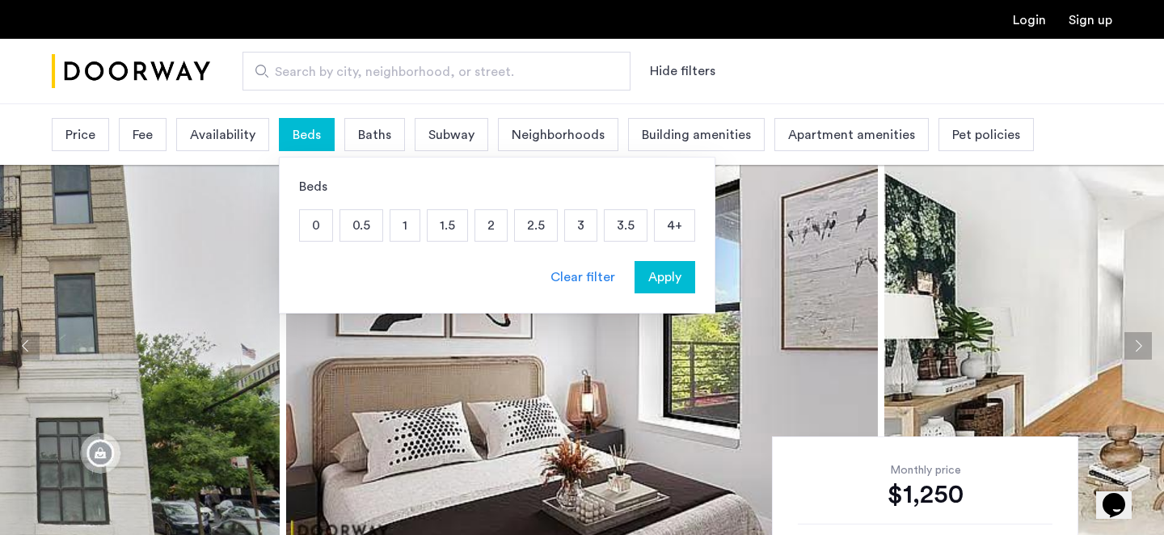
click at [311, 133] on span "Beds" at bounding box center [307, 134] width 28 height 19
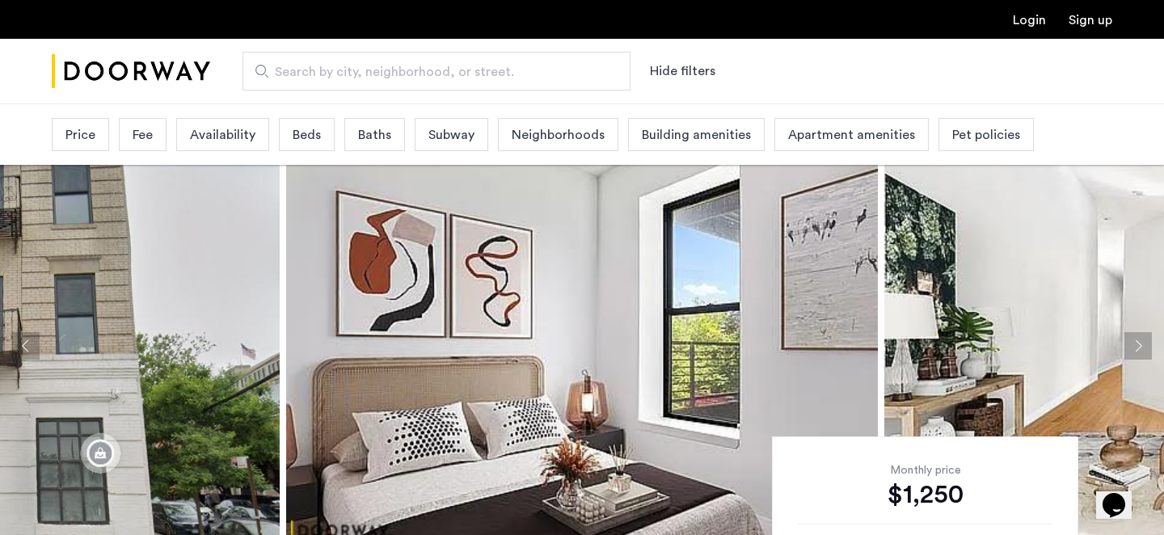
click at [245, 133] on span "Availability" at bounding box center [222, 134] width 65 height 19
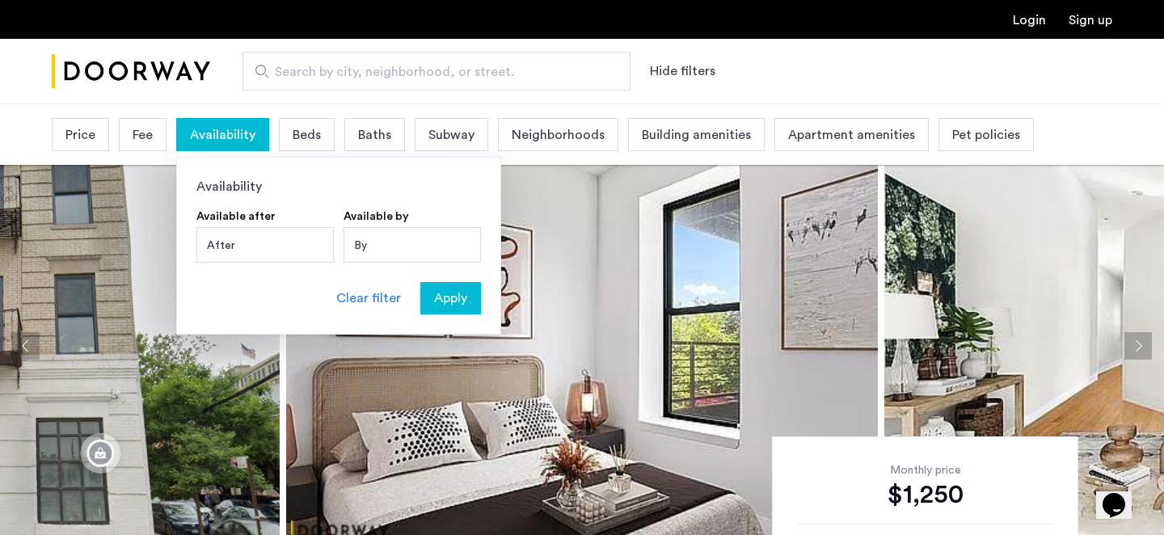
click at [245, 133] on span "Availability" at bounding box center [222, 134] width 65 height 19
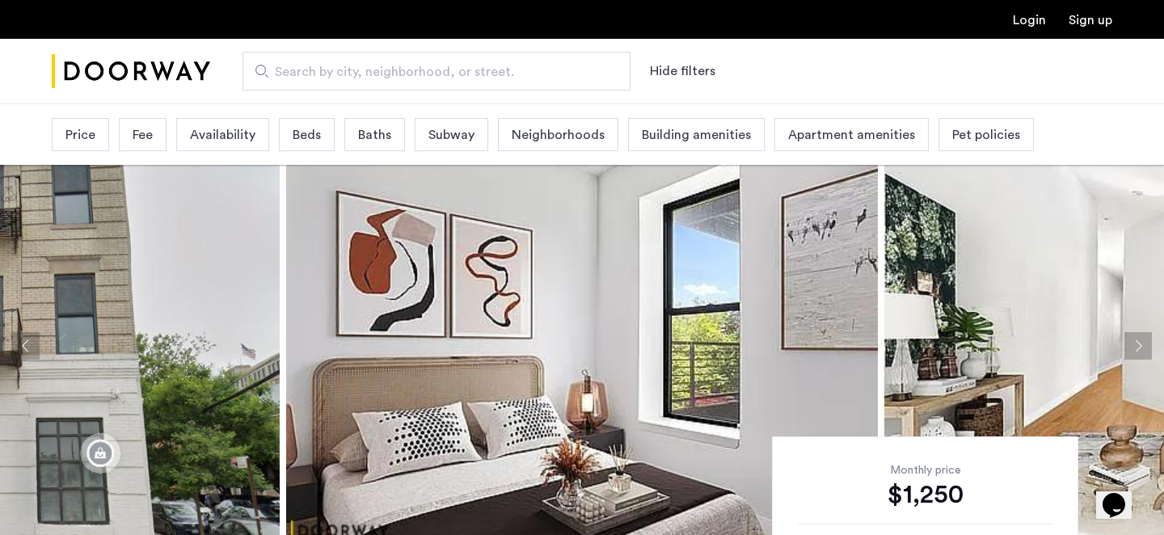
click at [143, 133] on span "Fee" at bounding box center [143, 134] width 20 height 19
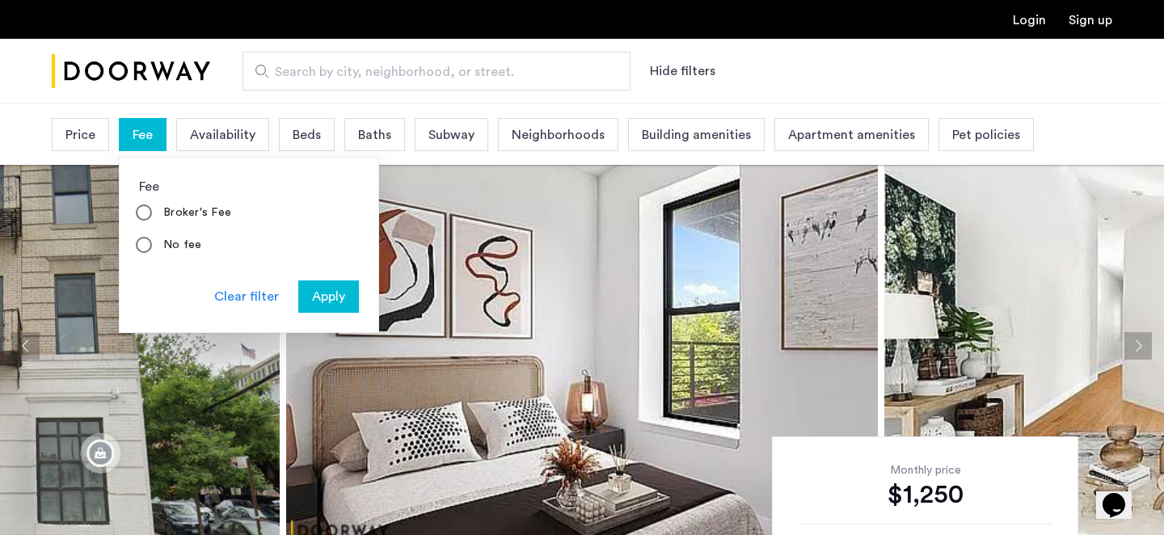
click at [143, 133] on span "Fee" at bounding box center [143, 134] width 20 height 19
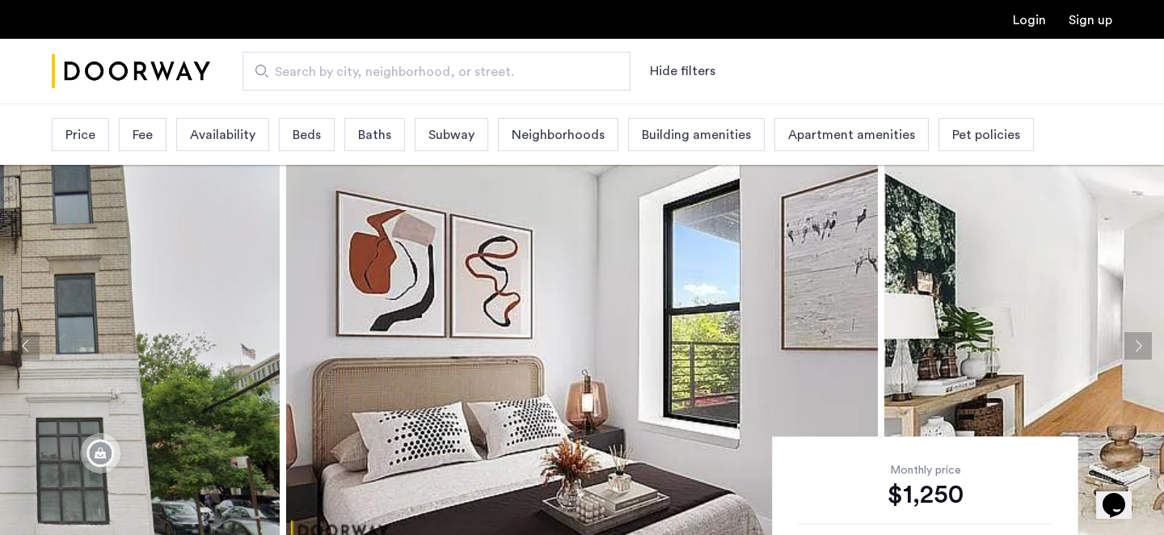
click at [84, 132] on span "Price" at bounding box center [80, 134] width 30 height 19
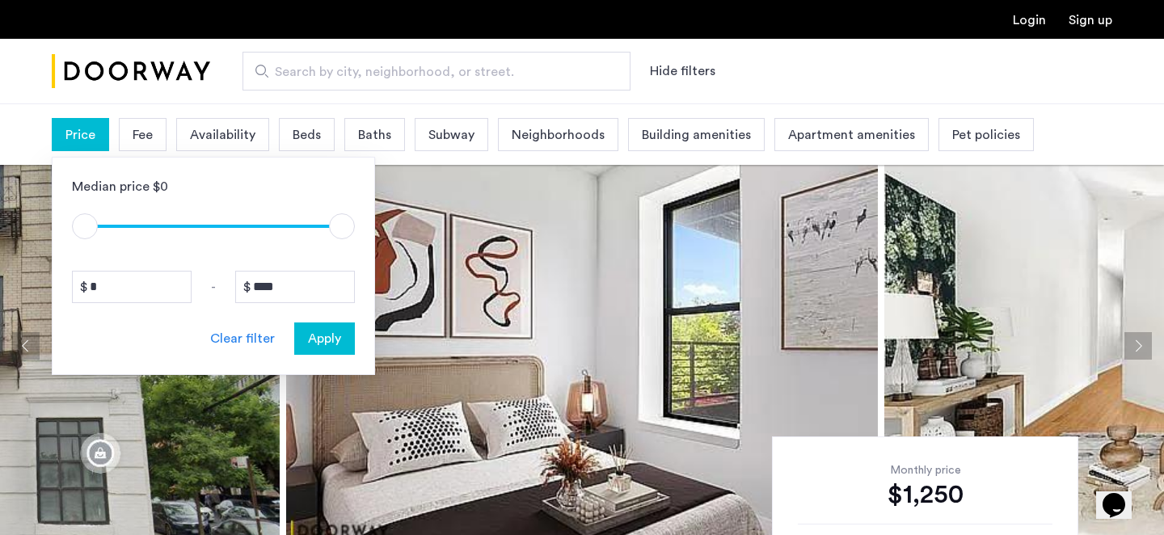
click at [84, 132] on span "Price" at bounding box center [80, 134] width 30 height 19
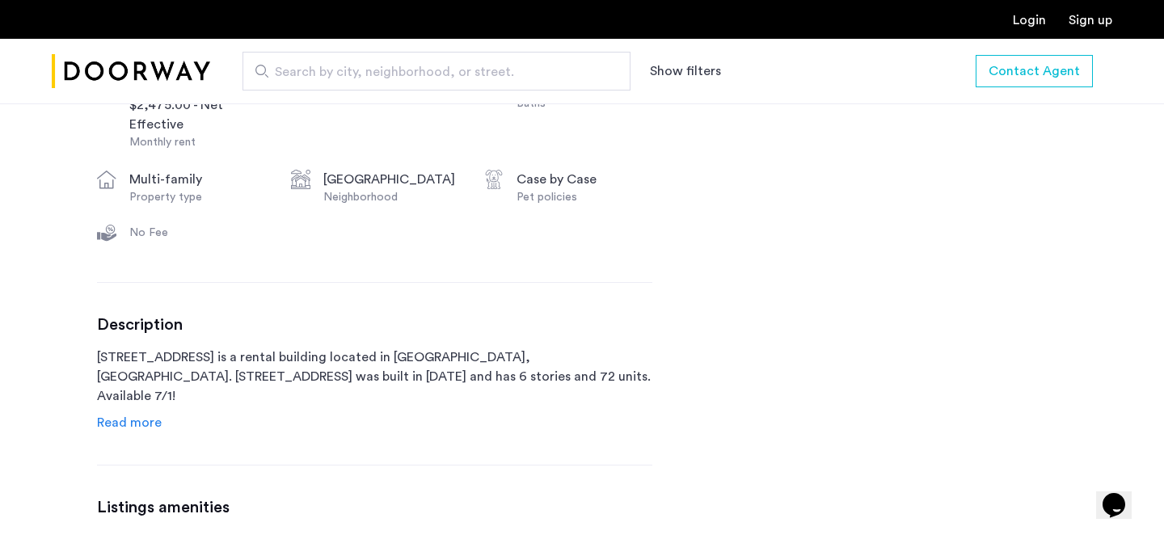
scroll to position [692, 0]
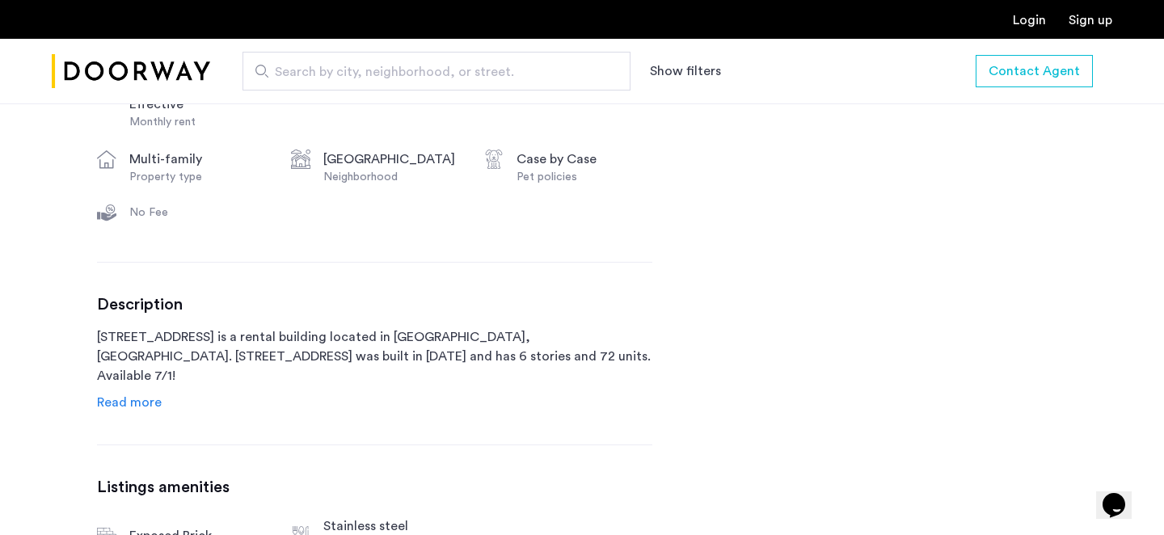
click at [140, 398] on span "Read more" at bounding box center [129, 402] width 65 height 13
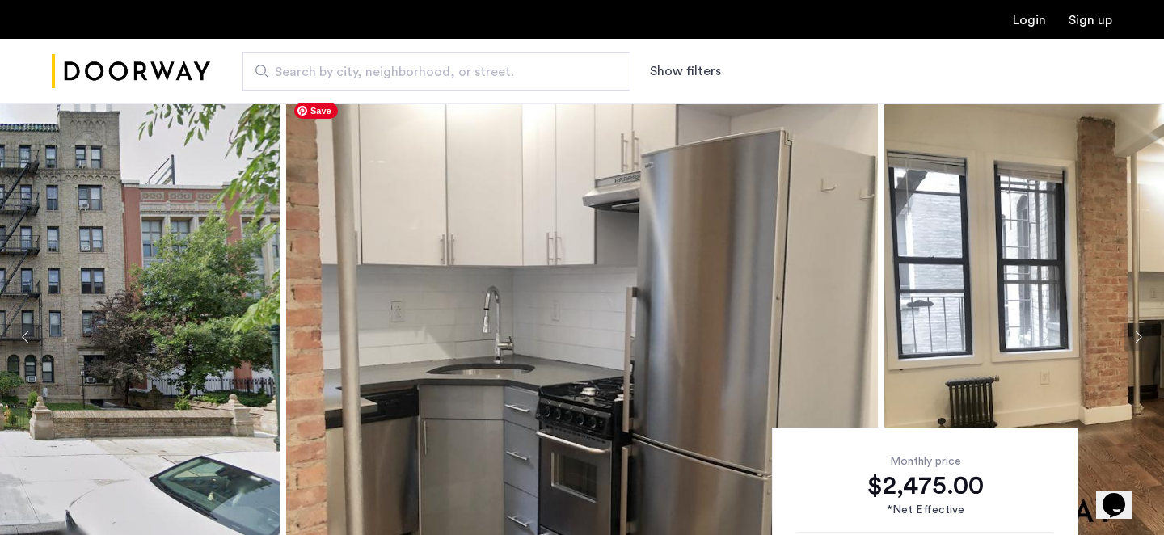
scroll to position [11, 0]
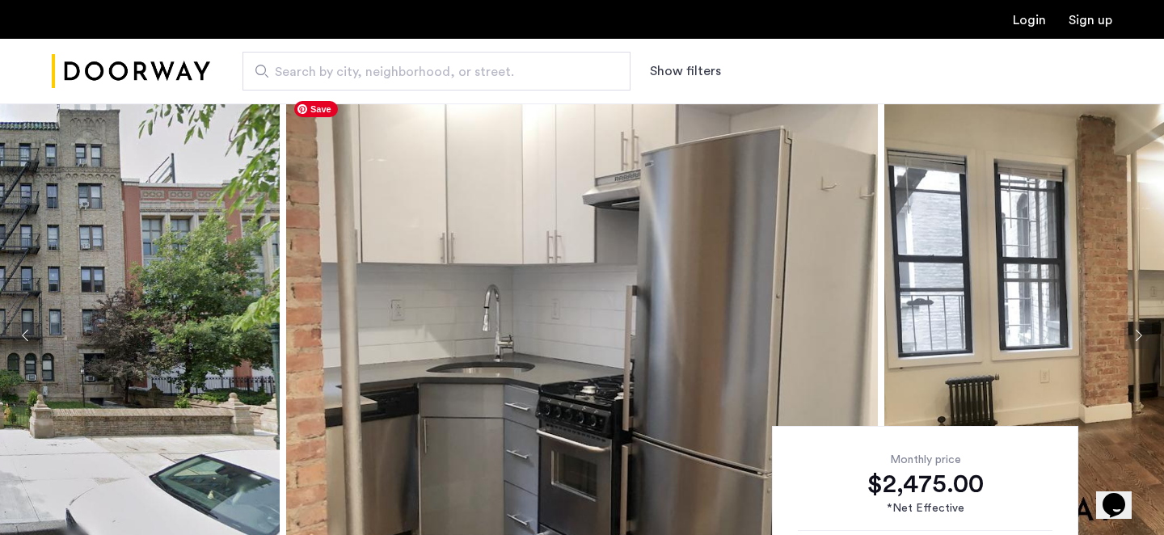
click at [429, 373] on img at bounding box center [582, 335] width 592 height 485
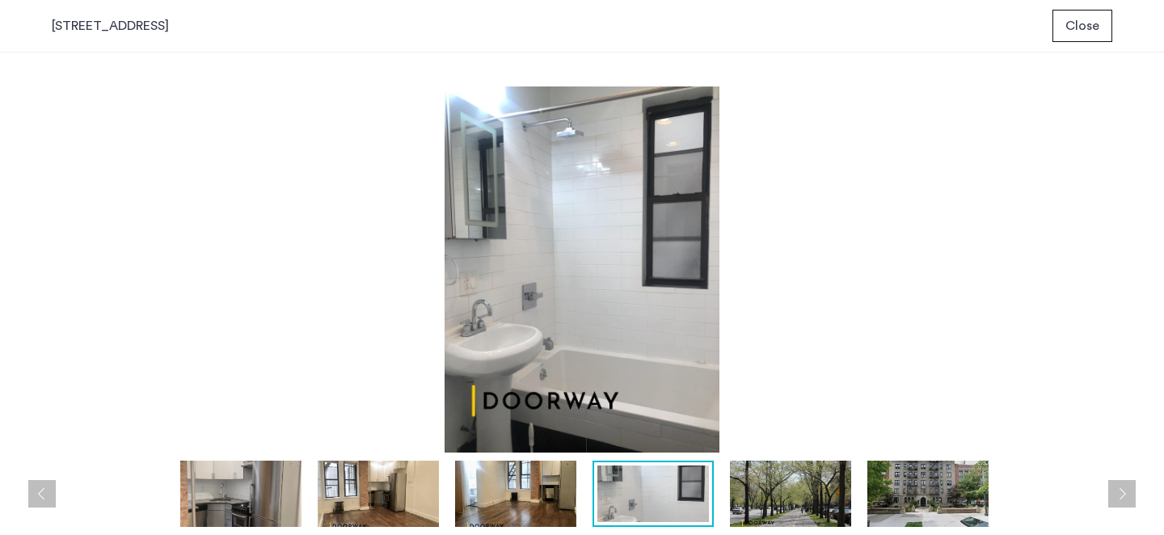
click at [1085, 32] on span "Close" at bounding box center [1082, 25] width 34 height 19
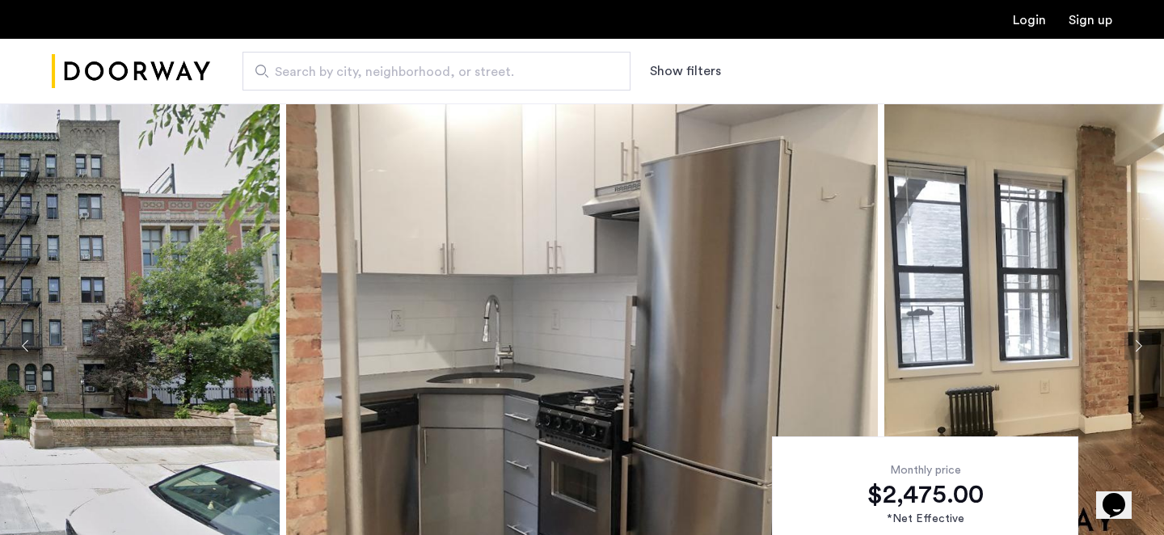
scroll to position [53, 0]
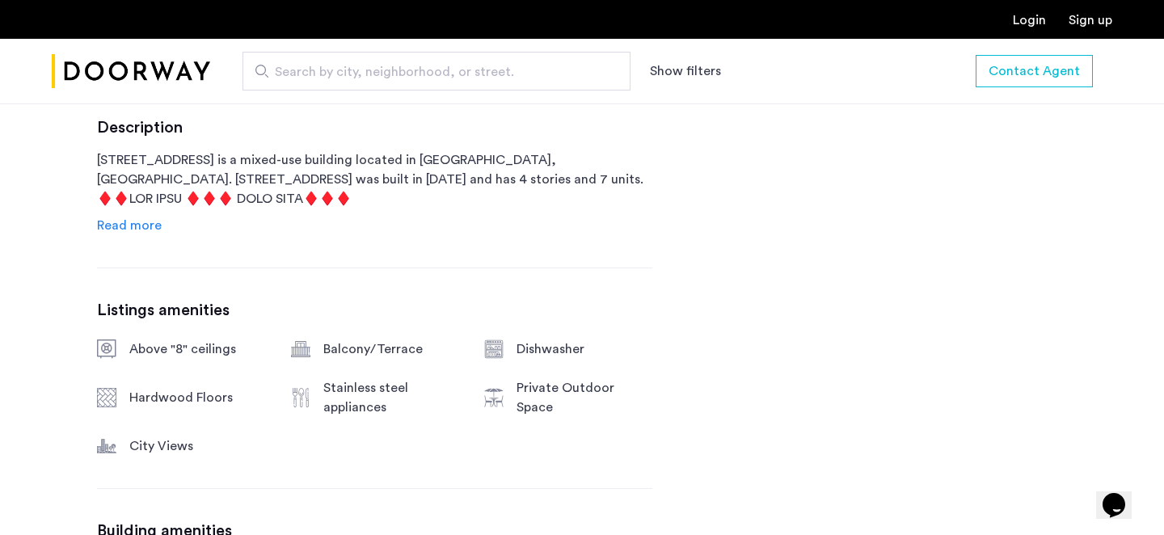
scroll to position [828, 0]
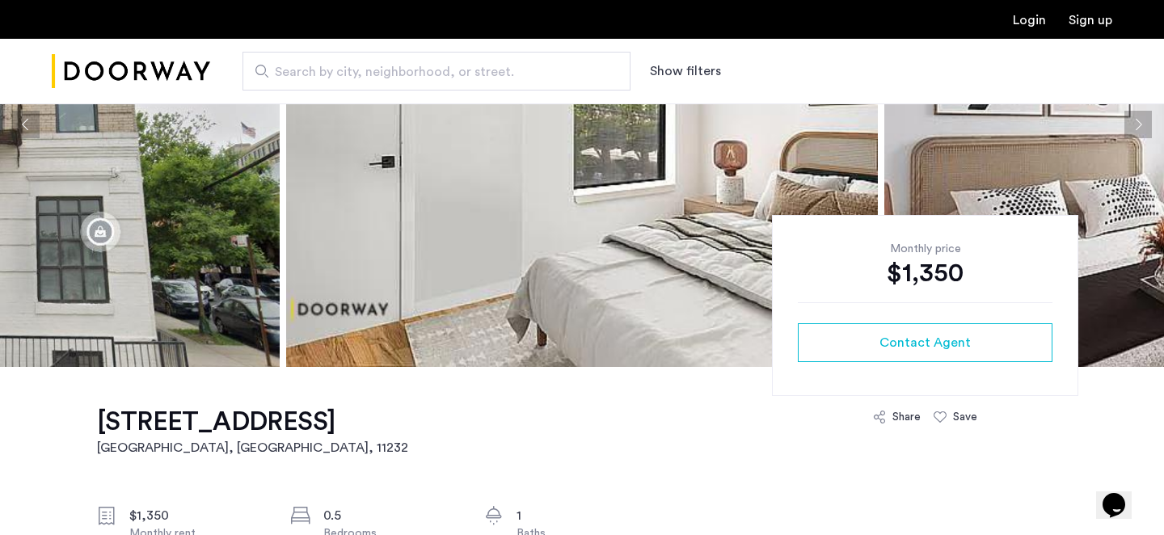
scroll to position [381, 0]
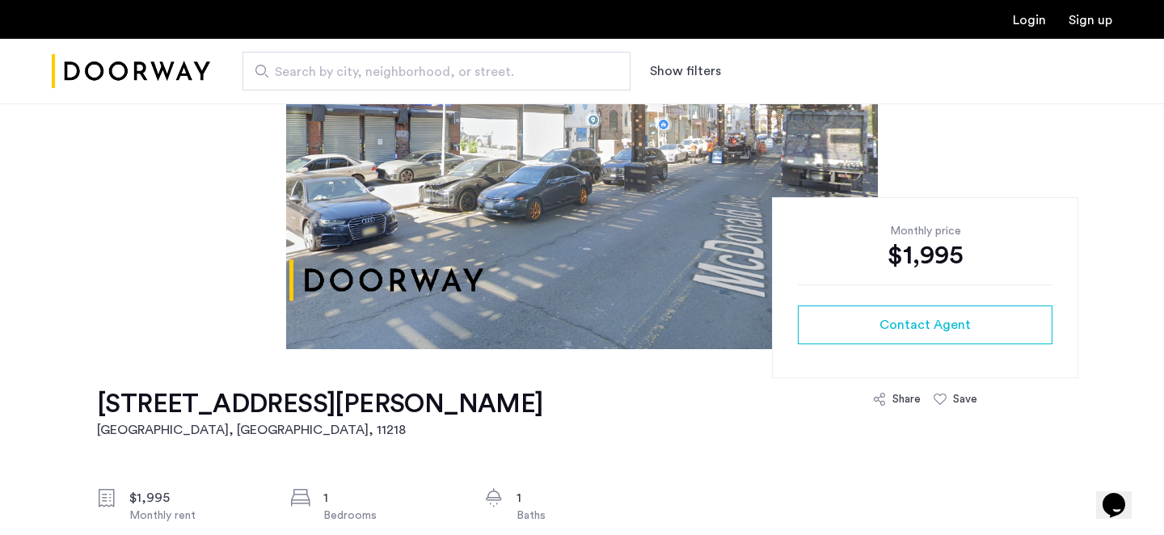
scroll to position [139, 0]
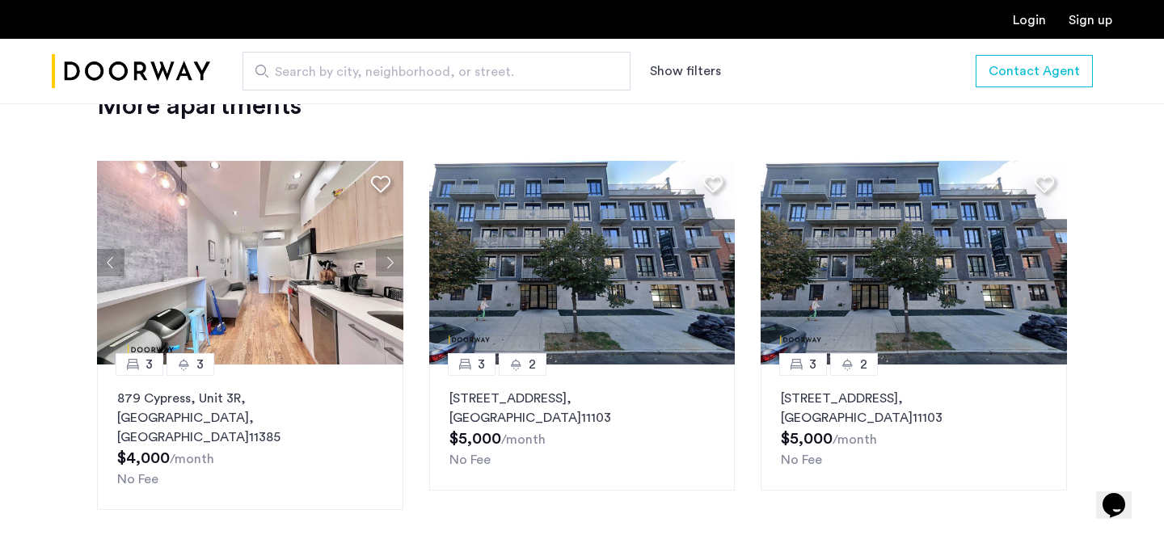
scroll to position [1767, 0]
